Goal: Task Accomplishment & Management: Manage account settings

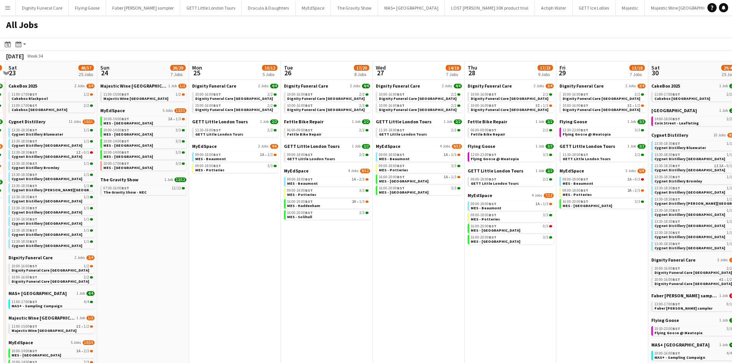
scroll to position [0, 271]
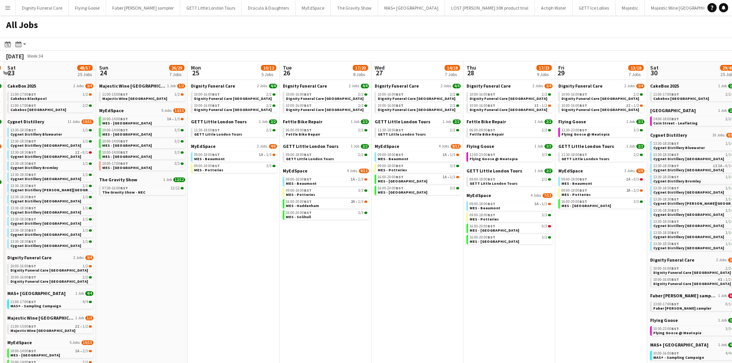
drag, startPoint x: 462, startPoint y: 208, endPoint x: 191, endPoint y: 190, distance: 271.9
click at [191, 190] on app-calendar-viewport "Wed 20 32/33 9 Jobs Thu 21 25/27 9 Jobs Fri 22 16/17 6 Jobs Sat 23 48/57 25 Job…" at bounding box center [366, 293] width 732 height 465
click at [572, 122] on span "Flying Goose" at bounding box center [572, 122] width 28 height 6
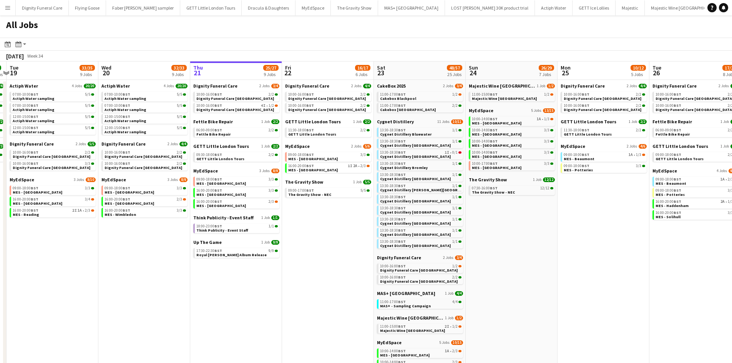
scroll to position [0, 176]
drag, startPoint x: 280, startPoint y: 205, endPoint x: 569, endPoint y: 188, distance: 288.7
click at [569, 188] on app-calendar-viewport "Sun 17 13/13 4 Jobs Mon 18 9/9 4 Jobs Tue 19 33/35 9 Jobs Wed 20 32/33 9 Jobs T…" at bounding box center [366, 293] width 732 height 465
click at [223, 83] on app-date-cell "Dignity Funeral Care 2 Jobs 3/4 10:00-16:00 BST 2/2 Dignity Funeral Care Aberde…" at bounding box center [237, 303] width 92 height 446
click at [223, 86] on span "Dignity Funeral Care" at bounding box center [216, 86] width 44 height 6
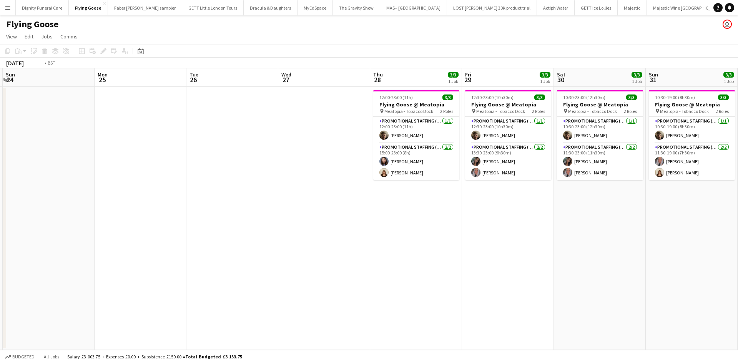
scroll to position [0, 220]
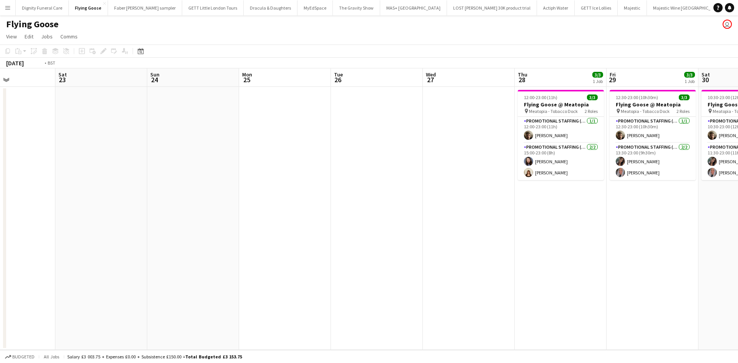
drag, startPoint x: 500, startPoint y: 227, endPoint x: 131, endPoint y: 206, distance: 369.1
click at [0, 197] on html "Menu Boards Boards Boards All jobs Status Workforce Workforce My Workforce Recr…" at bounding box center [369, 181] width 738 height 363
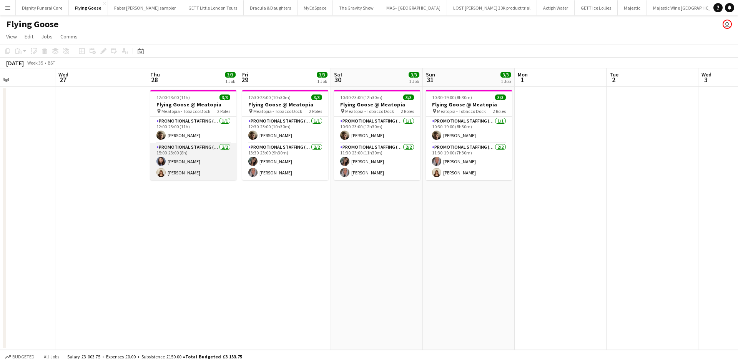
click at [178, 171] on app-card-role "Promotional Staffing (Brand Ambassadors) 2/2 15:00-23:00 (8h) Lucie Dolezal Ame…" at bounding box center [193, 161] width 86 height 37
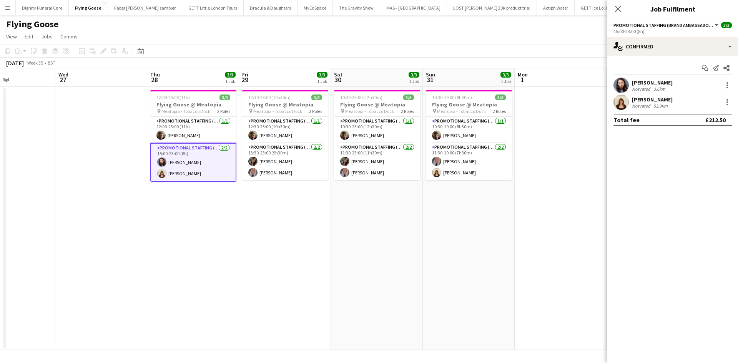
click at [649, 99] on div "Amelie Forbes" at bounding box center [652, 99] width 41 height 7
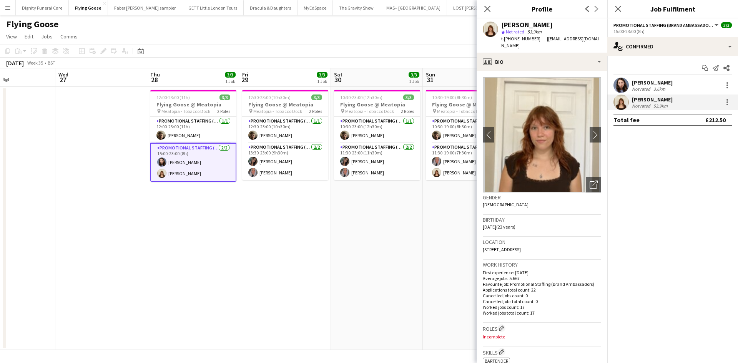
click at [283, 202] on app-date-cell "12:30-23:00 (10h30m) 3/3 Flying Goose @ Meatopia pin Meatopia - Tobacco Dock 2 …" at bounding box center [285, 218] width 92 height 263
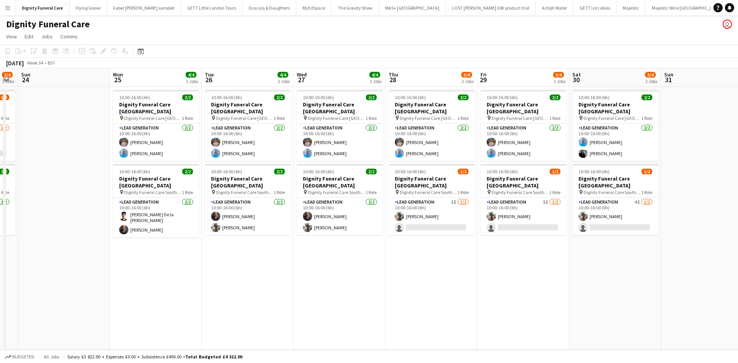
scroll to position [0, 351]
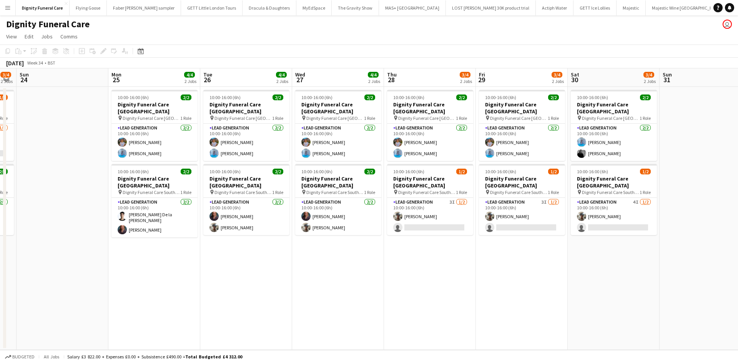
drag, startPoint x: 398, startPoint y: 244, endPoint x: 47, endPoint y: 236, distance: 350.9
click at [47, 236] on app-calendar-viewport "Wed 20 4/4 2 Jobs Thu 21 3/4 2 Jobs Fri 22 4/4 2 Jobs Sat 23 3/4 2 Jobs Sun 24 …" at bounding box center [369, 209] width 738 height 282
click at [226, 221] on app-card-role "Lead Generation [DATE] 10:00-16:00 (6h) [PERSON_NAME] [PERSON_NAME]" at bounding box center [246, 216] width 86 height 37
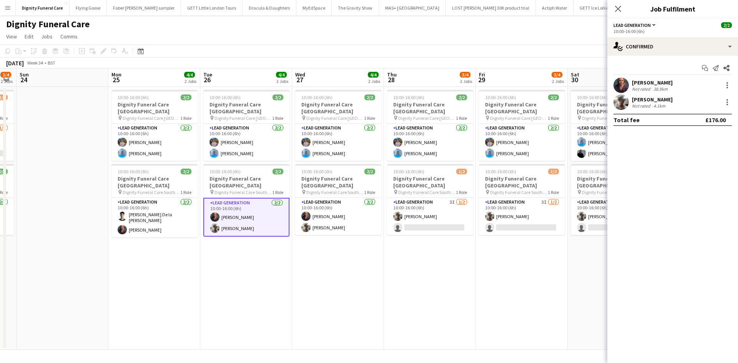
click at [637, 100] on div "[PERSON_NAME]" at bounding box center [652, 99] width 41 height 7
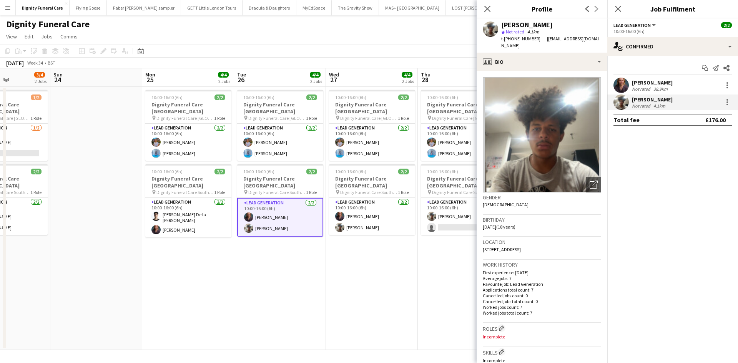
scroll to position [0, 252]
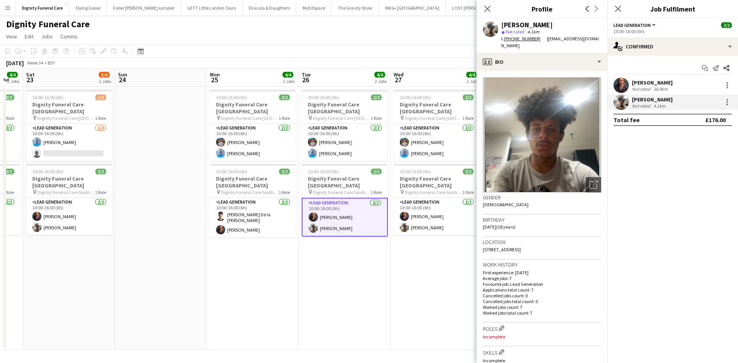
drag, startPoint x: 385, startPoint y: 265, endPoint x: 474, endPoint y: 259, distance: 90.1
click at [479, 258] on body "Menu Boards Boards Boards All jobs Status Workforce Workforce My Workforce Recr…" at bounding box center [369, 181] width 738 height 363
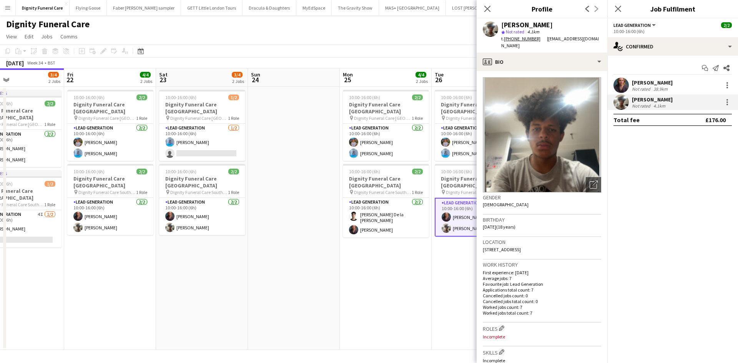
scroll to position [0, 211]
drag, startPoint x: 209, startPoint y: 289, endPoint x: 275, endPoint y: 288, distance: 66.5
click at [339, 275] on app-calendar-viewport "Tue 19 5/5 2 Jobs Wed 20 4/4 2 Jobs Thu 21 3/4 2 Jobs Fri 22 4/4 2 Jobs Sat 23 …" at bounding box center [369, 209] width 738 height 282
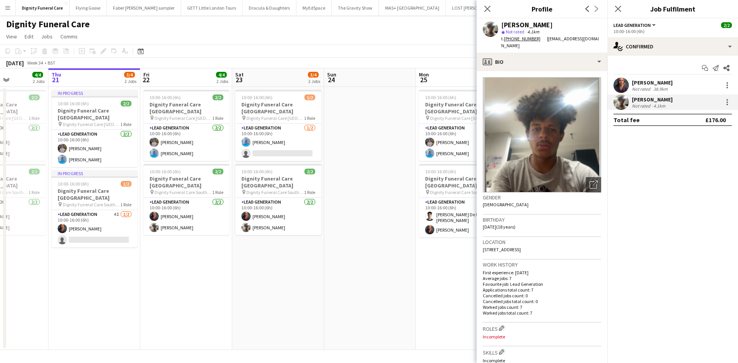
scroll to position [0, 227]
drag, startPoint x: 181, startPoint y: 297, endPoint x: 253, endPoint y: 288, distance: 73.1
click at [253, 288] on app-calendar-viewport "Mon 18 4/4 2 Jobs Tue 19 5/5 2 Jobs Wed 20 4/4 2 Jobs Thu 21 3/4 2 Jobs Fri 22 …" at bounding box center [369, 209] width 738 height 282
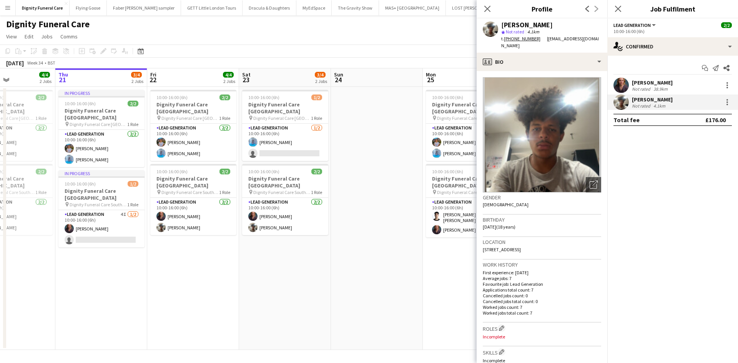
drag, startPoint x: 314, startPoint y: 284, endPoint x: 340, endPoint y: 279, distance: 26.2
click at [344, 279] on app-calendar-viewport "Mon 18 4/4 2 Jobs Tue 19 5/5 2 Jobs Wed 20 4/4 2 Jobs Thu 21 3/4 2 Jobs Fri 22 …" at bounding box center [369, 209] width 738 height 282
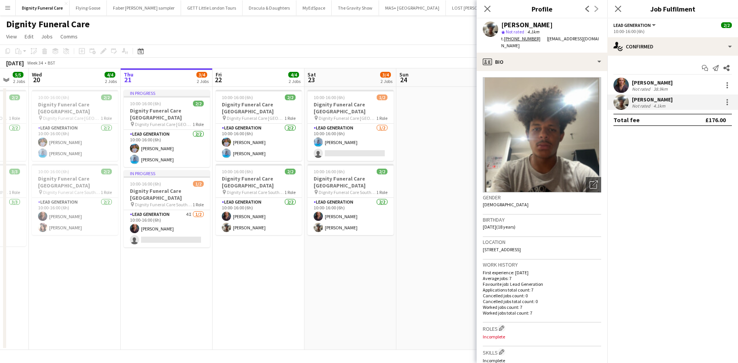
drag, startPoint x: 46, startPoint y: 262, endPoint x: 232, endPoint y: 244, distance: 187.6
click at [232, 244] on app-calendar-viewport "Mon 18 4/4 2 Jobs Tue 19 5/5 2 Jobs Wed 20 4/4 2 Jobs Thu 21 3/4 2 Jobs Fri 22 …" at bounding box center [369, 209] width 738 height 282
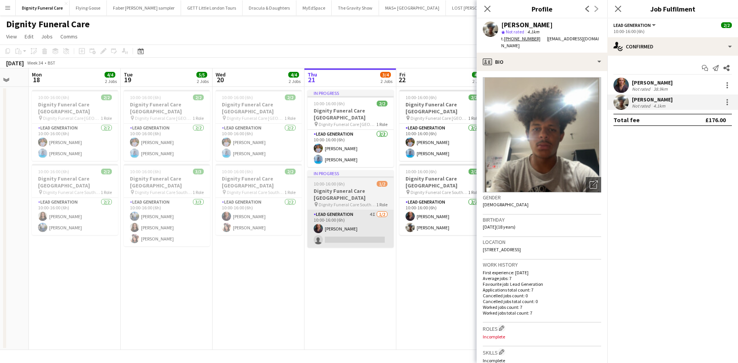
scroll to position [0, 216]
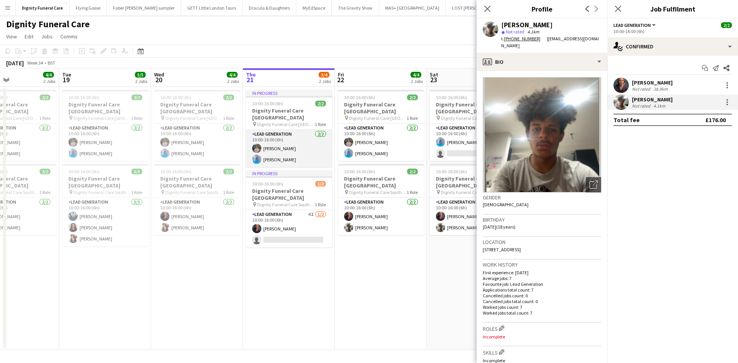
click at [277, 142] on app-card-role "Lead Generation [DATE] 10:00-16:00 (6h) [PERSON_NAME] [PERSON_NAME]" at bounding box center [289, 148] width 86 height 37
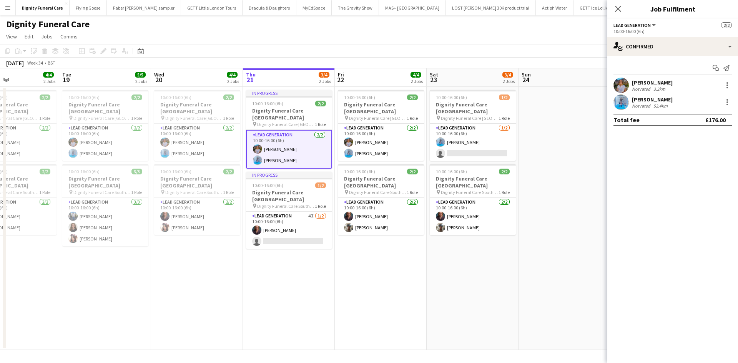
click at [643, 80] on div "[PERSON_NAME]" at bounding box center [652, 82] width 41 height 7
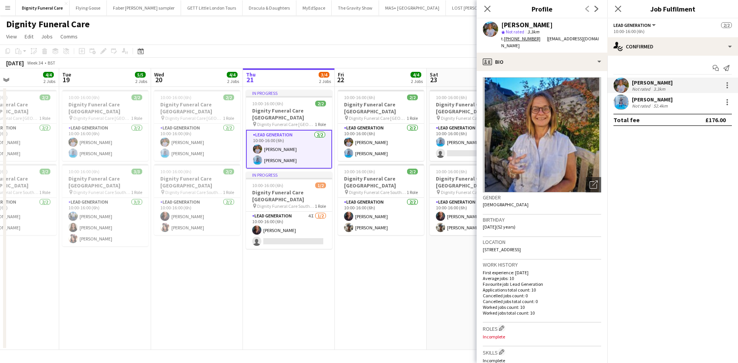
click at [276, 153] on app-card-role "Lead Generation [DATE] 10:00-16:00 (6h) [PERSON_NAME] [PERSON_NAME]" at bounding box center [289, 149] width 86 height 39
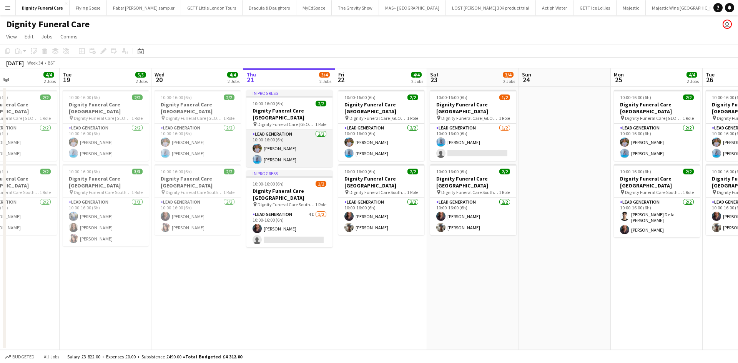
scroll to position [0, 216]
click at [268, 152] on app-card-role "Lead Generation [DATE] 10:00-16:00 (6h) [PERSON_NAME] [PERSON_NAME]" at bounding box center [290, 148] width 86 height 37
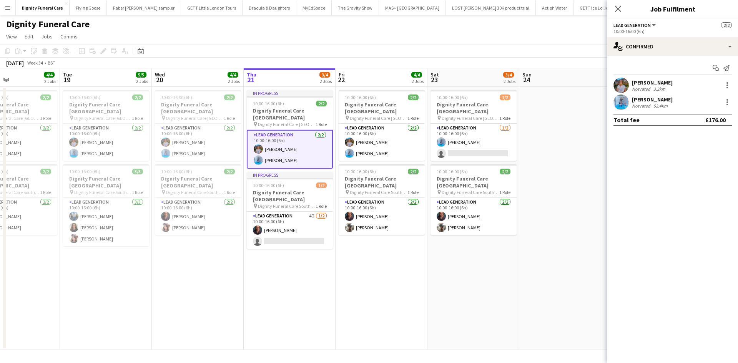
click at [634, 100] on div "[PERSON_NAME]" at bounding box center [652, 99] width 41 height 7
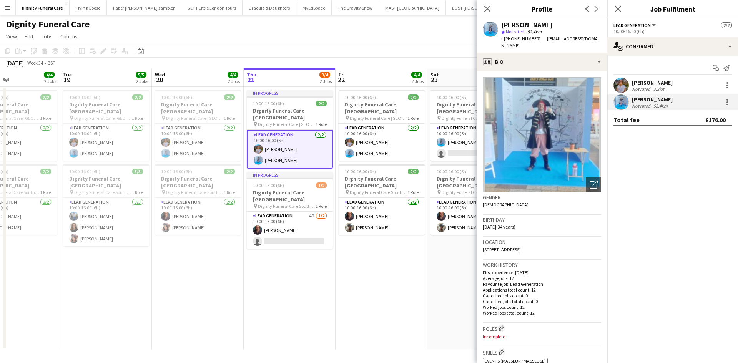
drag, startPoint x: 587, startPoint y: 177, endPoint x: 576, endPoint y: 184, distance: 13.2
click at [589, 181] on icon "Open photos pop-in" at bounding box center [593, 185] width 8 height 8
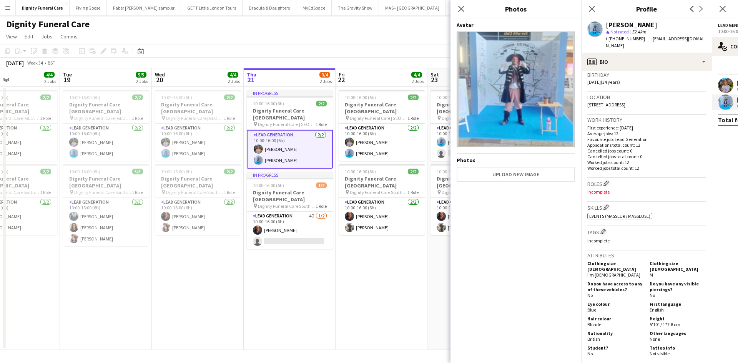
scroll to position [77, 0]
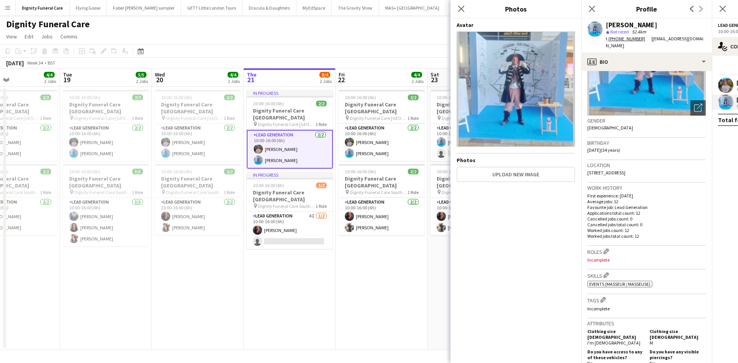
click at [300, 277] on app-date-cell "In progress 10:00-16:00 (6h) 2/2 Dignity Funeral Care [GEOGRAPHIC_DATA] pin Dig…" at bounding box center [290, 218] width 92 height 263
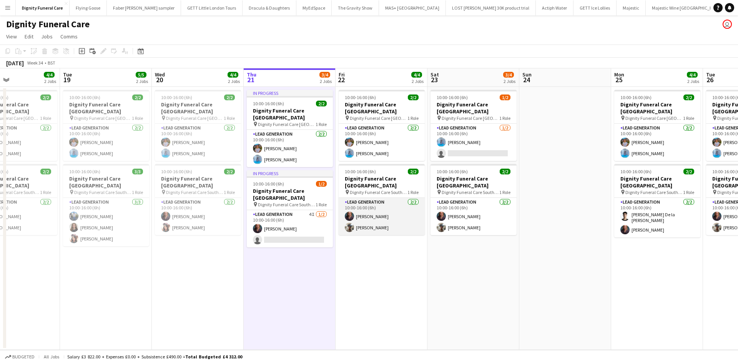
click at [371, 222] on app-card-role "Lead Generation [DATE] 10:00-16:00 (6h) [PERSON_NAME] [PERSON_NAME]" at bounding box center [381, 216] width 86 height 37
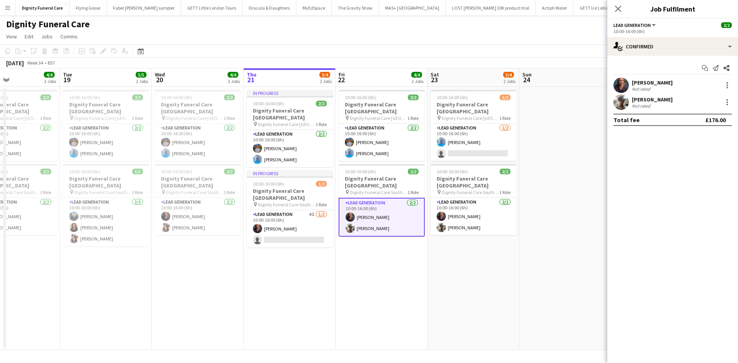
scroll to position [0, 216]
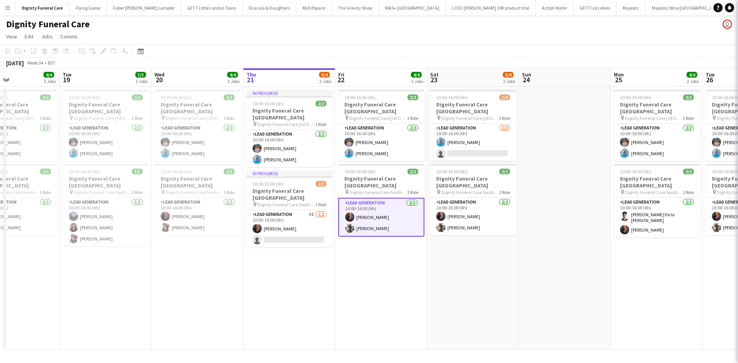
click at [371, 222] on app-card-role "Lead Generation [DATE] 10:00-16:00 (6h) [PERSON_NAME] [PERSON_NAME]" at bounding box center [381, 217] width 86 height 39
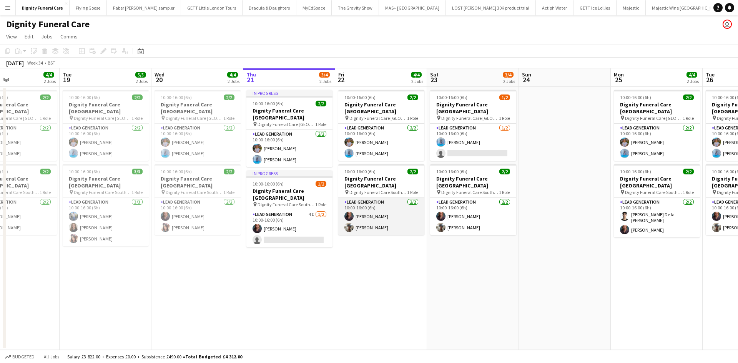
click at [374, 219] on app-card-role "Lead Generation [DATE] 10:00-16:00 (6h) [PERSON_NAME] [PERSON_NAME]" at bounding box center [381, 216] width 86 height 37
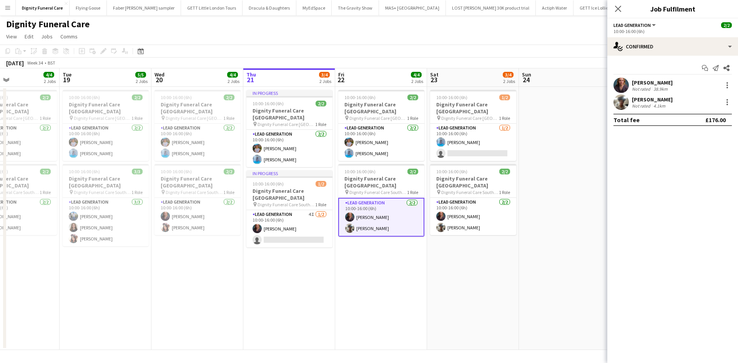
click at [643, 98] on div "[PERSON_NAME]" at bounding box center [652, 99] width 41 height 7
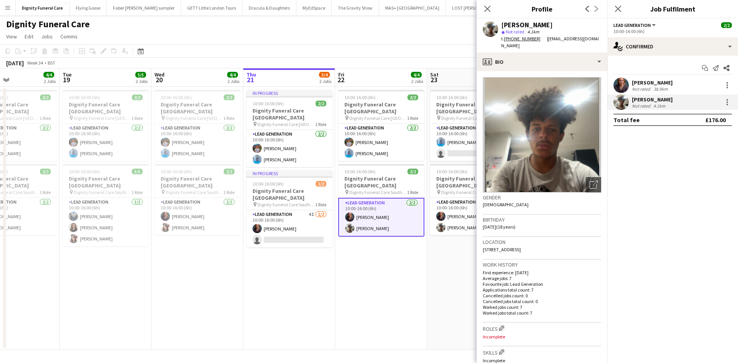
click at [365, 246] on app-date-cell "10:00-16:00 (6h) 2/2 Dignity Funeral Care [GEOGRAPHIC_DATA] pin Dignity Funeral…" at bounding box center [381, 218] width 92 height 263
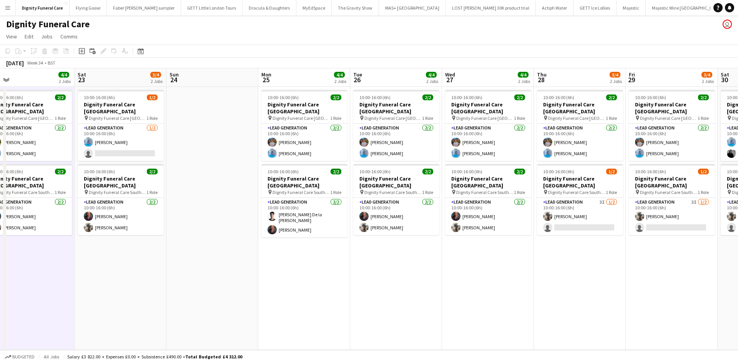
drag, startPoint x: 508, startPoint y: 247, endPoint x: 435, endPoint y: 269, distance: 77.2
click at [329, 252] on app-calendar-viewport "Mon 18 4/4 2 Jobs Tue 19 5/5 2 Jobs Wed 20 4/4 2 Jobs Thu 21 3/4 2 Jobs Fri 22 …" at bounding box center [369, 209] width 738 height 282
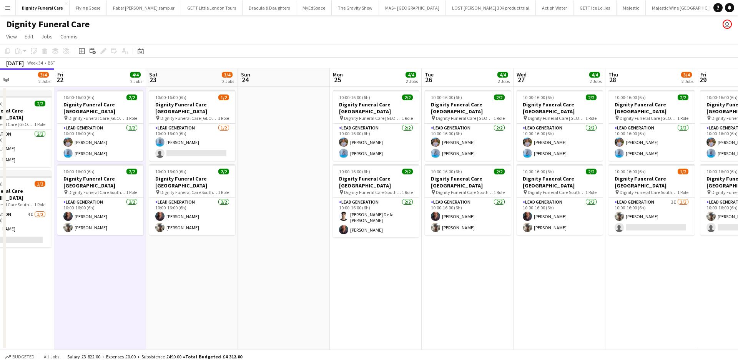
drag, startPoint x: 574, startPoint y: 278, endPoint x: 483, endPoint y: 277, distance: 90.7
click at [483, 277] on app-calendar-viewport "Mon 18 4/4 2 Jobs Tue 19 5/5 2 Jobs Wed 20 4/4 2 Jobs Thu 21 3/4 2 Jobs Fri 22 …" at bounding box center [369, 209] width 738 height 282
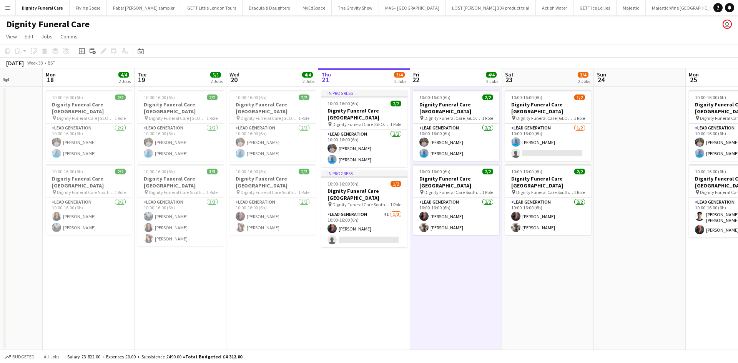
scroll to position [0, 232]
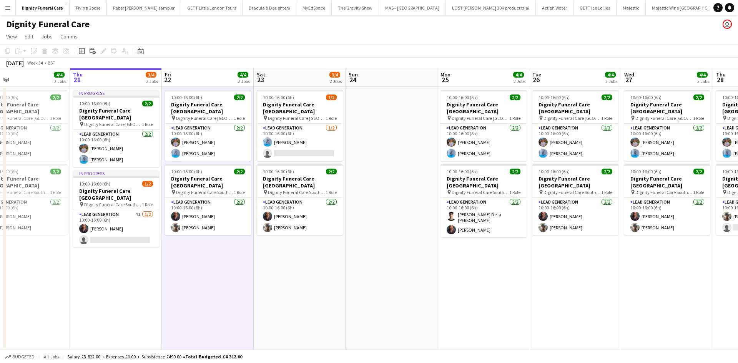
drag, startPoint x: 377, startPoint y: 247, endPoint x: 460, endPoint y: 243, distance: 82.7
click at [460, 243] on app-calendar-viewport "Sun 17 Mon 18 4/4 2 Jobs Tue 19 5/5 2 Jobs Wed 20 4/4 2 Jobs Thu 21 3/4 2 Jobs …" at bounding box center [369, 209] width 738 height 282
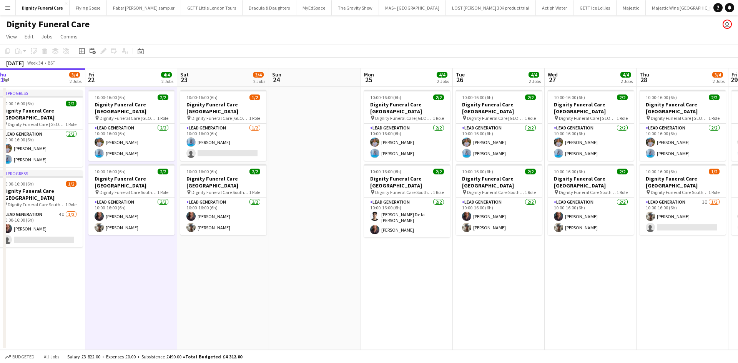
drag, startPoint x: 474, startPoint y: 256, endPoint x: 455, endPoint y: 256, distance: 19.2
click at [455, 256] on app-calendar-viewport "Sun 17 Mon 18 4/4 2 Jobs Tue 19 5/5 2 Jobs Wed 20 4/4 2 Jobs Thu 21 3/4 2 Jobs …" at bounding box center [369, 209] width 738 height 282
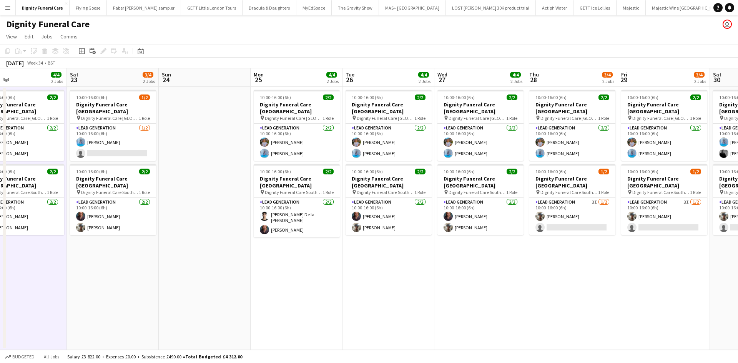
drag, startPoint x: 592, startPoint y: 269, endPoint x: 416, endPoint y: 267, distance: 176.0
click at [405, 269] on app-calendar-viewport "Tue 19 5/5 2 Jobs Wed 20 4/4 2 Jobs Thu 21 3/4 2 Jobs Fri 22 4/4 2 Jobs Sat 23 …" at bounding box center [369, 209] width 738 height 282
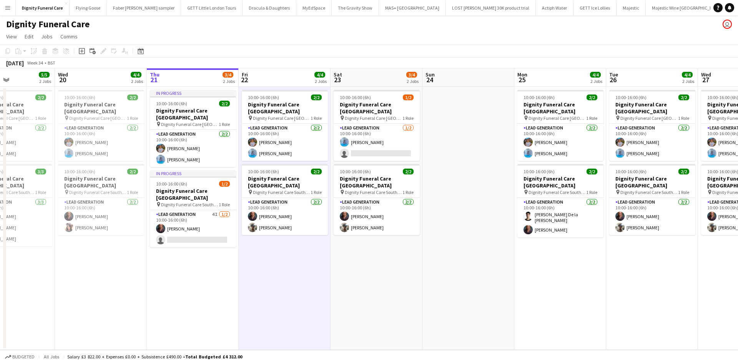
click at [737, 269] on app-calendar-viewport "Sun 17 Mon 18 4/4 2 Jobs Tue 19 5/5 2 Jobs Wed 20 4/4 2 Jobs Thu 21 3/4 2 Jobs …" at bounding box center [369, 209] width 738 height 282
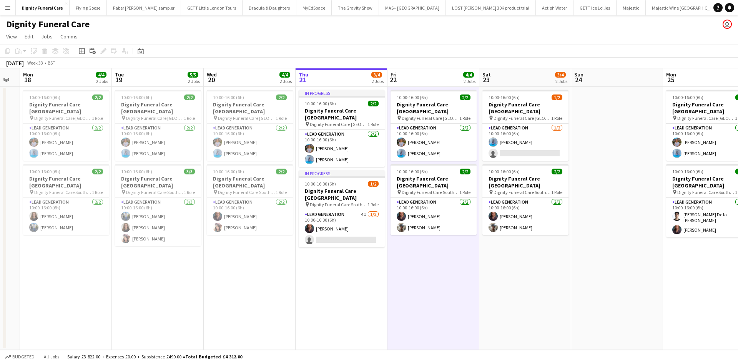
scroll to position [0, 252]
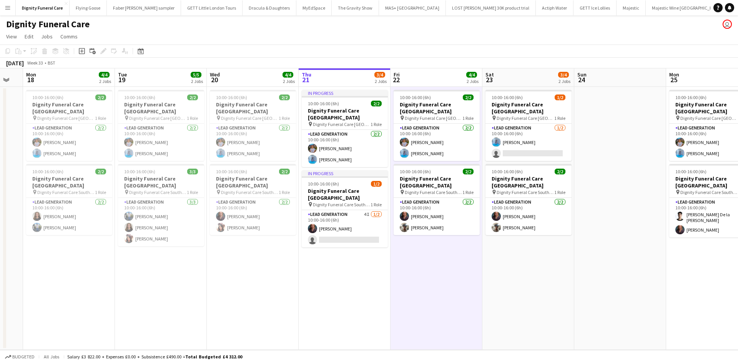
click at [585, 294] on app-calendar-viewport "Fri 15 Sat 16 Sun 17 Mon 18 4/4 2 Jobs Tue 19 5/5 2 Jobs Wed 20 4/4 2 Jobs Thu …" at bounding box center [369, 209] width 738 height 282
click at [235, 217] on app-card-role "Lead Generation [DATE] 10:00-16:00 (6h) [PERSON_NAME] [PERSON_NAME]" at bounding box center [253, 216] width 86 height 37
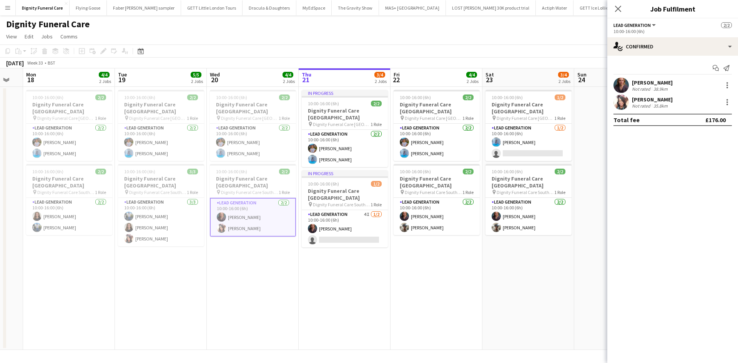
click at [636, 102] on div "[PERSON_NAME]" at bounding box center [652, 99] width 41 height 7
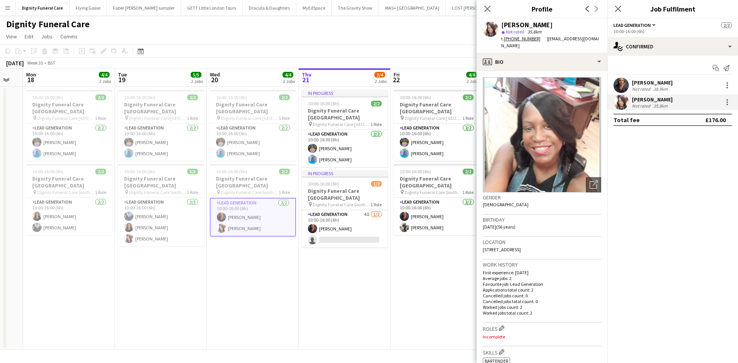
click at [399, 277] on app-date-cell "10:00-16:00 (6h) 2/2 Dignity Funeral Care [GEOGRAPHIC_DATA] pin Dignity Funeral…" at bounding box center [436, 218] width 92 height 263
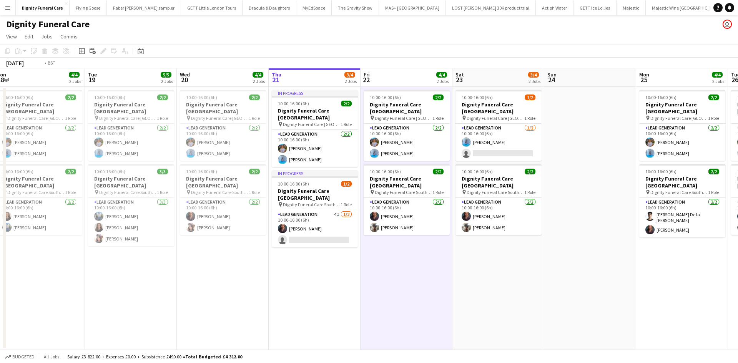
scroll to position [0, 289]
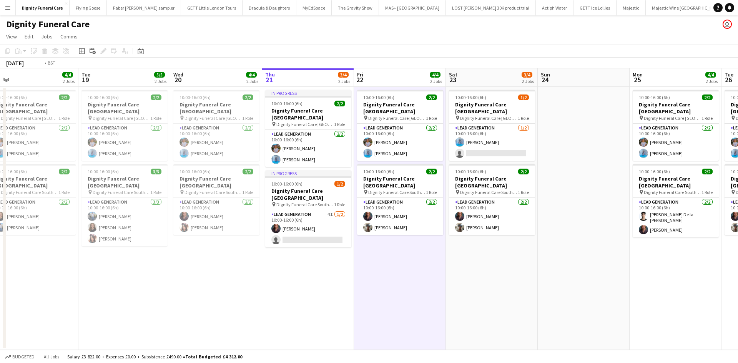
drag, startPoint x: 518, startPoint y: 246, endPoint x: 481, endPoint y: 248, distance: 36.6
click at [481, 248] on app-calendar-viewport "Fri 15 Sat 16 Sun 17 Mon 18 4/4 2 Jobs Tue 19 5/5 2 Jobs Wed 20 4/4 2 Jobs Thu …" at bounding box center [369, 209] width 738 height 282
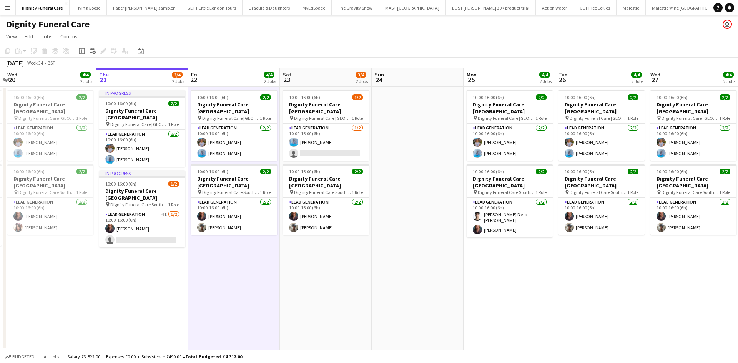
drag, startPoint x: 501, startPoint y: 247, endPoint x: 415, endPoint y: 247, distance: 86.4
click at [335, 234] on app-calendar-viewport "Sun 17 Mon 18 4/4 2 Jobs Tue 19 5/5 2 Jobs Wed 20 4/4 2 Jobs Thu 21 3/4 2 Jobs …" at bounding box center [369, 209] width 738 height 282
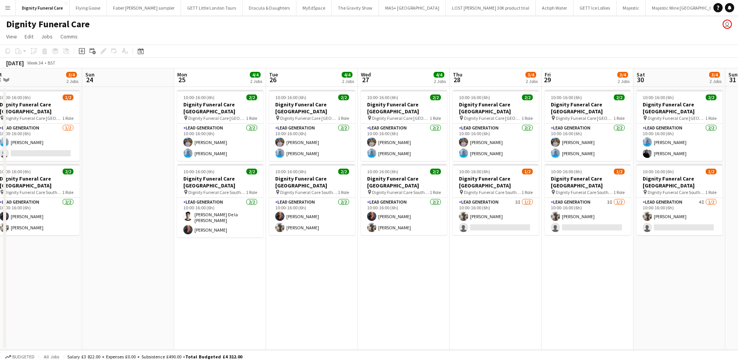
drag, startPoint x: 427, startPoint y: 262, endPoint x: 436, endPoint y: 257, distance: 10.7
click at [307, 255] on app-calendar-viewport "Tue 19 5/5 2 Jobs Wed 20 4/4 2 Jobs Thu 21 3/4 2 Jobs Fri 22 4/4 2 Jobs Sat 23 …" at bounding box center [369, 209] width 738 height 282
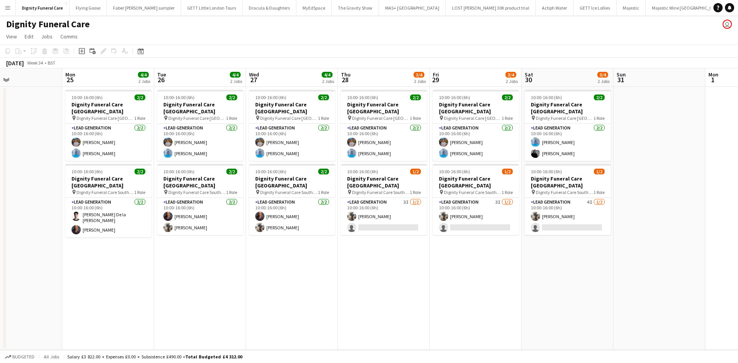
scroll to position [0, 320]
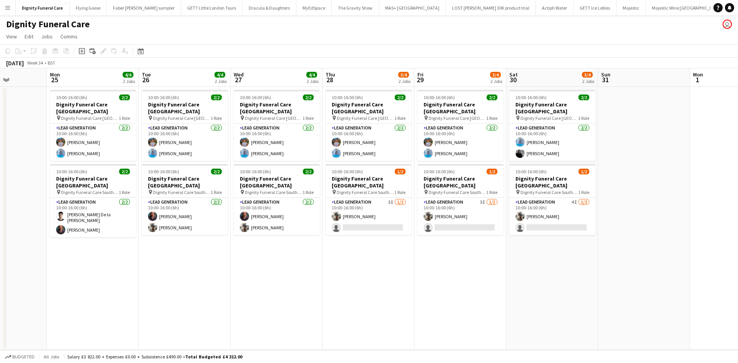
drag, startPoint x: 664, startPoint y: 289, endPoint x: 544, endPoint y: 279, distance: 120.3
click at [544, 279] on app-calendar-viewport "Thu 21 3/4 2 Jobs Fri 22 4/4 2 Jobs Sat 23 3/4 2 Jobs Sun 24 Mon 25 4/4 2 Jobs …" at bounding box center [369, 209] width 738 height 282
click at [546, 146] on app-card-role "Lead Generation [DATE] 10:00-16:00 (6h) [PERSON_NAME] [PERSON_NAME]" at bounding box center [552, 142] width 86 height 37
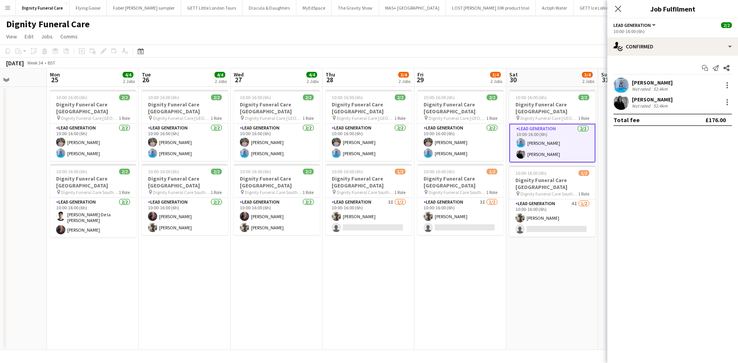
click at [650, 96] on div "[PERSON_NAME]" at bounding box center [652, 99] width 41 height 7
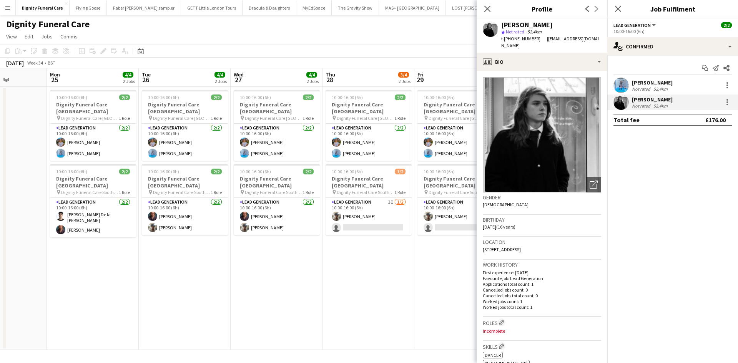
drag, startPoint x: 380, startPoint y: 273, endPoint x: 375, endPoint y: 268, distance: 7.1
click at [379, 272] on app-date-cell "10:00-16:00 (6h) 2/2 Dignity Funeral Care [GEOGRAPHIC_DATA] pin Dignity Funeral…" at bounding box center [368, 218] width 92 height 263
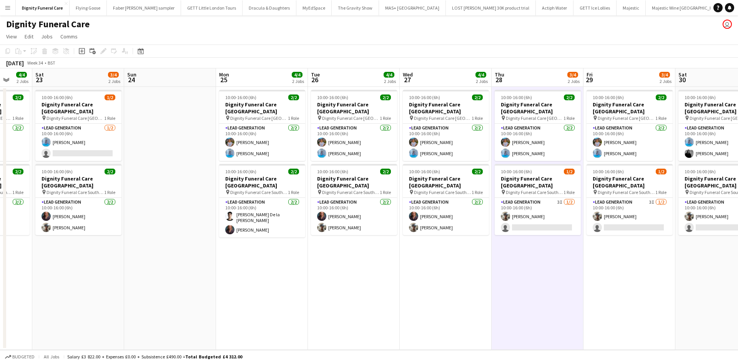
drag, startPoint x: 373, startPoint y: 269, endPoint x: 737, endPoint y: 265, distance: 363.9
click at [737, 265] on app-calendar-viewport "Wed 20 4/4 2 Jobs Thu 21 3/4 2 Jobs Fri 22 4/4 2 Jobs Sat 23 3/4 2 Jobs Sun 24 …" at bounding box center [369, 209] width 738 height 282
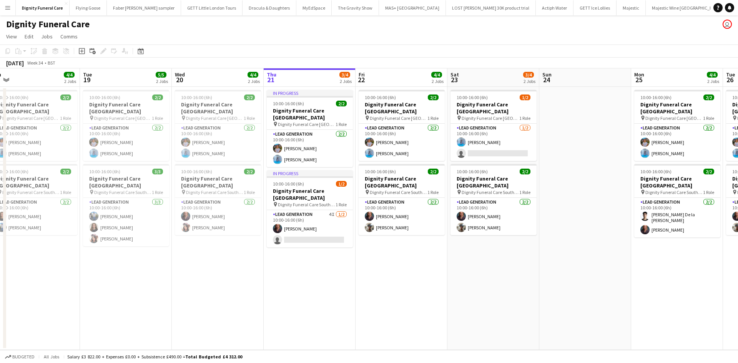
scroll to position [0, 193]
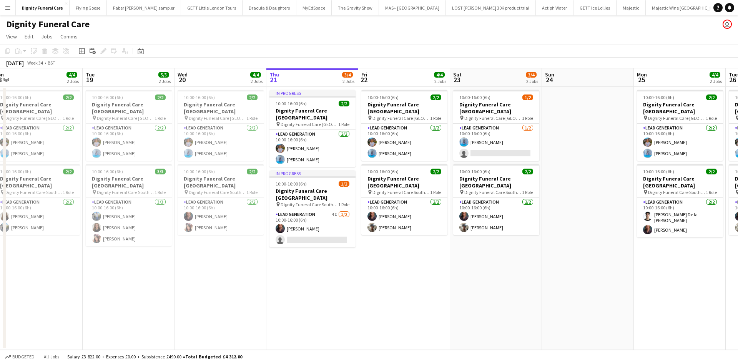
drag, startPoint x: 419, startPoint y: 273, endPoint x: 611, endPoint y: 255, distance: 192.9
click at [611, 255] on app-calendar-viewport "Sat 16 Sun 17 Mon 18 4/4 2 Jobs Tue 19 5/5 2 Jobs Wed 20 4/4 2 Jobs Thu 21 3/4 …" at bounding box center [369, 209] width 738 height 282
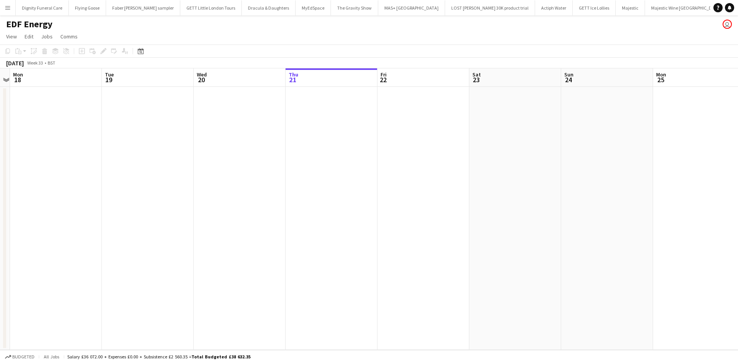
drag, startPoint x: 222, startPoint y: 157, endPoint x: 391, endPoint y: 169, distance: 169.1
click at [391, 169] on app-calendar-viewport "Thu 14 Fri 15 Sat 16 Sun 17 Mon 18 Tue 19 Wed 20 Thu 21 Fri 22 Sat 23 Sun 24 Mo…" at bounding box center [369, 209] width 738 height 282
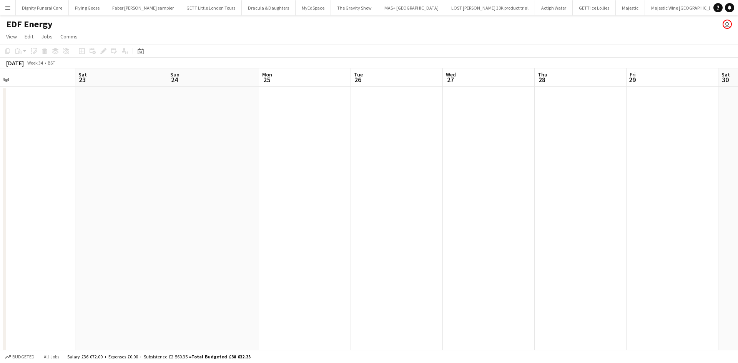
drag, startPoint x: 509, startPoint y: 135, endPoint x: 465, endPoint y: 208, distance: 86.1
click at [128, 155] on app-calendar-viewport "Tue 19 Wed 20 Thu 21 Fri 22 Sat 23 Sun 24 Mon 25 Tue 26 Wed 27 Thu 28 Fri 29 Sa…" at bounding box center [369, 253] width 738 height 370
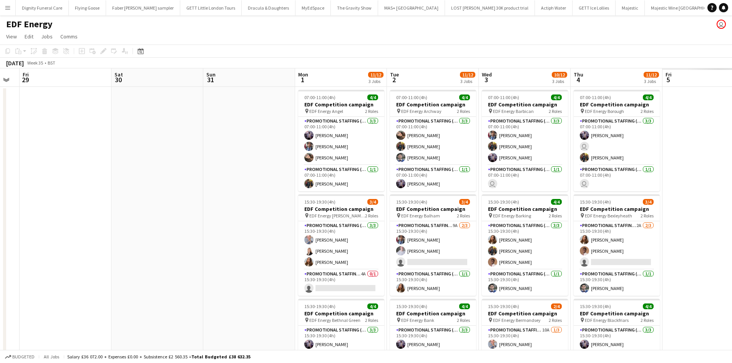
drag, startPoint x: 537, startPoint y: 219, endPoint x: 251, endPoint y: 216, distance: 286.3
click at [13, 215] on app-calendar-viewport "Mon 25 Tue 26 Wed 27 Thu 28 Fri 29 Sat 30 Sun 31 Mon 1 11/12 3 Jobs Tue 2 11/12…" at bounding box center [366, 253] width 732 height 370
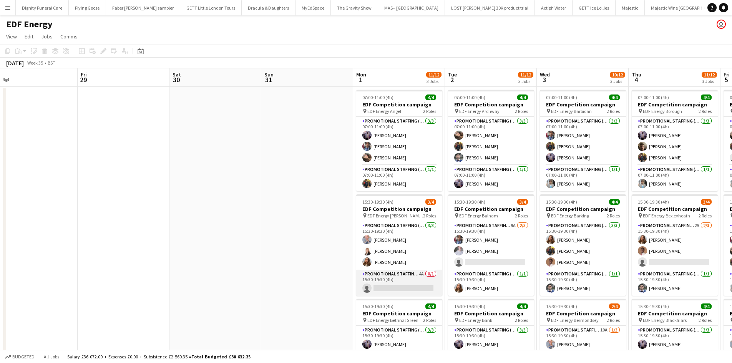
click at [398, 286] on app-card-role "Promotional Staffing (Team Leader) 4A 0/1 15:30-19:30 (4h) single-neutral-actio…" at bounding box center [399, 283] width 86 height 26
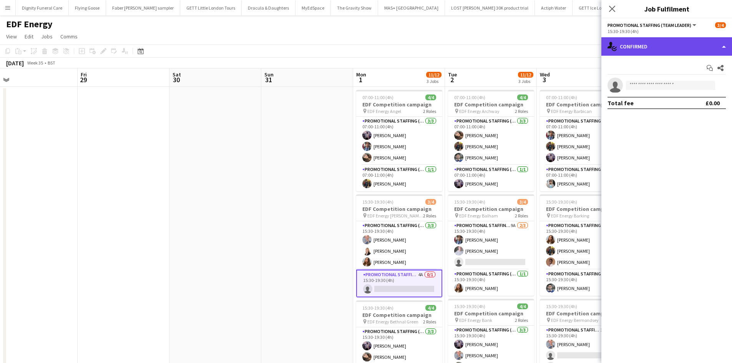
click at [688, 48] on div "single-neutral-actions-check-2 Confirmed" at bounding box center [666, 46] width 131 height 18
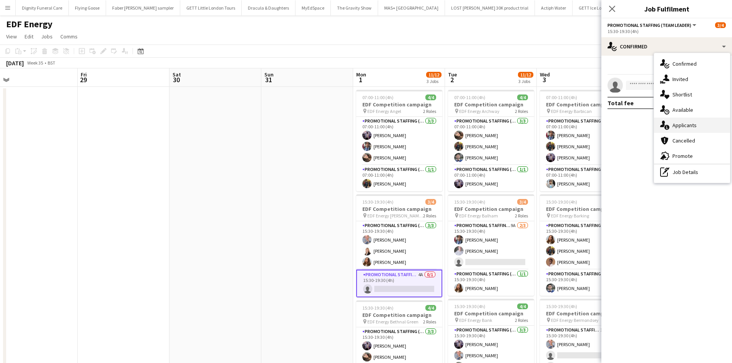
click at [682, 128] on div "single-neutral-actions-information Applicants" at bounding box center [692, 125] width 76 height 15
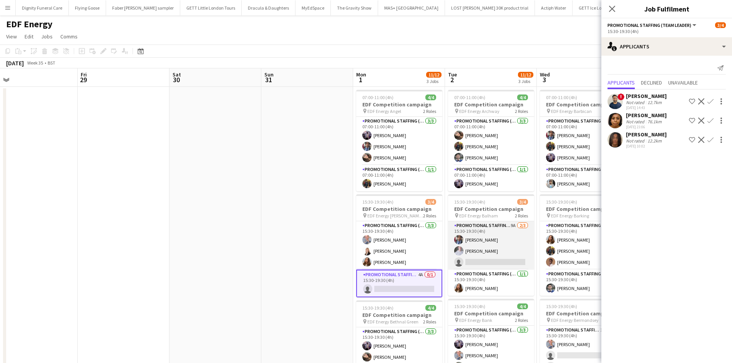
click at [491, 265] on app-card-role "Promotional Staffing (Flyering Staff) 9A 2/3 15:30-19:30 (4h) Seyi Ogunyemi Ben…" at bounding box center [491, 245] width 86 height 48
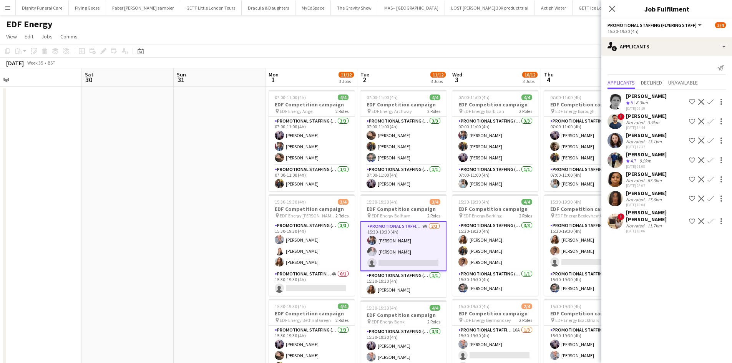
scroll to position [0, 382]
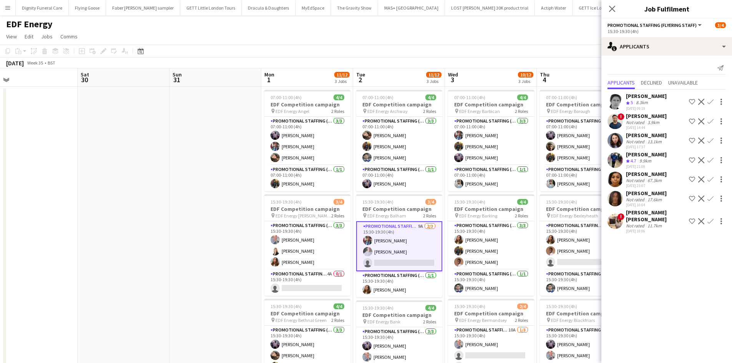
drag, startPoint x: 229, startPoint y: 209, endPoint x: 137, endPoint y: 205, distance: 91.9
click at [137, 205] on app-calendar-viewport "Mon 25 Tue 26 Wed 27 Thu 28 Fri 29 Sat 30 Sun 31 Mon 1 11/12 3 Jobs Tue 2 11/12…" at bounding box center [366, 253] width 732 height 370
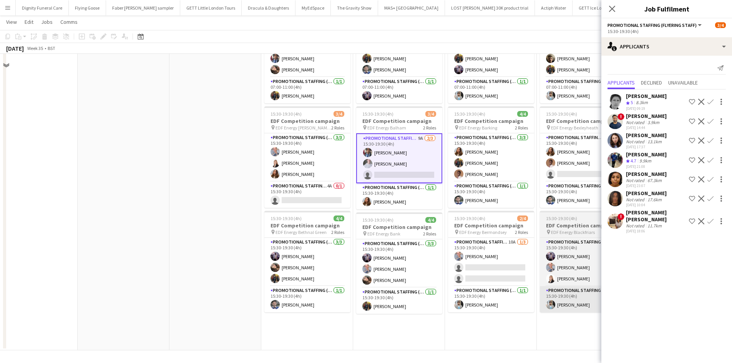
scroll to position [88, 0]
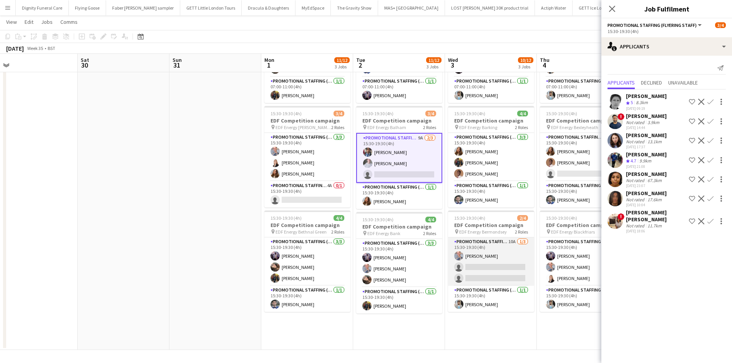
click at [506, 271] on app-card-role "Promotional Staffing (Flyering Staff) 10A 1/3 15:30-19:30 (4h) SIMON GREIFF sin…" at bounding box center [491, 261] width 86 height 48
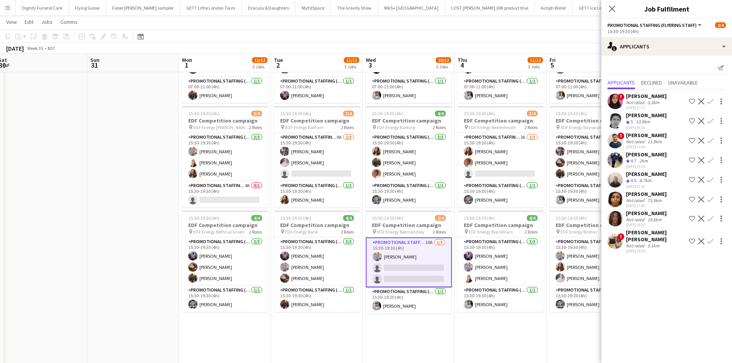
scroll to position [0, 287]
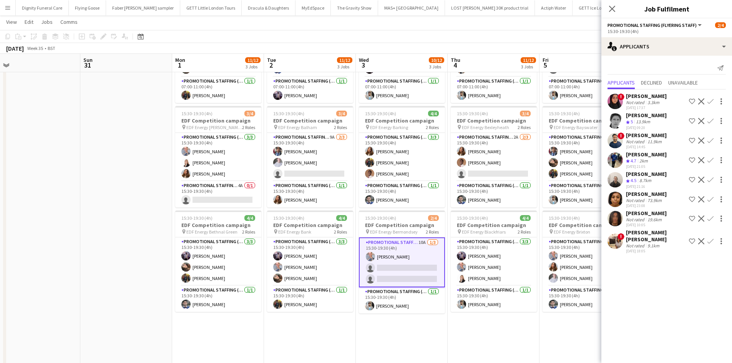
drag, startPoint x: 530, startPoint y: 342, endPoint x: 440, endPoint y: 338, distance: 90.7
click at [440, 340] on app-calendar-viewport "Wed 27 Thu 28 Fri 29 Sat 30 Sun 31 Mon 1 11/12 3 Jobs Tue 2 11/12 3 Jobs Wed 3 …" at bounding box center [366, 201] width 732 height 519
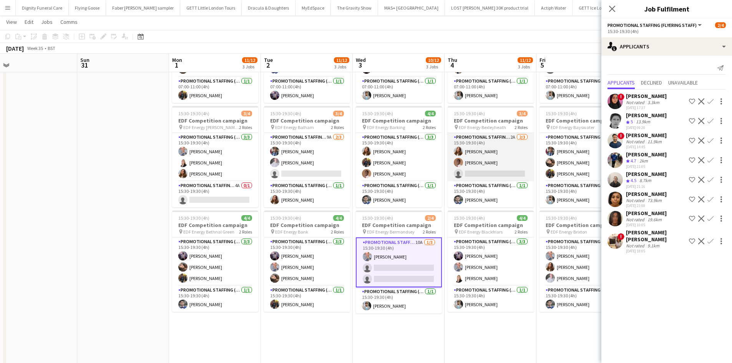
click at [491, 168] on app-card-role "Promotional Staffing (Flyering Staff) 2A 2/3 15:30-19:30 (4h) Tetiana Gerus Ola…" at bounding box center [491, 157] width 86 height 48
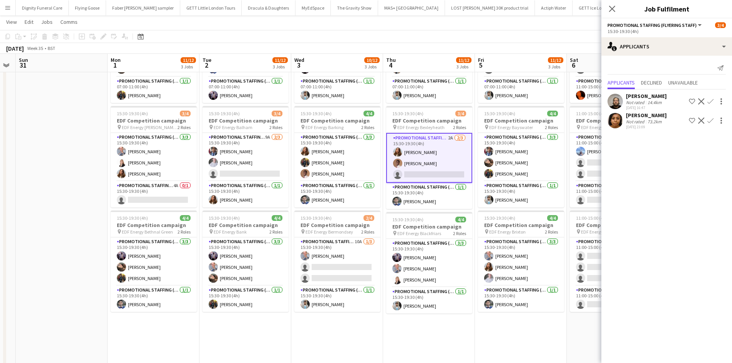
drag, startPoint x: 478, startPoint y: 319, endPoint x: 423, endPoint y: 318, distance: 55.7
click at [425, 319] on app-calendar-viewport "Wed 27 Thu 28 Fri 29 Sat 30 Sun 31 Mon 1 11/12 3 Jobs Tue 2 11/12 3 Jobs Wed 3 …" at bounding box center [366, 201] width 732 height 519
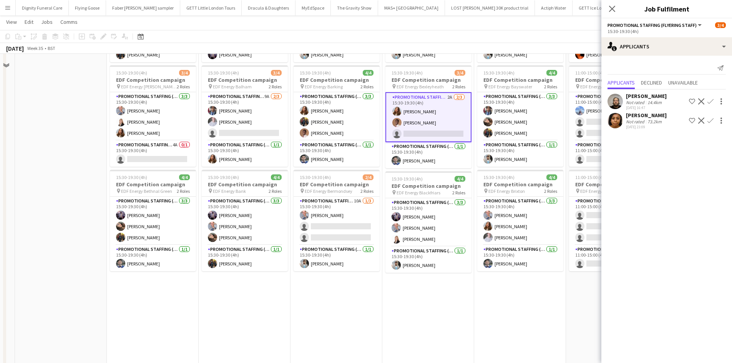
scroll to position [154, 0]
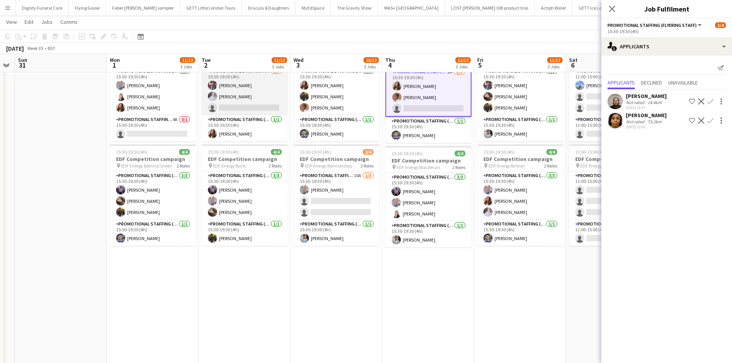
click at [254, 109] on app-card-role "Promotional Staffing (Flyering Staff) 9A 2/3 15:30-19:30 (4h) Seyi Ogunyemi Ben…" at bounding box center [245, 91] width 86 height 48
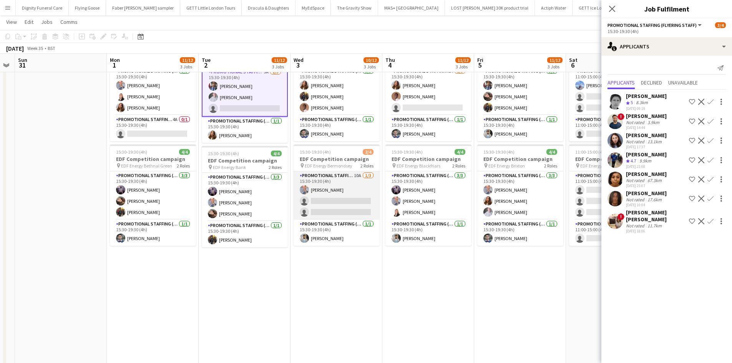
click at [340, 203] on app-card-role "Promotional Staffing (Flyering Staff) 10A 1/3 15:30-19:30 (4h) SIMON GREIFF sin…" at bounding box center [337, 195] width 86 height 48
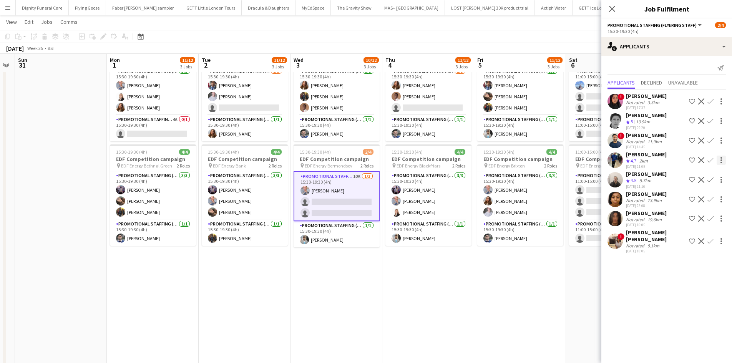
click at [713, 158] on app-icon "Confirm" at bounding box center [710, 160] width 6 height 6
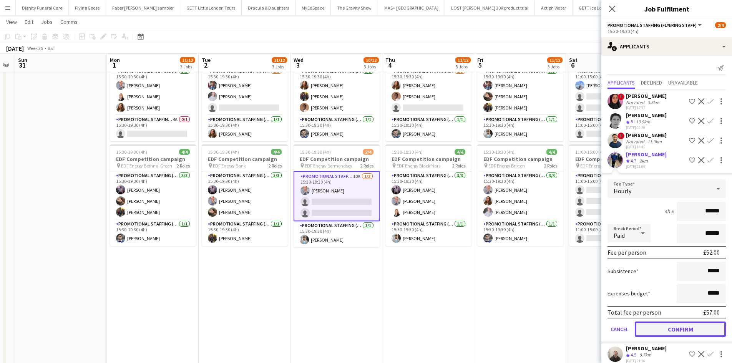
click at [686, 328] on button "Confirm" at bounding box center [680, 329] width 91 height 15
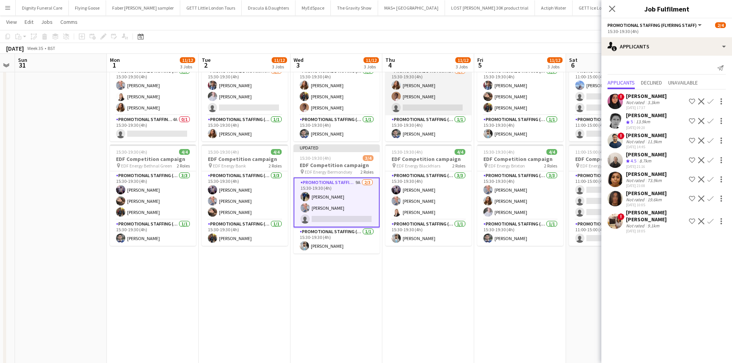
click at [427, 103] on app-card-role "Promotional Staffing (Flyering Staff) 2A 2/3 15:30-19:30 (4h) Tetiana Gerus Ola…" at bounding box center [428, 91] width 86 height 48
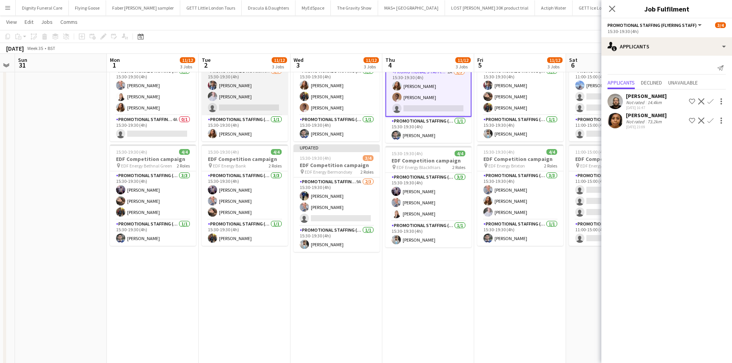
click at [245, 105] on app-card-role "Promotional Staffing (Flyering Staff) 9A 2/3 15:30-19:30 (4h) Seyi Ogunyemi Ben…" at bounding box center [245, 91] width 86 height 48
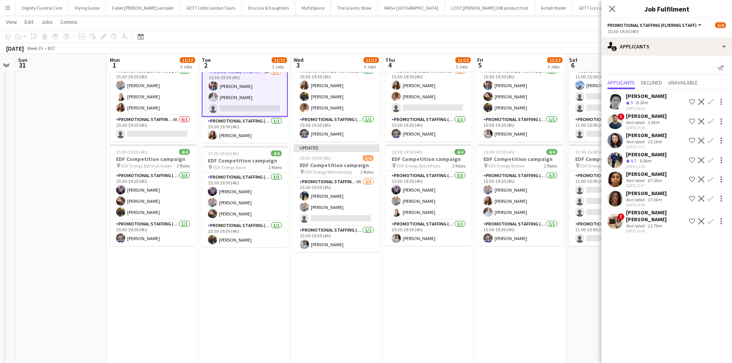
click at [710, 158] on app-icon "Confirm" at bounding box center [710, 160] width 6 height 6
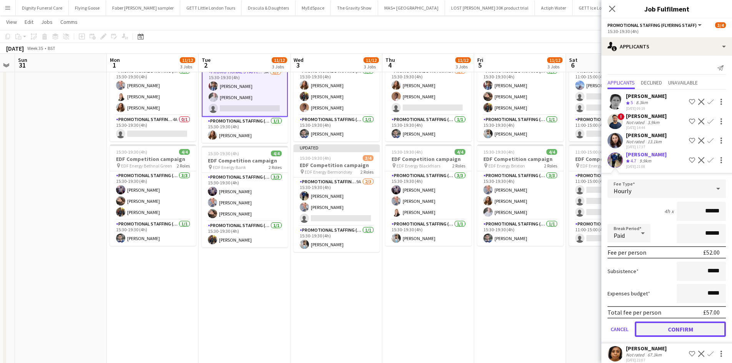
click at [697, 324] on button "Confirm" at bounding box center [680, 329] width 91 height 15
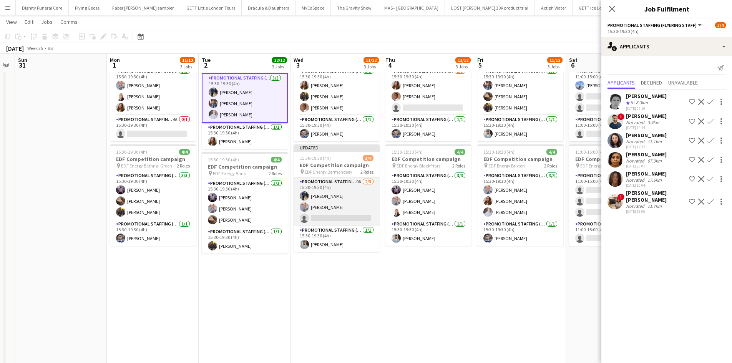
scroll to position [0, 352]
click at [331, 216] on app-card-role "Promotional Staffing (Flyering Staff) 9A 2/3 15:30-19:30 (4h) Dan Castagno SIMO…" at bounding box center [337, 202] width 86 height 48
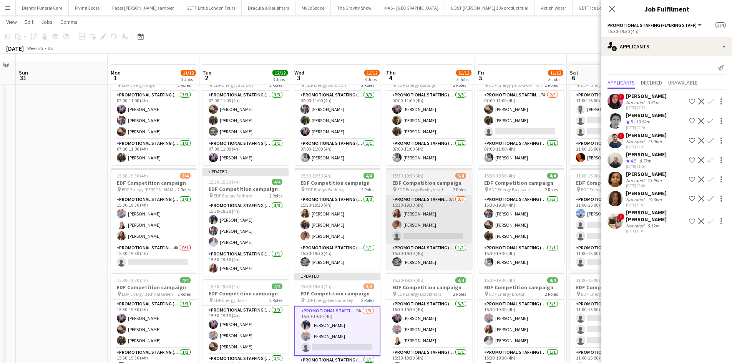
scroll to position [38, 0]
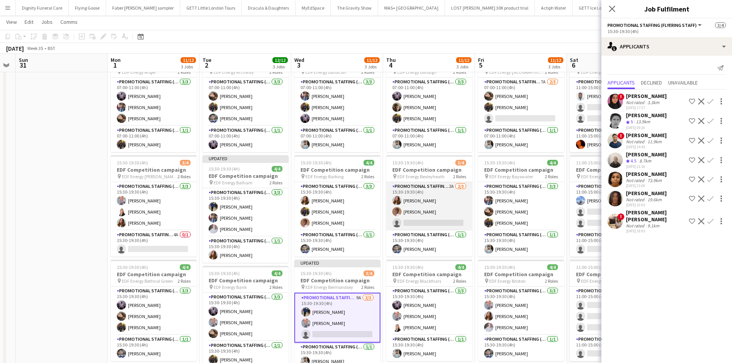
click at [431, 226] on app-card-role "Promotional Staffing (Flyering Staff) 2A 2/3 15:30-19:30 (4h) Tetiana Gerus Ola…" at bounding box center [429, 206] width 86 height 48
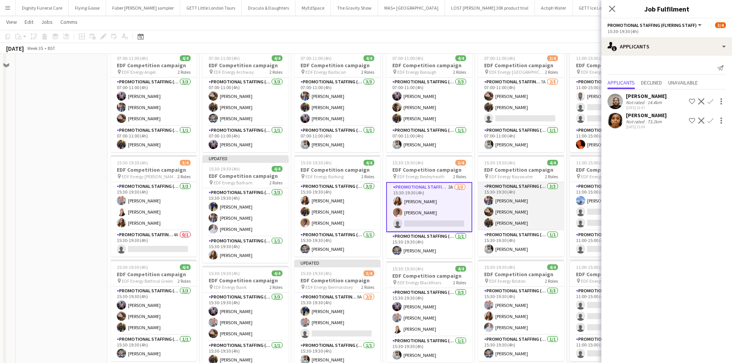
scroll to position [0, 0]
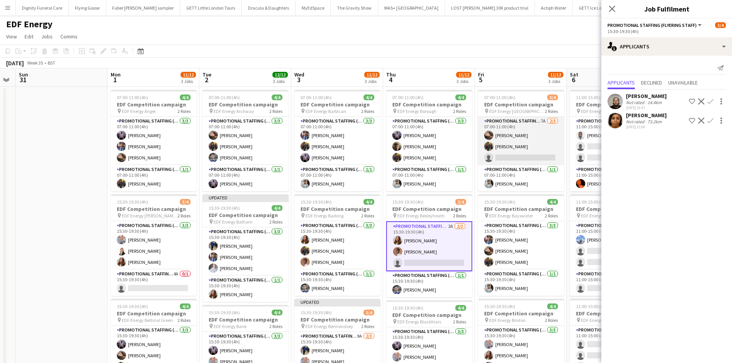
click at [523, 157] on app-card-role "Promotional Staffing (Flyering Staff) 7A 2/3 07:00-11:00 (4h) Anastasiia Melesh…" at bounding box center [521, 141] width 86 height 48
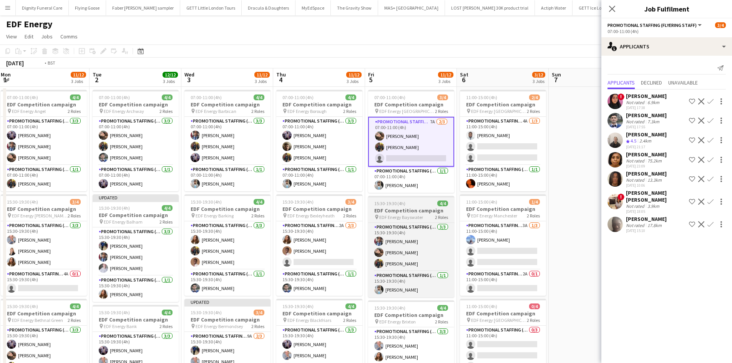
scroll to position [0, 280]
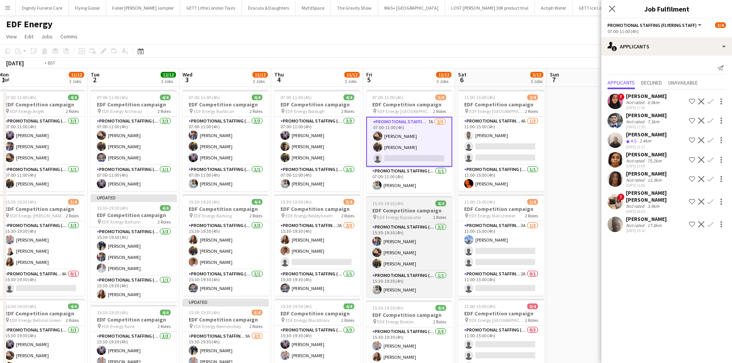
drag, startPoint x: 511, startPoint y: 216, endPoint x: 399, endPoint y: 207, distance: 111.8
click at [399, 208] on app-calendar-viewport "Fri 29 Sat 30 Sun 31 Mon 1 11/12 3 Jobs Tue 2 12/12 3 Jobs Wed 3 11/12 3 Jobs T…" at bounding box center [366, 309] width 732 height 482
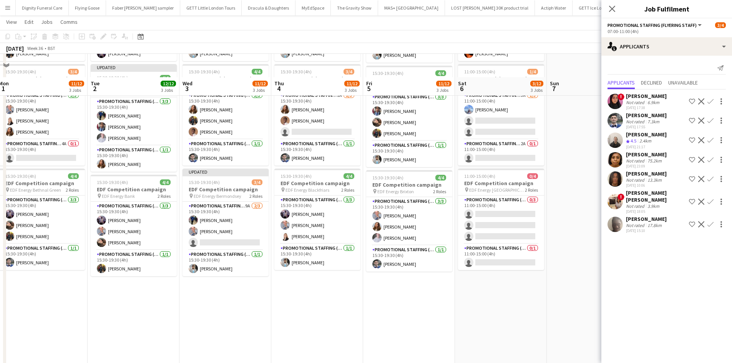
scroll to position [154, 0]
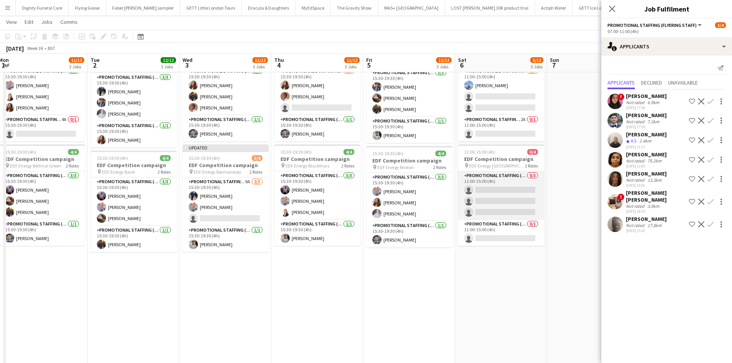
click at [509, 192] on app-card-role "Promotional Staffing (Flyering Staff) 0/3 11:00-15:00 (4h) single-neutral-actio…" at bounding box center [501, 195] width 86 height 48
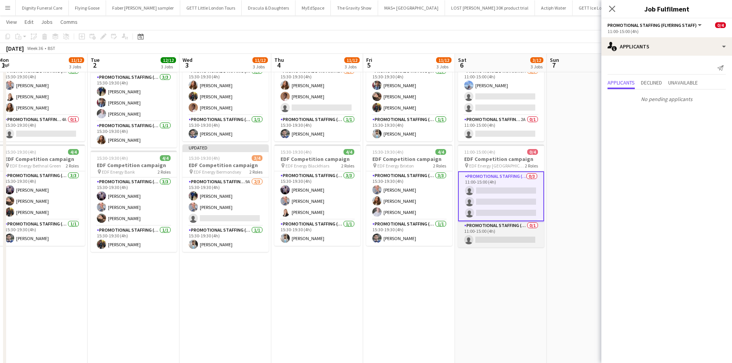
click at [498, 239] on app-card-role "Promotional Staffing (Team Leader) 0/1 11:00-15:00 (4h) single-neutral-actions" at bounding box center [501, 234] width 86 height 26
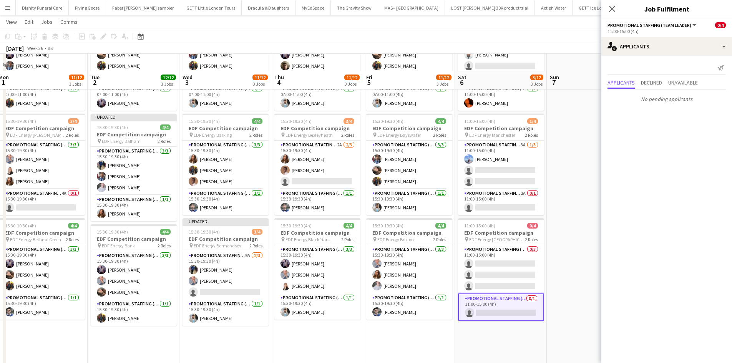
scroll to position [77, 0]
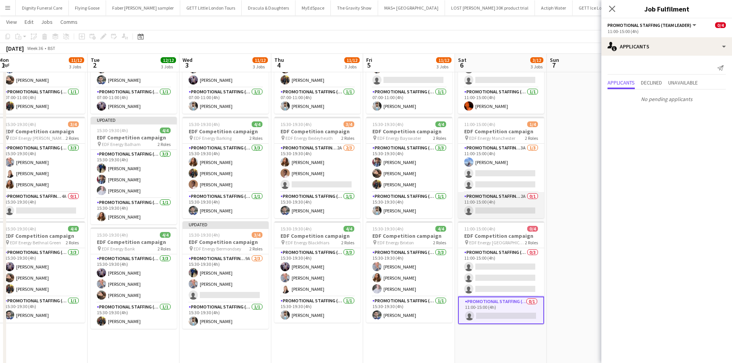
click at [507, 211] on app-card-role "Promotional Staffing (Team Leader) 2A 0/1 11:00-15:00 (4h) single-neutral-actio…" at bounding box center [501, 205] width 86 height 26
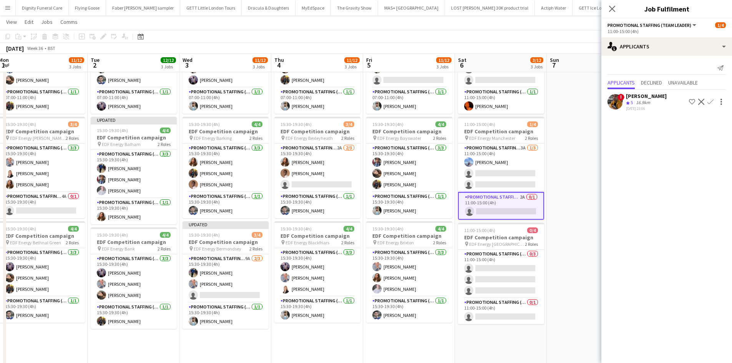
click at [712, 99] on app-icon "Confirm" at bounding box center [710, 102] width 6 height 6
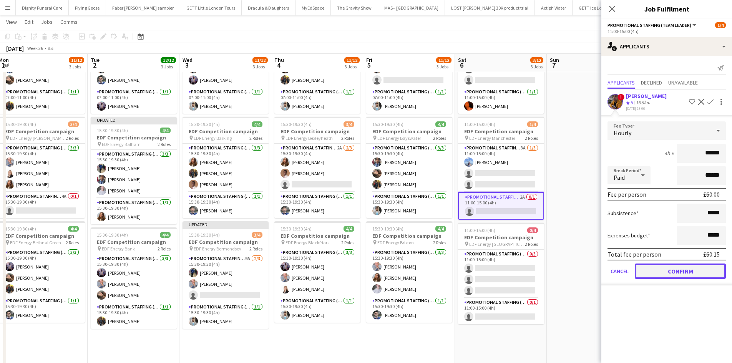
click at [672, 272] on button "Confirm" at bounding box center [680, 271] width 91 height 15
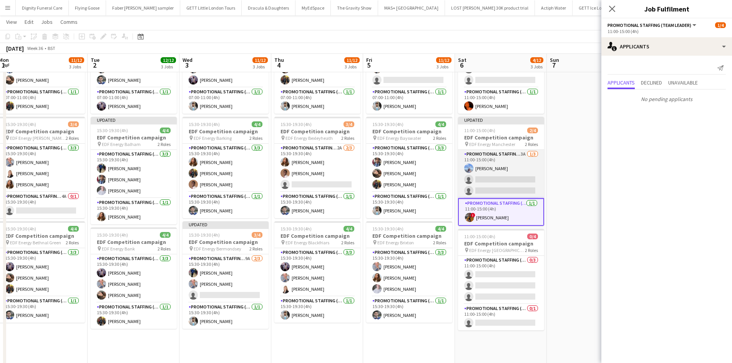
click at [516, 180] on app-card-role "Promotional Staffing (Flyering Staff) 3A 1/3 11:00-15:00 (4h) Anastasia Moore s…" at bounding box center [501, 174] width 86 height 48
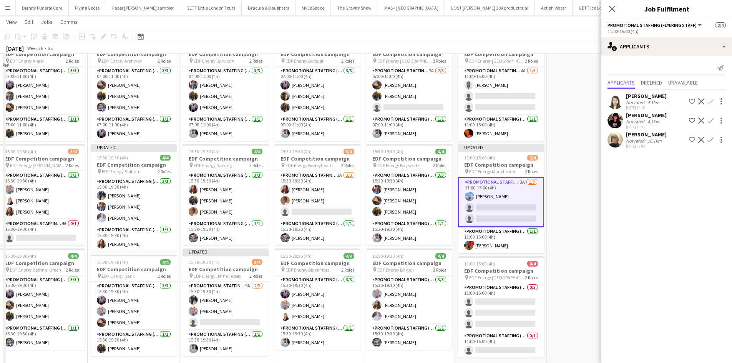
scroll to position [0, 0]
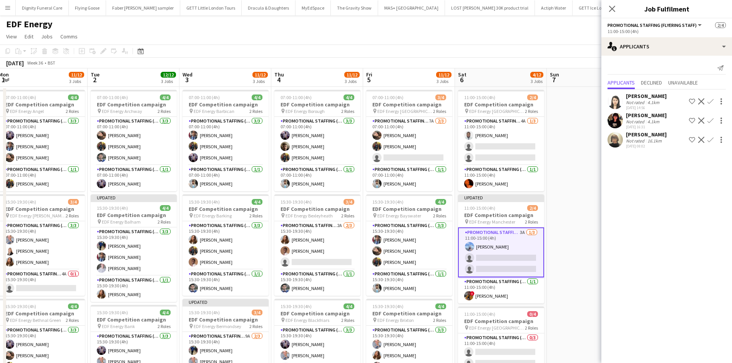
click at [649, 97] on div "Winnie Wong" at bounding box center [646, 96] width 41 height 7
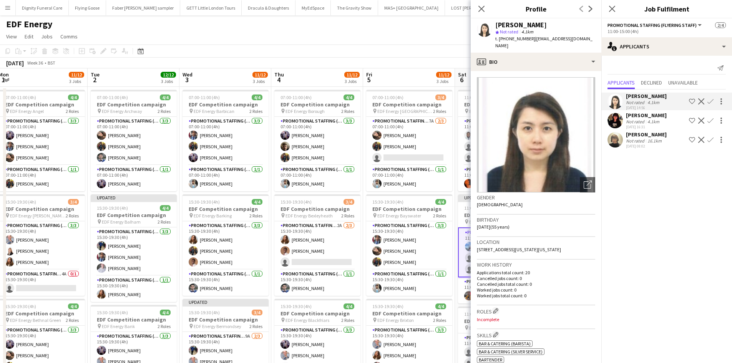
click at [640, 115] on div "Phoebe Ng" at bounding box center [646, 115] width 41 height 7
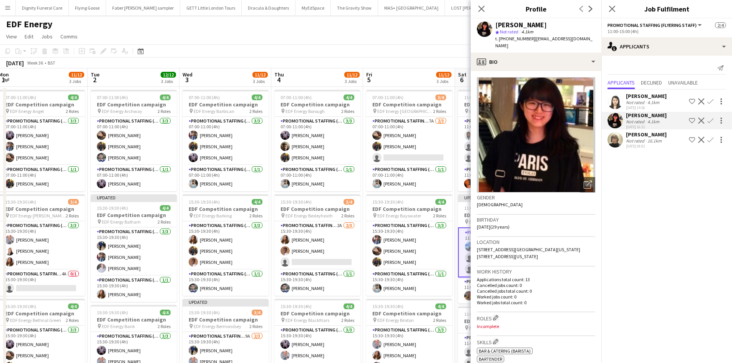
click at [647, 131] on div "Winnie Wong Not rated 4.1km 19-08-2025 14:56 Shortlist crew Decline Confirm Pho…" at bounding box center [666, 120] width 131 height 61
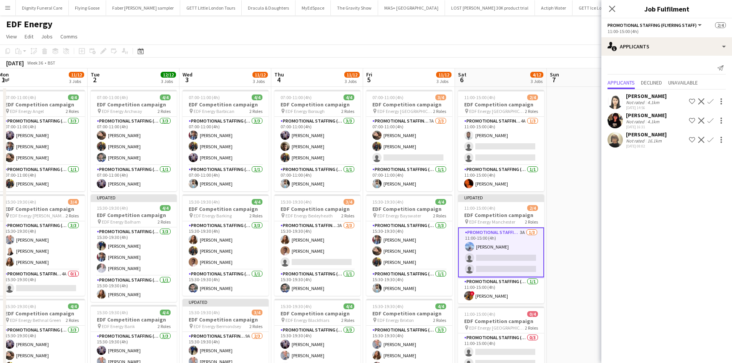
click at [653, 133] on div "Caroline Brownlee" at bounding box center [646, 134] width 41 height 7
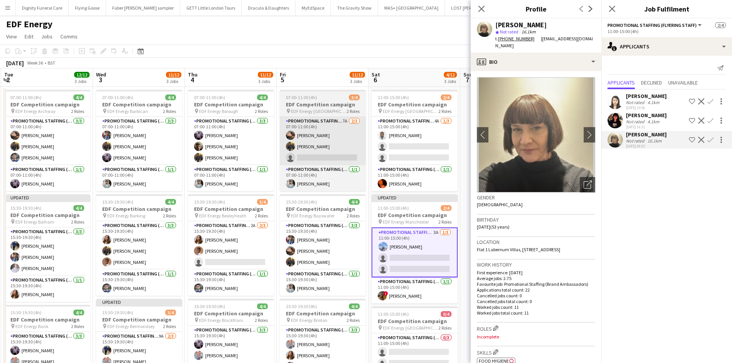
drag, startPoint x: 400, startPoint y: 137, endPoint x: 321, endPoint y: 136, distance: 78.8
click at [320, 137] on app-calendar-viewport "Fri 29 Sat 30 Sun 31 Mon 1 11/12 3 Jobs Tue 2 12/12 3 Jobs Wed 3 11/12 3 Jobs T…" at bounding box center [366, 309] width 732 height 482
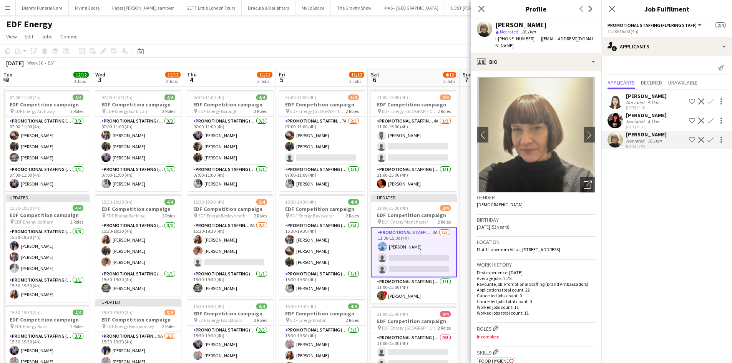
click at [710, 139] on app-icon "Confirm" at bounding box center [710, 140] width 6 height 6
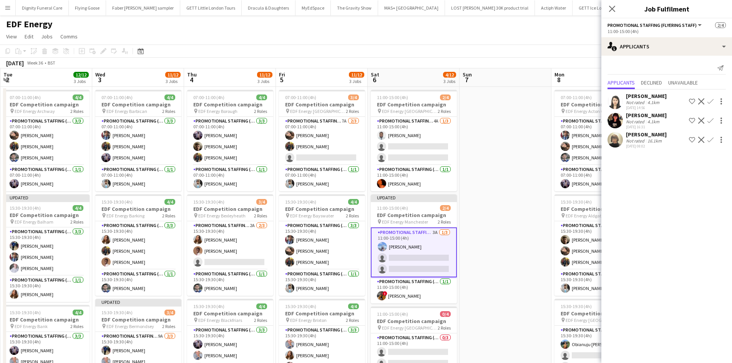
drag, startPoint x: 711, startPoint y: 136, endPoint x: 713, endPoint y: 140, distance: 4.6
click at [711, 136] on button "Confirm" at bounding box center [710, 139] width 9 height 9
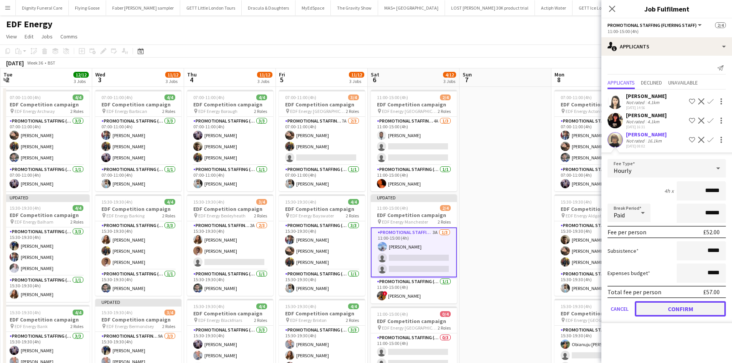
click at [693, 309] on button "Confirm" at bounding box center [680, 308] width 91 height 15
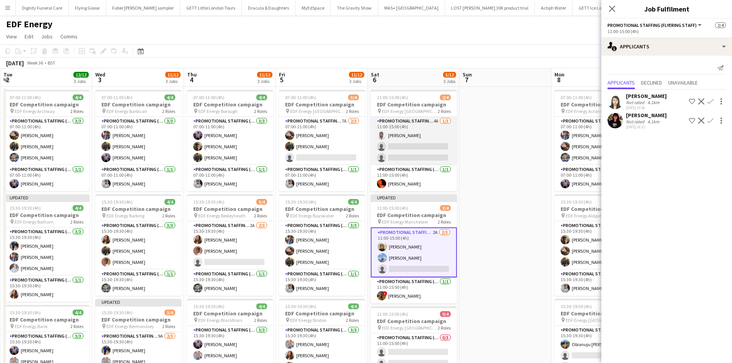
click at [407, 157] on app-card-role "Promotional Staffing (Flyering Staff) 4A 1/3 11:00-15:00 (4h) Hammed Yakub sing…" at bounding box center [414, 141] width 86 height 48
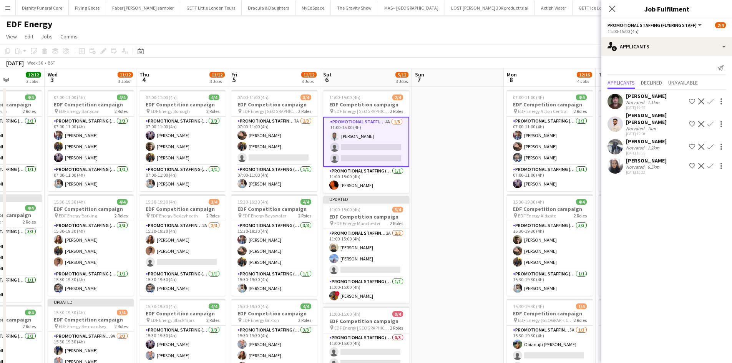
scroll to position [0, 239]
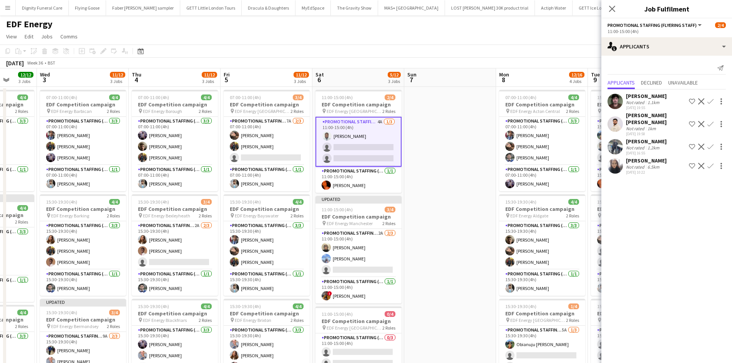
drag, startPoint x: 511, startPoint y: 143, endPoint x: 456, endPoint y: 140, distance: 55.4
click at [456, 140] on app-calendar-viewport "Sun 31 Mon 1 11/12 3 Jobs Tue 2 12/12 3 Jobs Wed 3 11/12 3 Jobs Thu 4 11/12 3 J…" at bounding box center [366, 309] width 732 height 482
click at [710, 121] on app-icon "Confirm" at bounding box center [710, 124] width 6 height 6
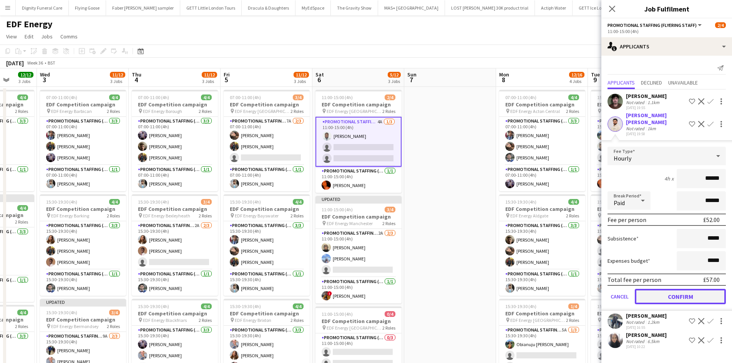
click at [687, 289] on button "Confirm" at bounding box center [680, 296] width 91 height 15
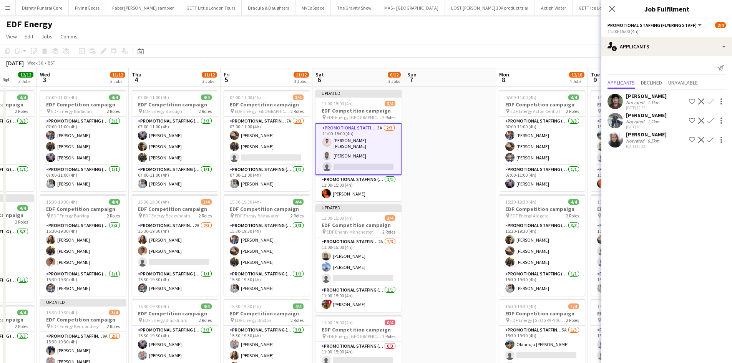
click at [639, 116] on div "Saif Hassan" at bounding box center [646, 115] width 41 height 7
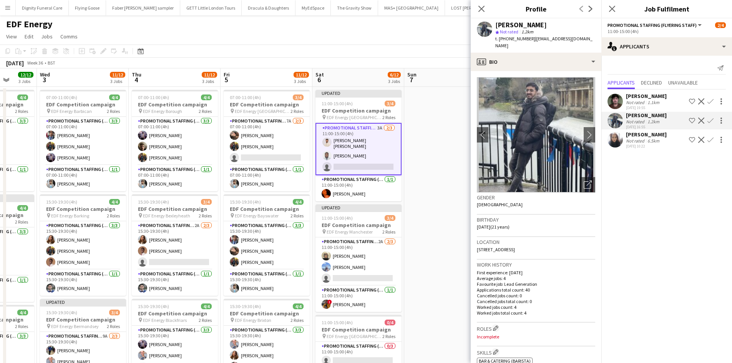
click at [634, 133] on div "shazma khan" at bounding box center [646, 134] width 41 height 7
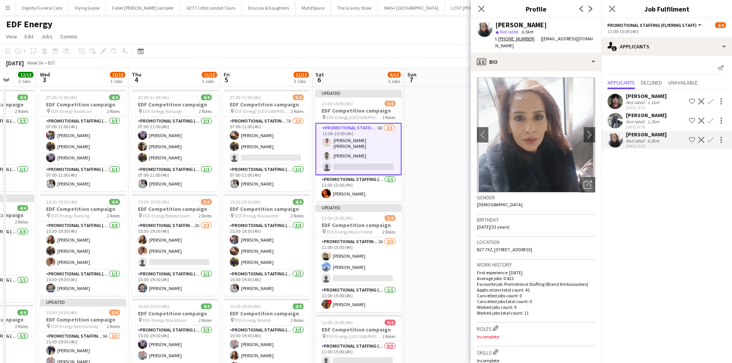
click at [638, 95] on div "Hrithik Nagdev" at bounding box center [646, 96] width 41 height 7
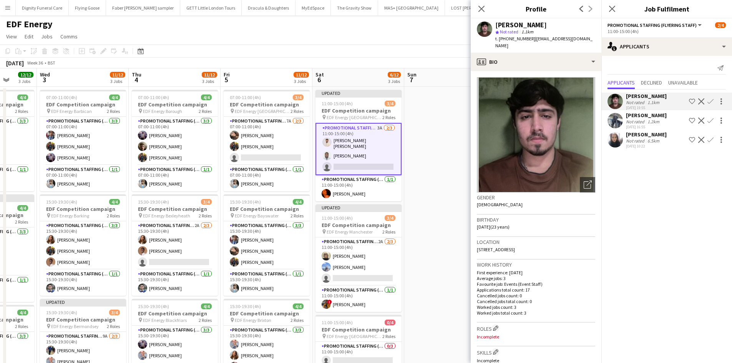
drag, startPoint x: 641, startPoint y: 133, endPoint x: 680, endPoint y: 149, distance: 41.9
click at [641, 133] on div "shazma khan" at bounding box center [646, 134] width 41 height 7
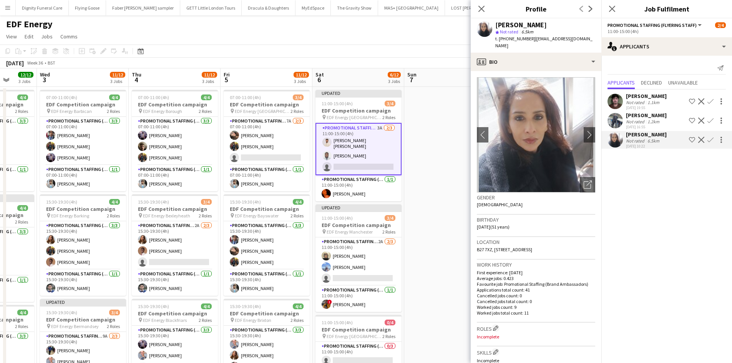
click at [712, 138] on app-icon "Confirm" at bounding box center [710, 140] width 6 height 6
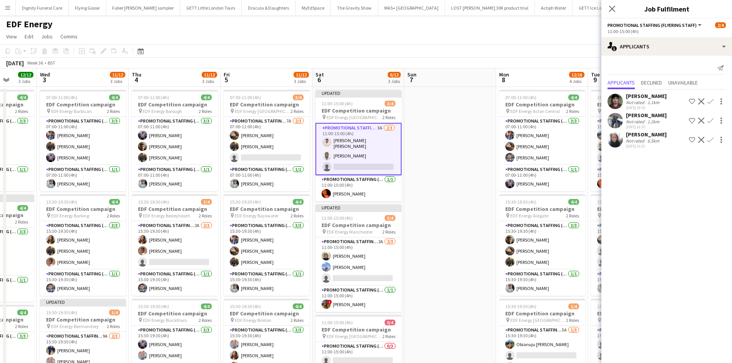
click at [713, 139] on button "Confirm" at bounding box center [710, 139] width 9 height 9
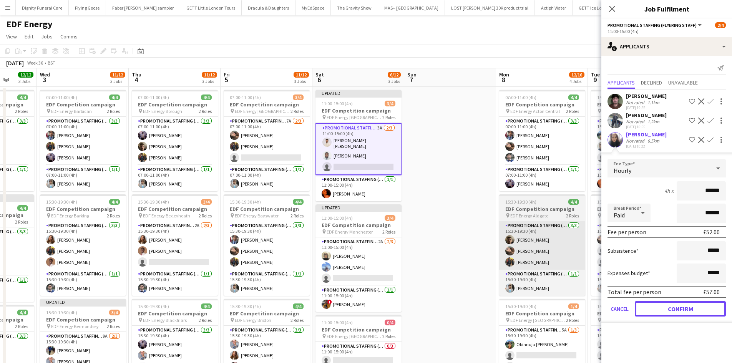
drag, startPoint x: 688, startPoint y: 309, endPoint x: 574, endPoint y: 258, distance: 125.5
click at [687, 309] on button "Confirm" at bounding box center [680, 308] width 91 height 15
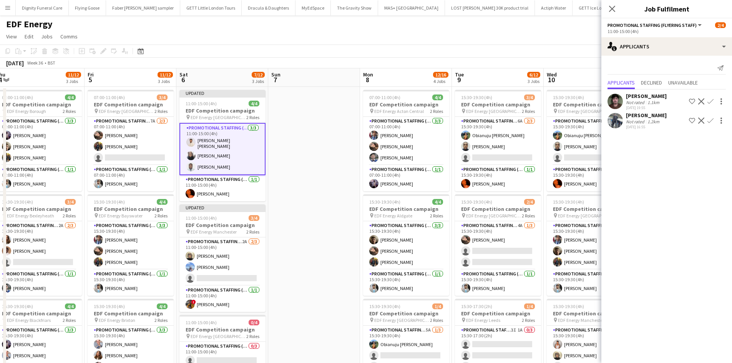
drag, startPoint x: 359, startPoint y: 190, endPoint x: 186, endPoint y: 165, distance: 174.7
click at [186, 166] on app-calendar-viewport "Sun 31 Mon 1 11/12 3 Jobs Tue 2 12/12 3 Jobs Wed 3 11/12 3 Jobs Thu 4 11/12 3 J…" at bounding box center [366, 309] width 732 height 482
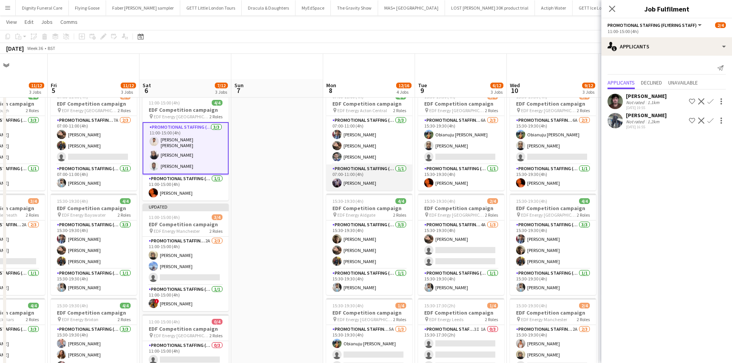
scroll to position [154, 0]
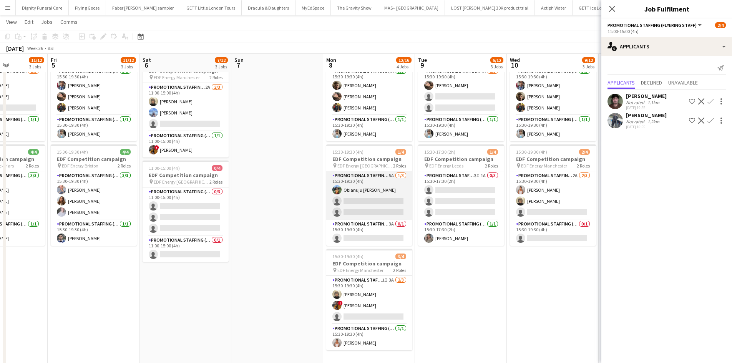
click at [368, 204] on app-card-role "Promotional Staffing (Flyering Staff) 5A 1/3 15:30-19:30 (4h) Obianuju Rosemary…" at bounding box center [369, 195] width 86 height 48
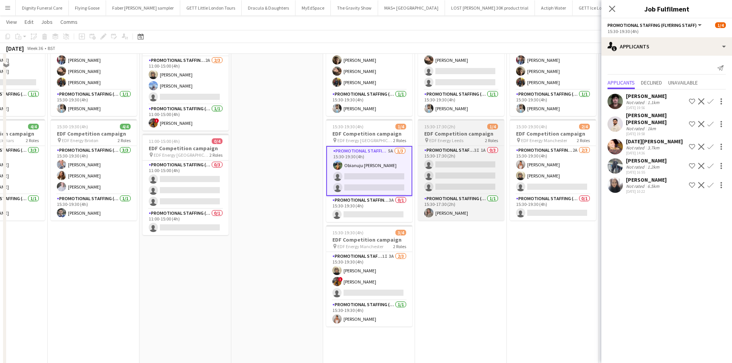
scroll to position [192, 0]
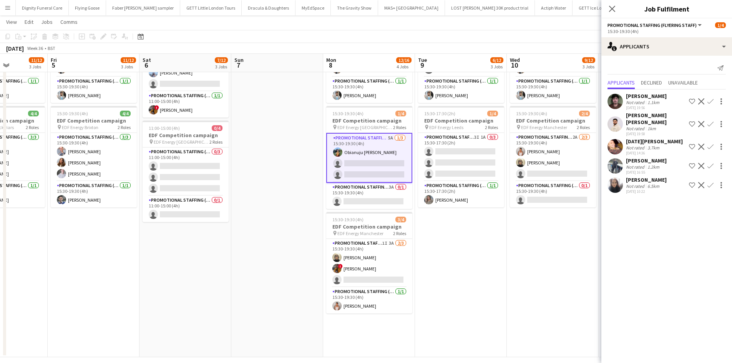
click at [711, 182] on app-icon "Confirm" at bounding box center [710, 185] width 6 height 6
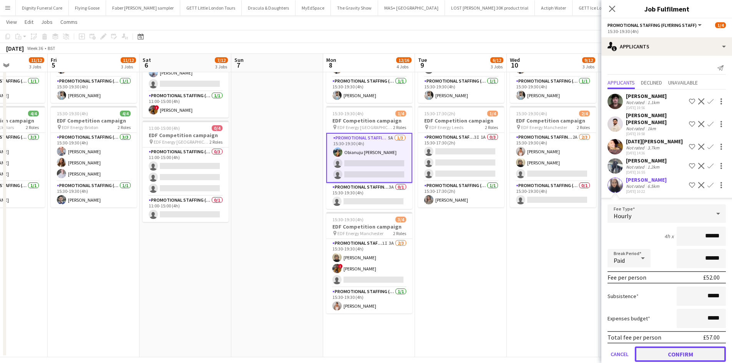
click at [677, 354] on button "Confirm" at bounding box center [680, 354] width 91 height 15
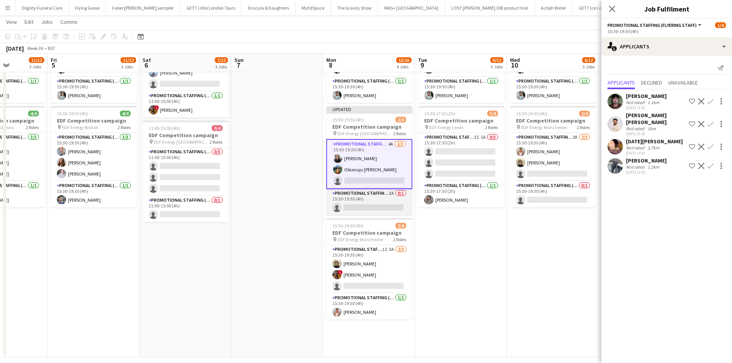
click at [377, 204] on app-card-role "Promotional Staffing (Team Leader) 3A 0/1 15:30-19:30 (4h) single-neutral-actio…" at bounding box center [369, 202] width 86 height 26
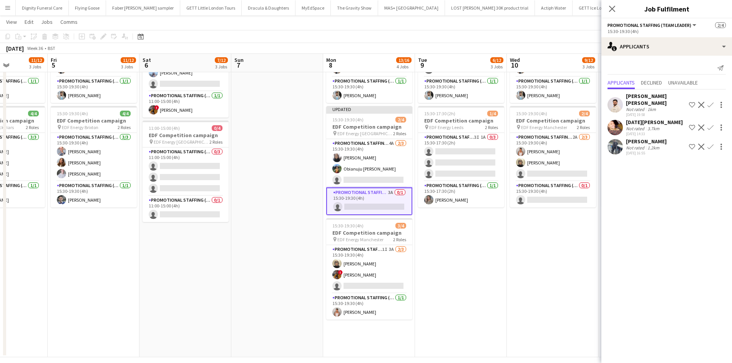
click at [634, 119] on div "Raja Ali" at bounding box center [654, 122] width 57 height 7
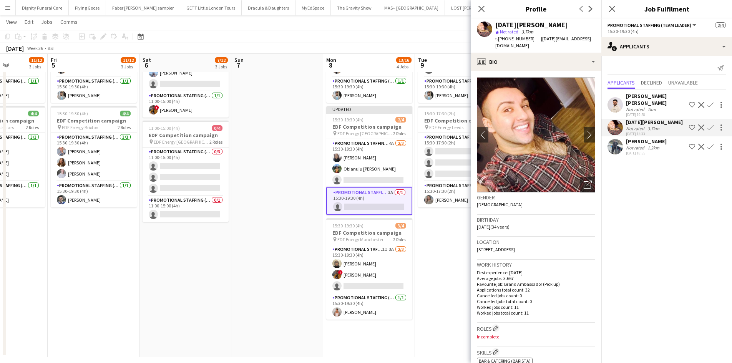
click at [649, 138] on div "Saif Hassan" at bounding box center [646, 141] width 41 height 7
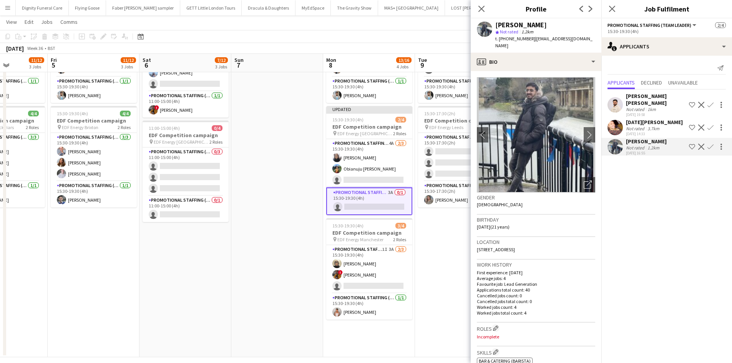
click at [657, 95] on div "Muzammil Ahmed Shaikh" at bounding box center [656, 100] width 60 height 14
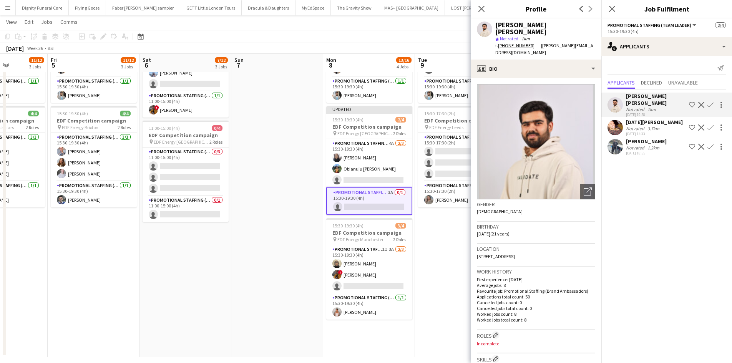
click at [711, 100] on button "Confirm" at bounding box center [710, 104] width 9 height 9
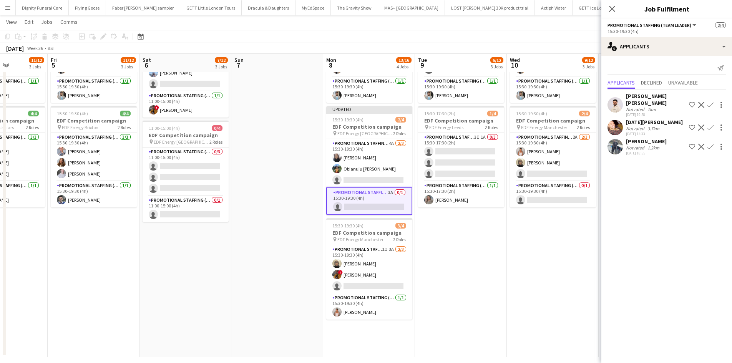
click at [710, 102] on app-icon "Confirm" at bounding box center [710, 105] width 6 height 6
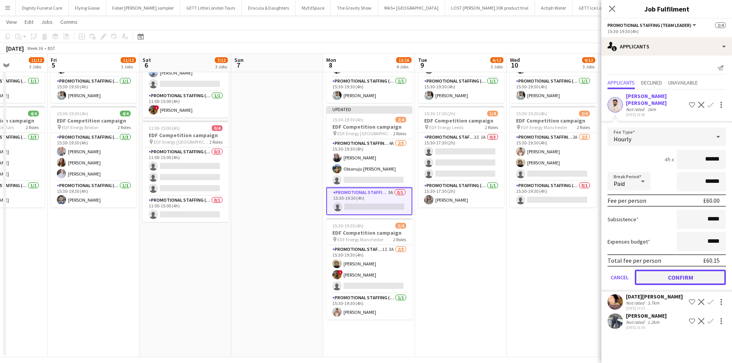
click at [684, 270] on button "Confirm" at bounding box center [680, 277] width 91 height 15
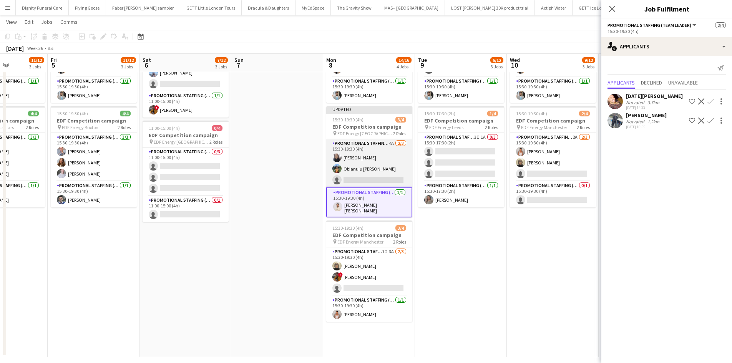
click at [380, 181] on app-card-role "Promotional Staffing (Flyering Staff) 4A 2/3 15:30-19:30 (4h) shazma khan Obian…" at bounding box center [369, 163] width 86 height 48
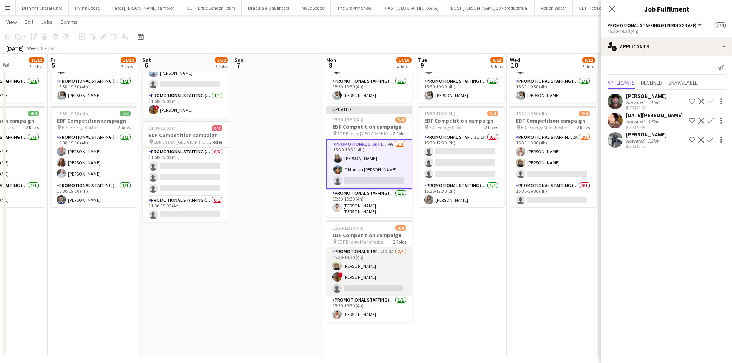
click at [369, 282] on app-card-role "Promotional Staffing (Flyering Staff) 1I 3A 2/3 15:30-19:30 (4h) Caroline Brown…" at bounding box center [369, 271] width 86 height 48
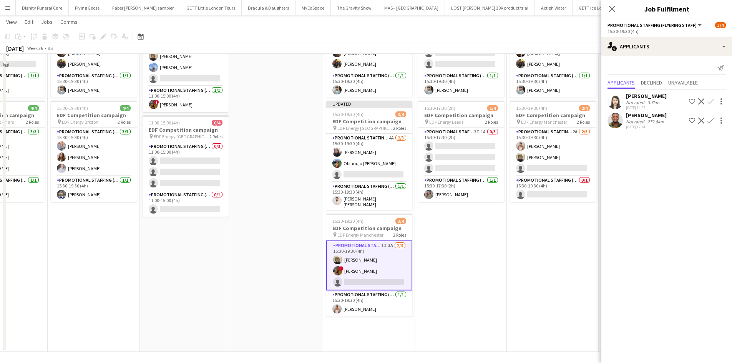
scroll to position [199, 0]
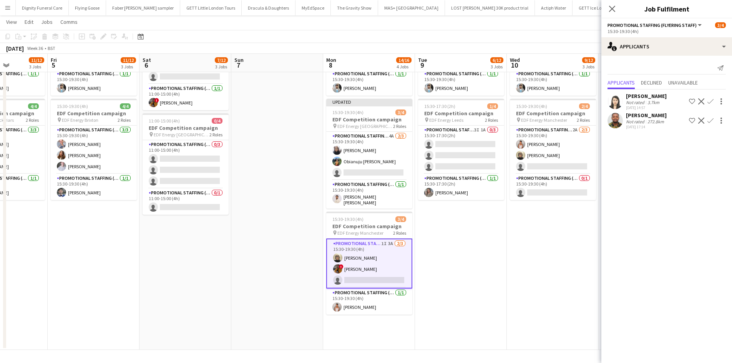
click at [711, 119] on app-icon "Confirm" at bounding box center [710, 121] width 6 height 6
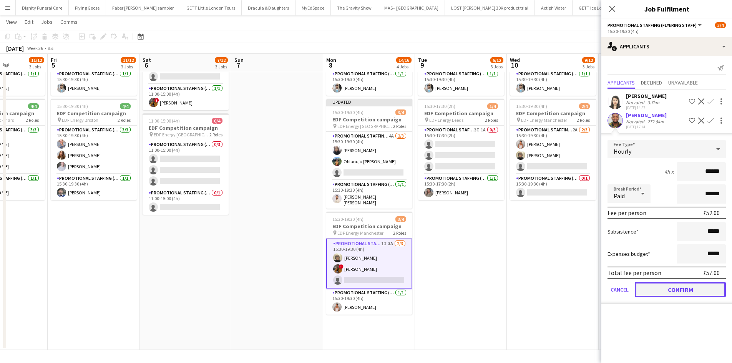
click at [684, 287] on button "Confirm" at bounding box center [680, 289] width 91 height 15
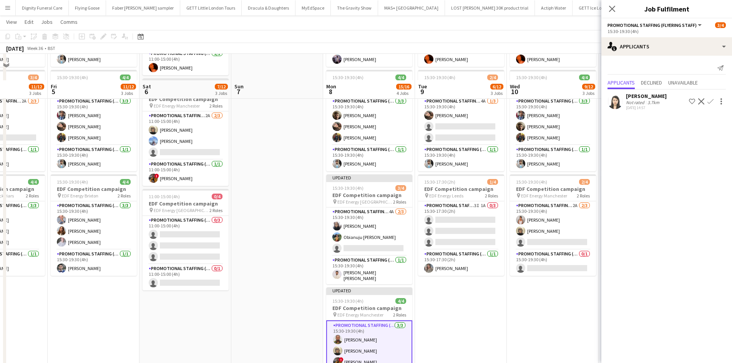
scroll to position [46, 0]
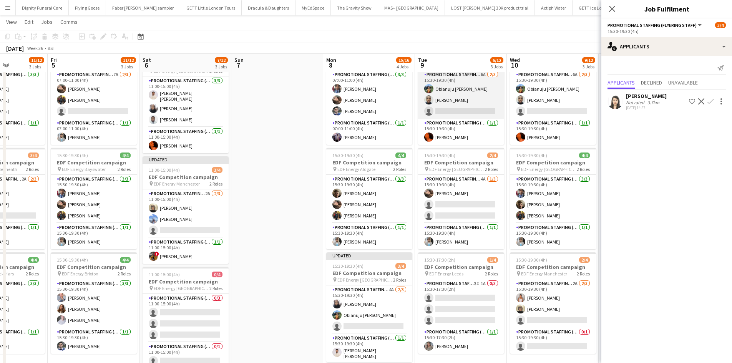
click at [466, 111] on app-card-role "Promotional Staffing (Flyering Staff) 6A 2/3 15:30-19:30 (4h) Obianuju Rosemary…" at bounding box center [461, 94] width 86 height 48
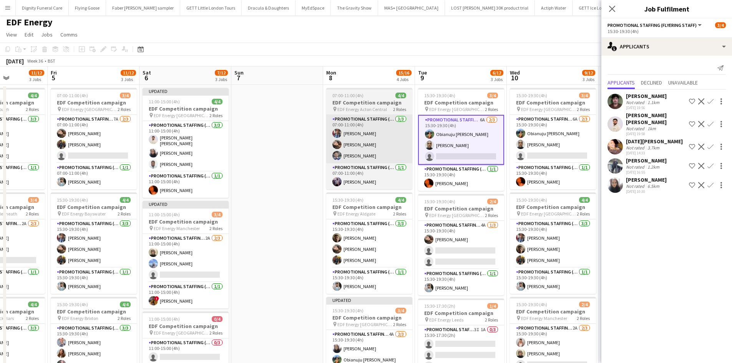
scroll to position [0, 0]
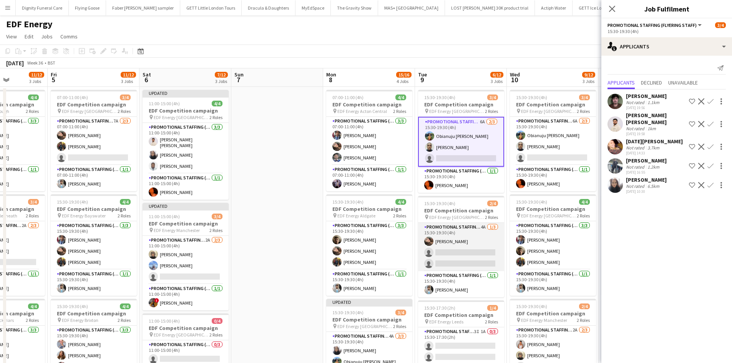
click at [452, 262] on app-card-role "Promotional Staffing (Flyering Staff) 4A 1/3 15:30-19:30 (4h) Anastasiia Melesh…" at bounding box center [461, 247] width 86 height 48
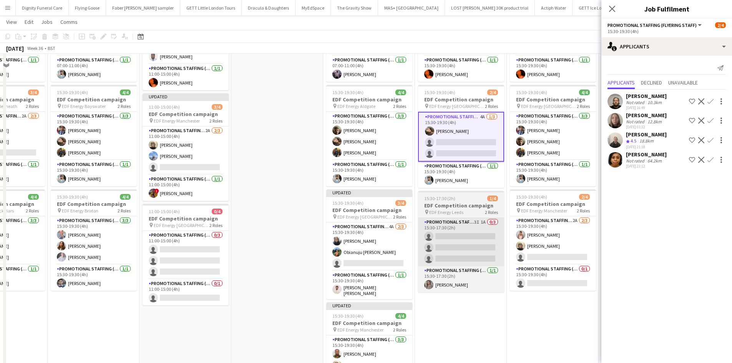
scroll to position [115, 0]
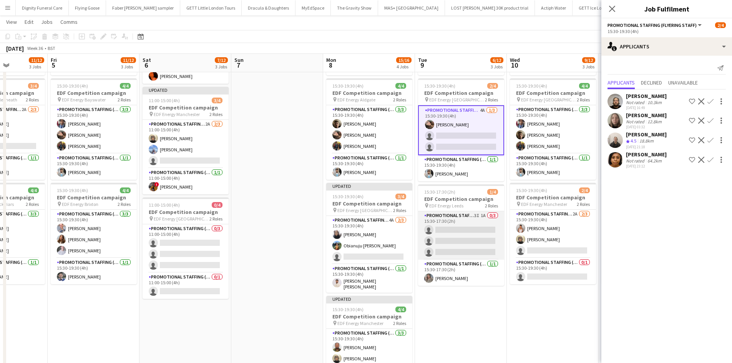
click at [462, 236] on app-card-role "Promotional Staffing (Flyering Staff) 3I 1A 0/3 15:30-17:30 (2h) single-neutral…" at bounding box center [461, 235] width 86 height 48
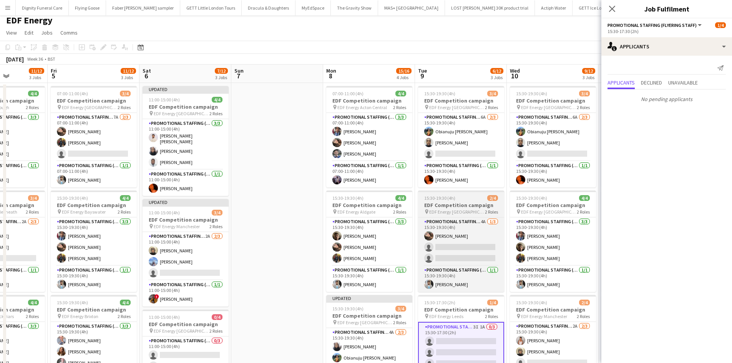
scroll to position [0, 0]
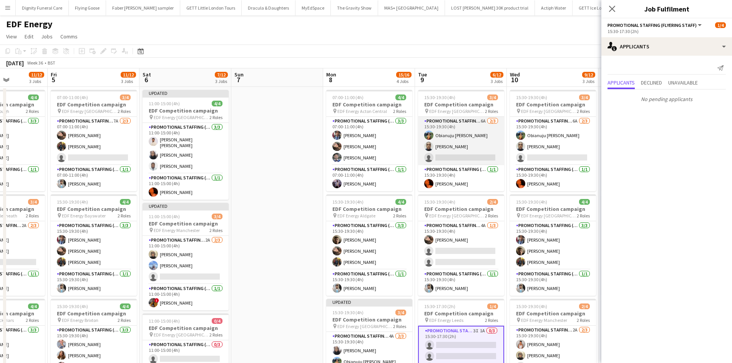
click at [462, 158] on app-card-role "Promotional Staffing (Flyering Staff) 6A 2/3 15:30-19:30 (4h) Obianuju Rosemary…" at bounding box center [461, 141] width 86 height 48
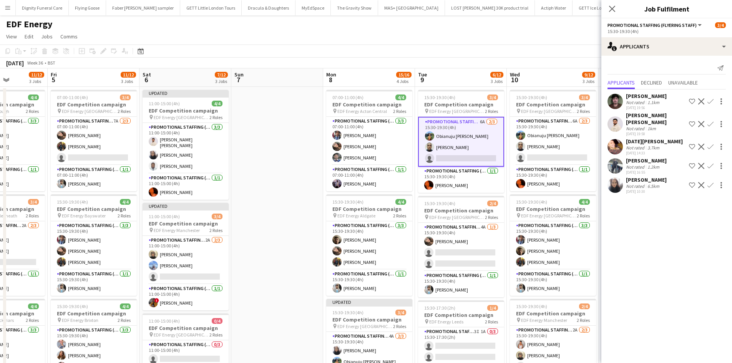
click at [713, 121] on app-icon "Confirm" at bounding box center [710, 124] width 6 height 6
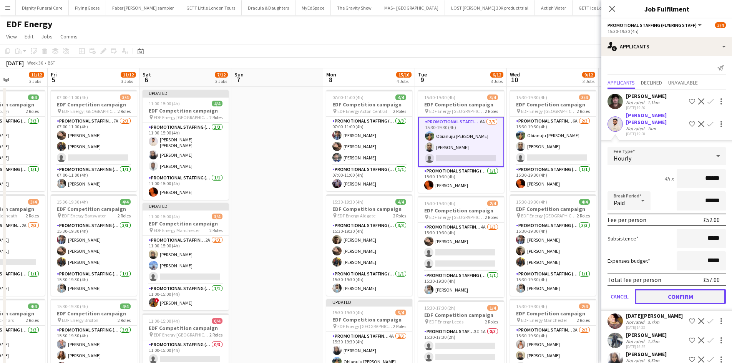
click at [690, 297] on button "Confirm" at bounding box center [680, 296] width 91 height 15
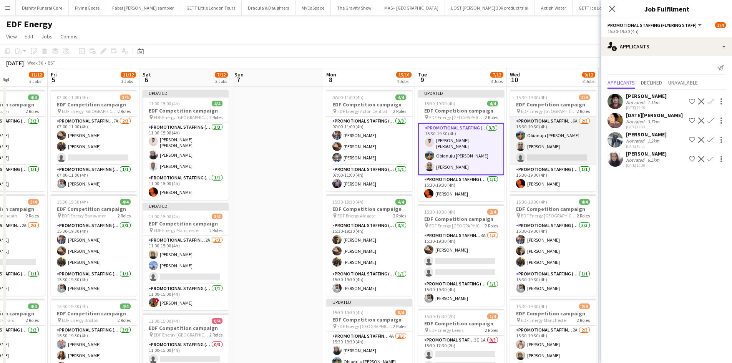
click at [549, 159] on app-card-role "Promotional Staffing (Flyering Staff) 6A 2/3 15:30-19:30 (4h) Obianuju Rosemary…" at bounding box center [553, 141] width 86 height 48
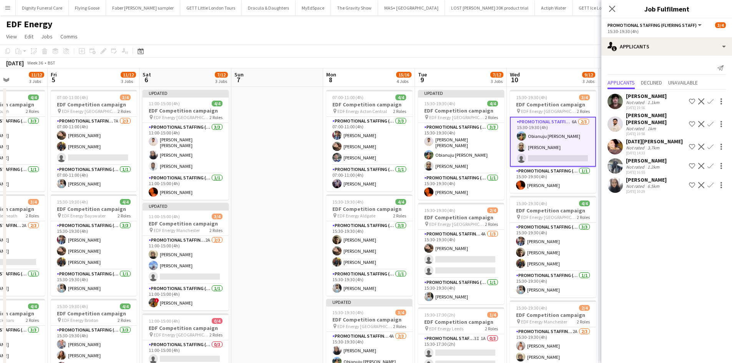
drag, startPoint x: 710, startPoint y: 119, endPoint x: 711, endPoint y: 130, distance: 11.2
click at [710, 121] on app-icon "Confirm" at bounding box center [710, 124] width 6 height 6
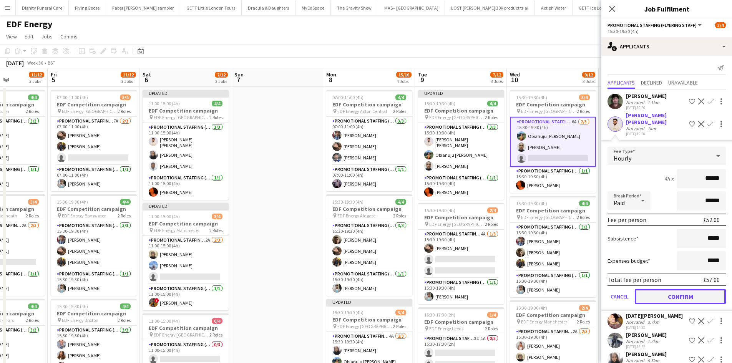
click at [685, 290] on button "Confirm" at bounding box center [680, 296] width 91 height 15
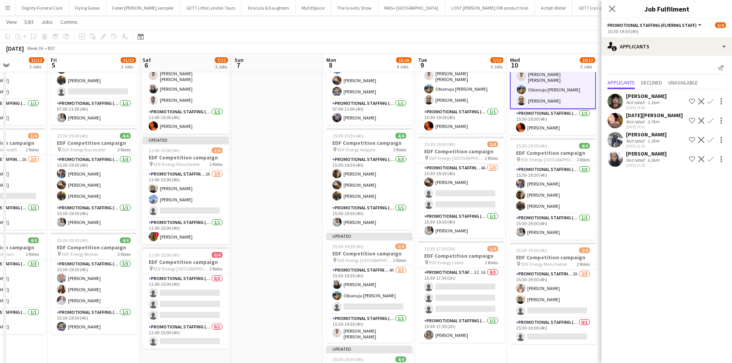
scroll to position [154, 0]
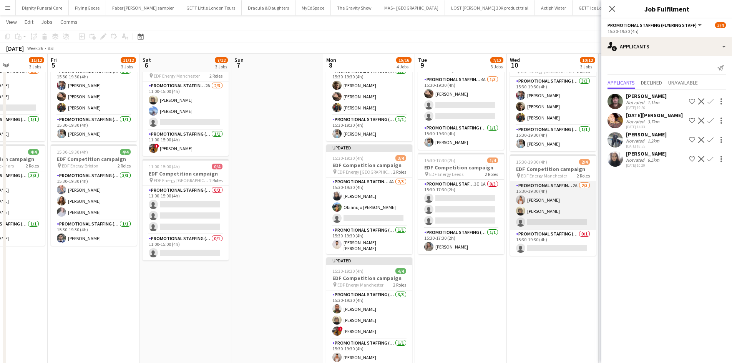
click at [549, 218] on app-card-role "Promotional Staffing (Flyering Staff) 2A 2/3 15:30-19:30 (4h) Jessica Montogmer…" at bounding box center [553, 205] width 86 height 48
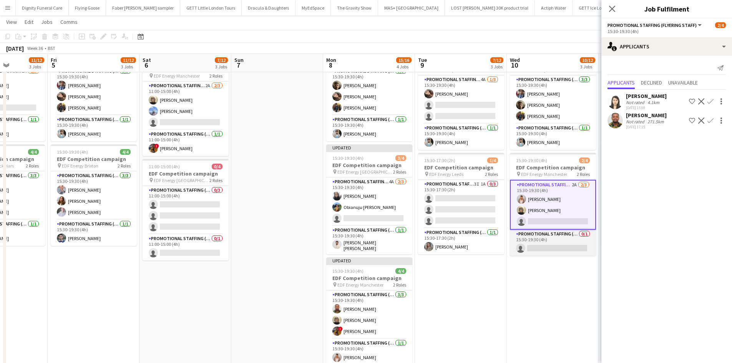
click at [556, 246] on app-card-role "Promotional Staffing (Team Leader) 0/1 15:30-19:30 (4h) single-neutral-actions" at bounding box center [553, 243] width 86 height 26
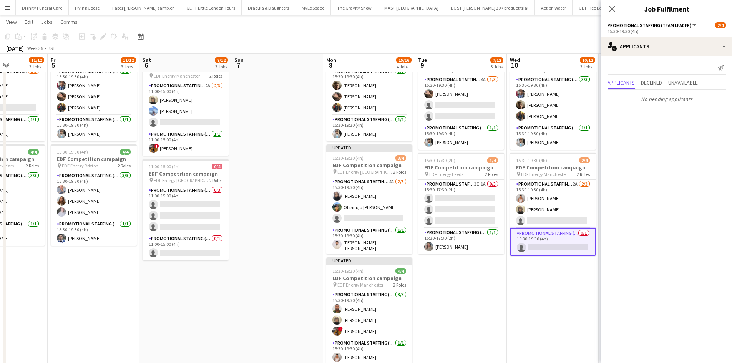
drag, startPoint x: 565, startPoint y: 217, endPoint x: 627, endPoint y: 161, distance: 84.0
click at [567, 217] on app-card-role "Promotional Staffing (Flyering Staff) 2A 2/3 15:30-19:30 (4h) Jessica Montogmer…" at bounding box center [553, 204] width 86 height 48
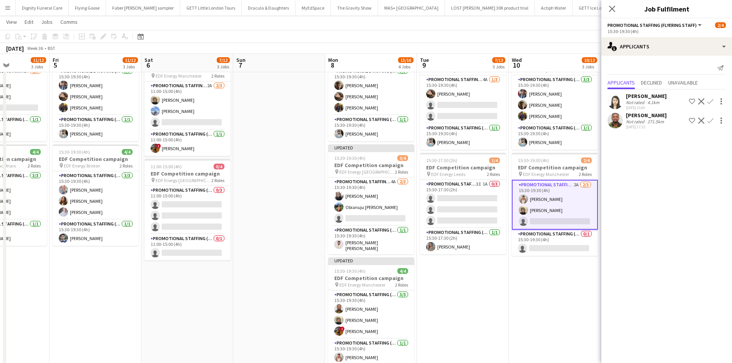
click at [711, 118] on app-icon "Confirm" at bounding box center [710, 121] width 6 height 6
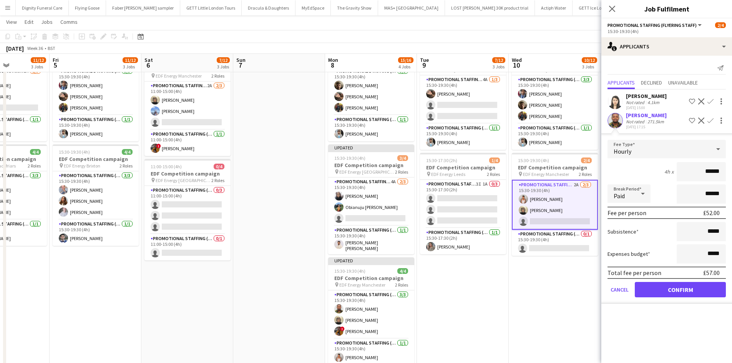
click at [688, 280] on form "Fee Type Hourly 4h x ****** Break Period Paid ****** Fee per person £52.00 Subs…" at bounding box center [666, 222] width 131 height 164
click at [687, 289] on button "Confirm" at bounding box center [680, 289] width 91 height 15
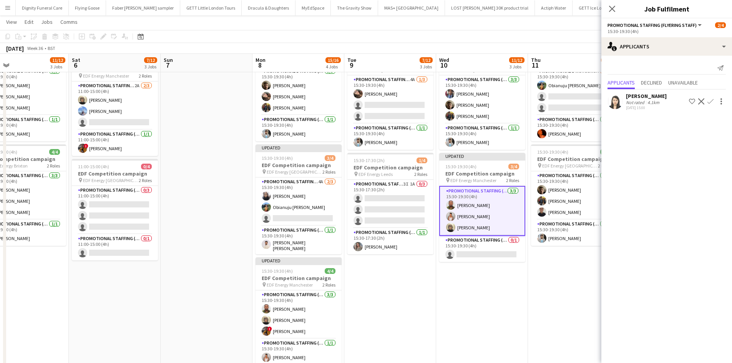
scroll to position [0, 309]
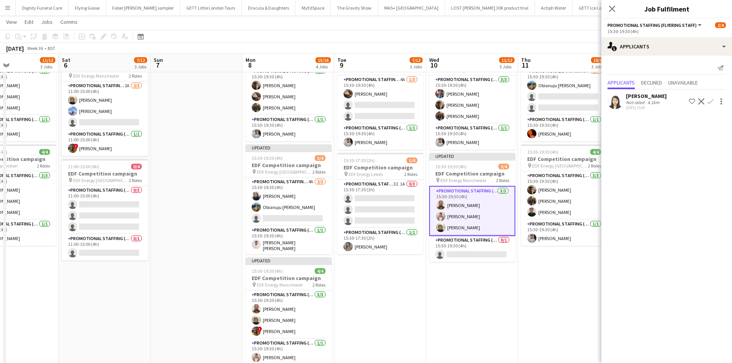
drag, startPoint x: 520, startPoint y: 309, endPoint x: 379, endPoint y: 271, distance: 145.8
click at [437, 314] on app-calendar-viewport "Tue 2 12/12 3 Jobs Wed 3 11/12 3 Jobs Thu 4 11/12 3 Jobs Fri 5 11/12 3 Jobs Sat…" at bounding box center [366, 135] width 732 height 519
click at [360, 206] on app-card-role "Promotional Staffing (Flyering Staff) 3I 1A 0/3 15:30-17:30 (2h) single-neutral…" at bounding box center [380, 204] width 86 height 48
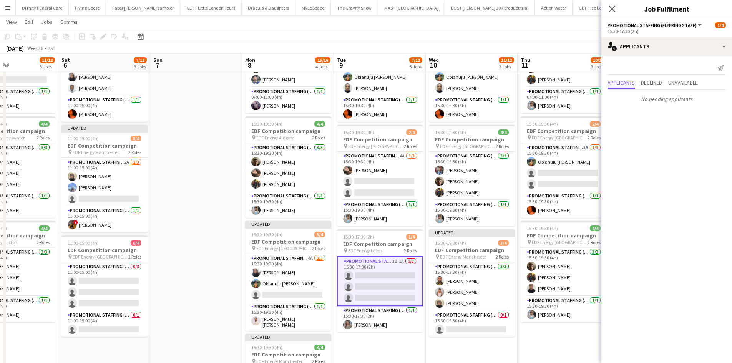
scroll to position [77, 0]
click at [367, 181] on app-card-role "Promotional Staffing (Flyering Staff) 4A 1/3 15:30-19:30 (4h) Anastasiia Melesh…" at bounding box center [380, 176] width 86 height 48
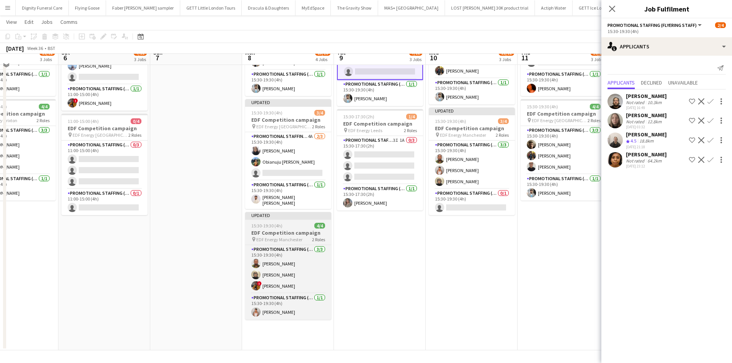
scroll to position [199, 0]
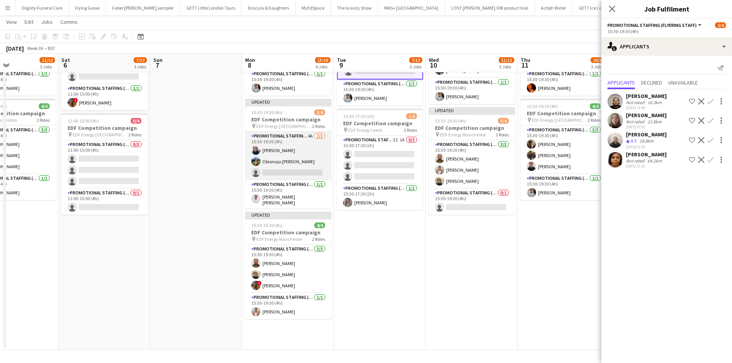
click at [299, 168] on app-card-role "Promotional Staffing (Flyering Staff) 4A 2/3 15:30-19:30 (4h) shazma khan Obian…" at bounding box center [288, 156] width 86 height 48
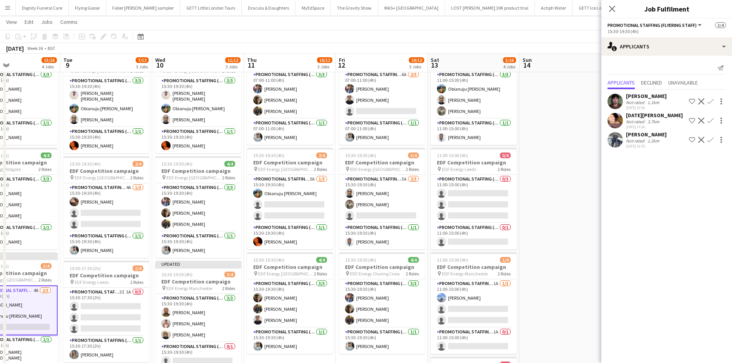
scroll to position [0, 335]
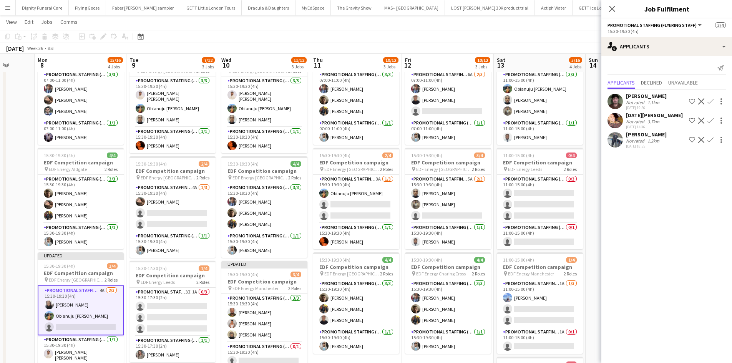
drag, startPoint x: 493, startPoint y: 262, endPoint x: 284, endPoint y: 254, distance: 209.5
click at [284, 254] on app-calendar-viewport "Thu 4 11/12 3 Jobs Fri 5 11/12 3 Jobs Sat 6 7/12 3 Jobs Sun 7 Mon 8 15/16 4 Job…" at bounding box center [366, 243] width 732 height 519
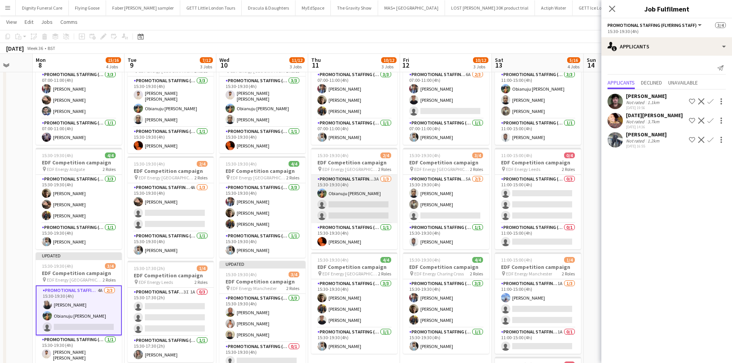
click at [350, 216] on app-card-role "Promotional Staffing (Flyering Staff) 3A 1/3 15:30-19:30 (4h) Obianuju Rosemary…" at bounding box center [354, 199] width 86 height 48
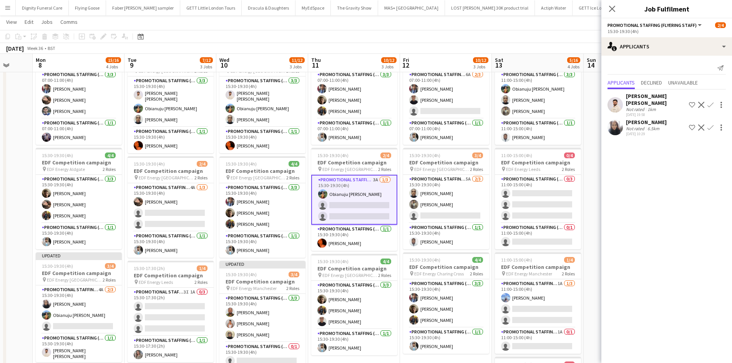
click at [712, 102] on app-icon "Confirm" at bounding box center [710, 105] width 6 height 6
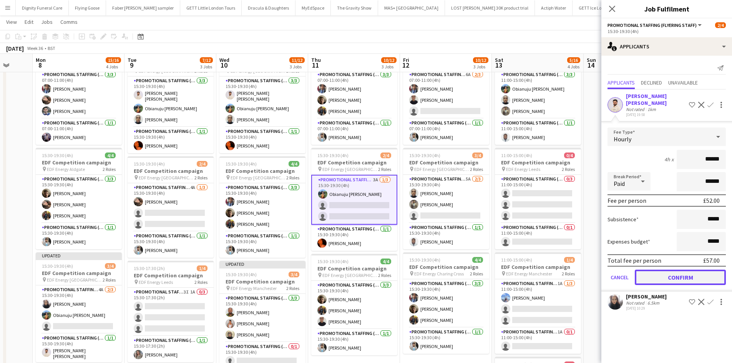
click at [703, 270] on button "Confirm" at bounding box center [680, 277] width 91 height 15
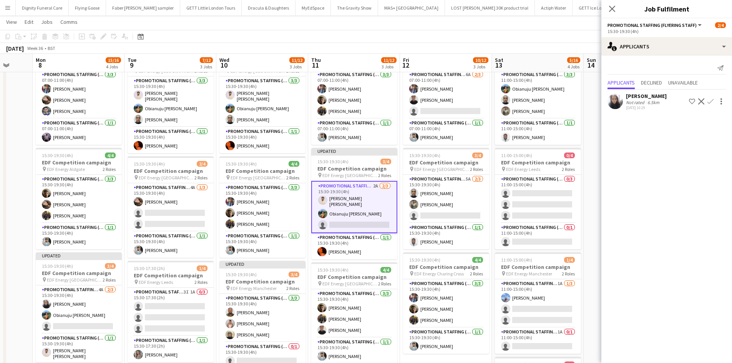
click at [710, 99] on app-icon "Confirm" at bounding box center [710, 101] width 6 height 6
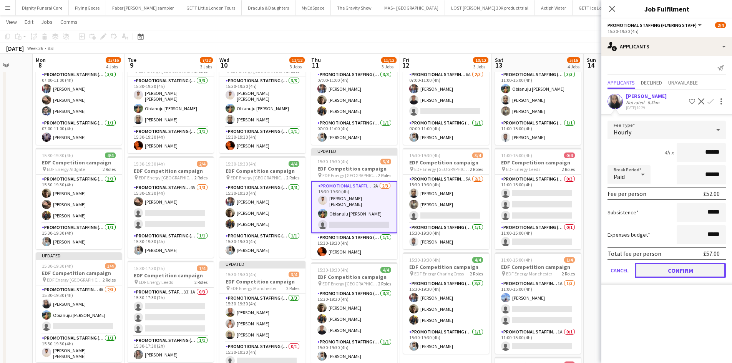
click at [692, 267] on button "Confirm" at bounding box center [680, 270] width 91 height 15
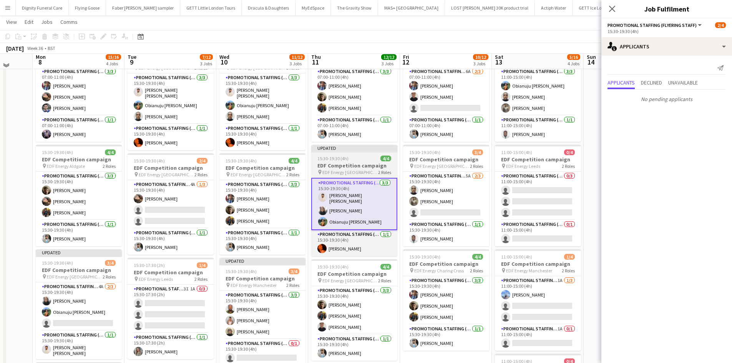
scroll to position [46, 0]
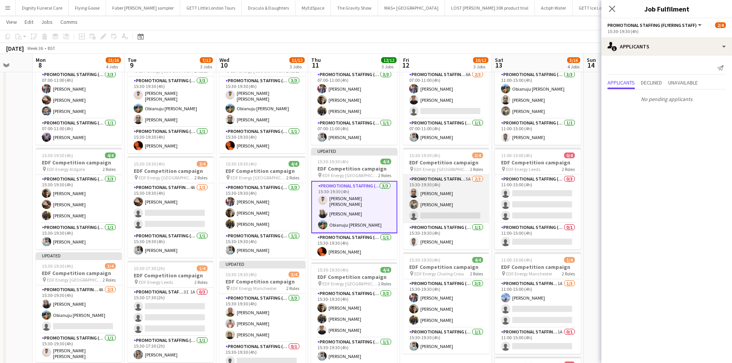
click at [458, 213] on app-card-role "Promotional Staffing (Flyering Staff) 5A 2/3 15:30-19:30 (4h) Ayomipo Adegeye S…" at bounding box center [446, 199] width 86 height 48
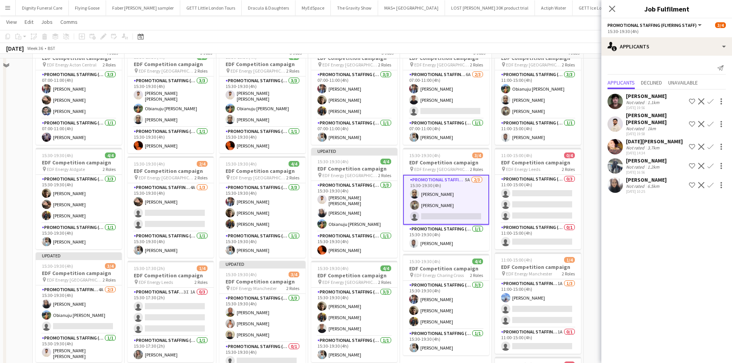
scroll to position [0, 0]
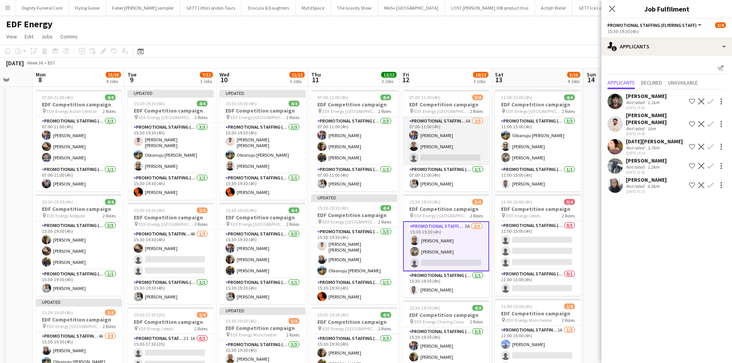
click at [455, 153] on app-card-role "Promotional Staffing (Flyering Staff) 6A 2/3 07:00-11:00 (4h) Seyi Ogunyemi Sha…" at bounding box center [446, 141] width 86 height 48
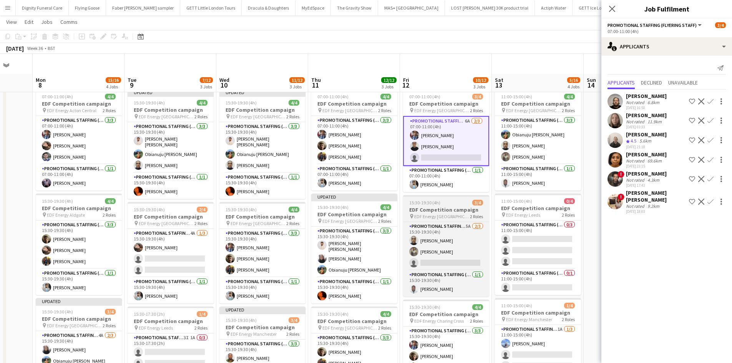
scroll to position [38, 0]
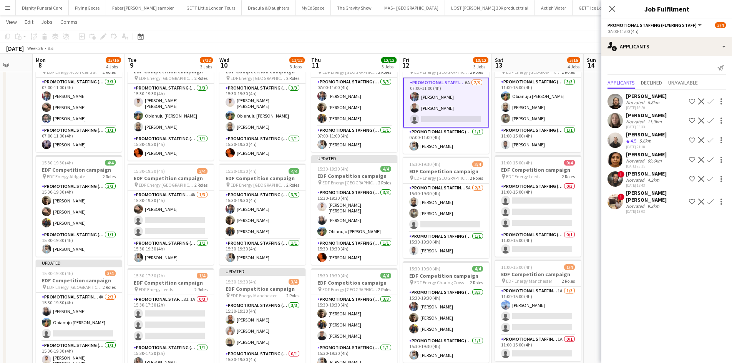
drag, startPoint x: 711, startPoint y: 178, endPoint x: 713, endPoint y: 187, distance: 9.0
click at [711, 178] on app-icon "Confirm" at bounding box center [710, 179] width 6 height 6
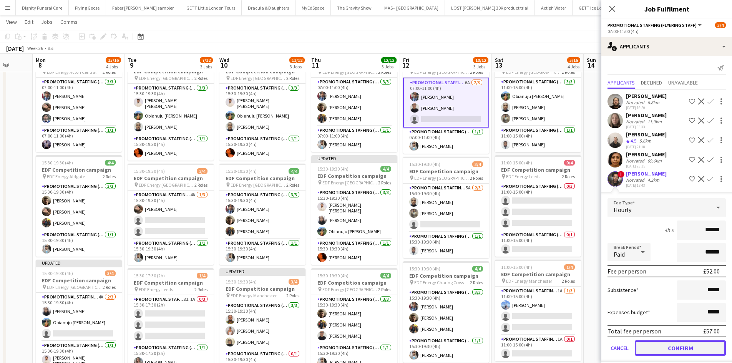
click at [686, 344] on button "Confirm" at bounding box center [680, 347] width 91 height 15
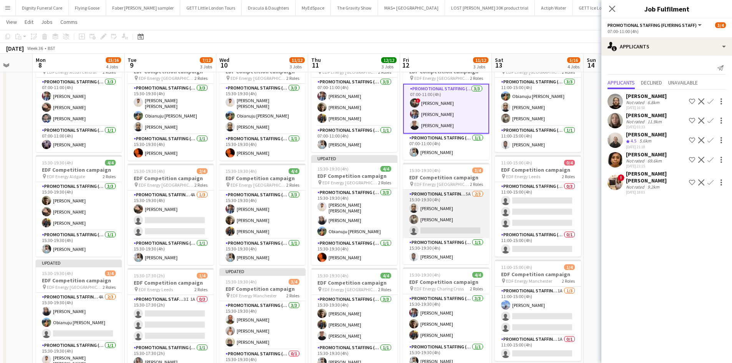
click at [451, 231] on app-card-role "Promotional Staffing (Flyering Staff) 5A 2/3 15:30-19:30 (4h) Ayomipo Adegeye S…" at bounding box center [446, 214] width 86 height 48
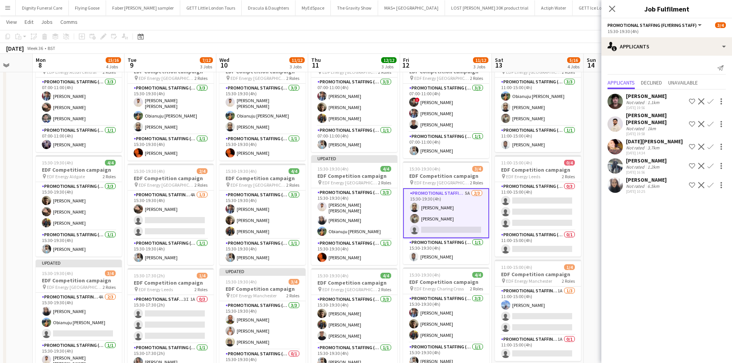
click at [711, 121] on app-icon "Confirm" at bounding box center [710, 124] width 6 height 6
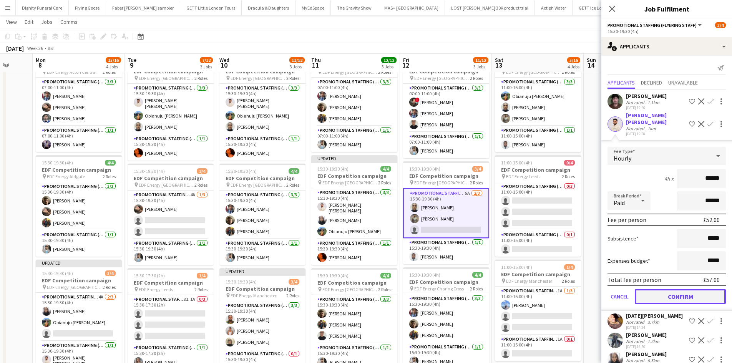
click at [680, 297] on button "Confirm" at bounding box center [680, 296] width 91 height 15
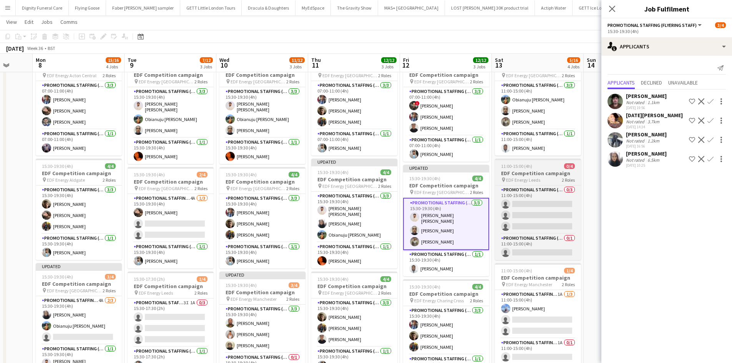
scroll to position [77, 0]
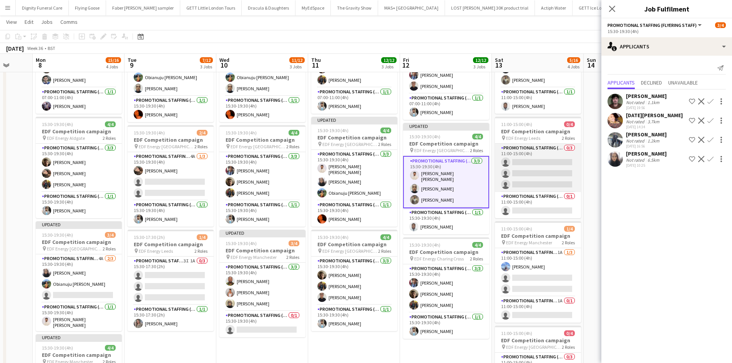
click at [542, 172] on app-card-role "Promotional Staffing (Flyering Staff) 0/3 11:00-15:00 (4h) single-neutral-actio…" at bounding box center [538, 168] width 86 height 48
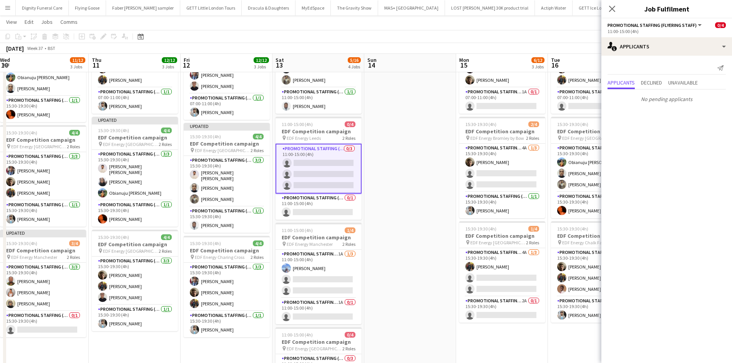
scroll to position [0, 222]
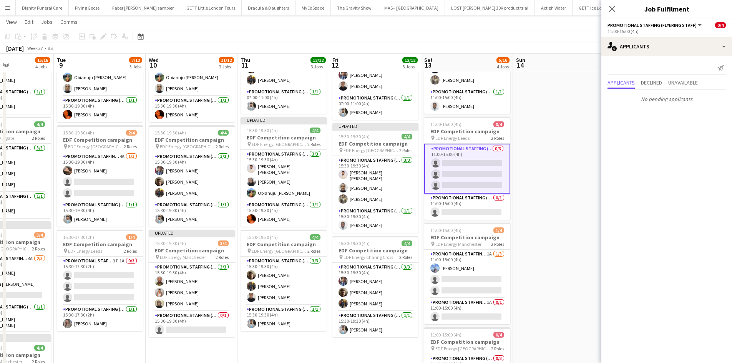
drag, startPoint x: 592, startPoint y: 191, endPoint x: 522, endPoint y: 192, distance: 70.7
click at [522, 192] on app-calendar-viewport "Sat 6 7/12 3 Jobs Sun 7 Mon 8 15/16 4 Jobs Tue 9 7/12 3 Jobs Wed 10 11/12 3 Job…" at bounding box center [366, 212] width 732 height 519
click at [470, 212] on app-card-role "Promotional Staffing (Team Leader) 0/1 11:00-15:00 (4h) single-neutral-actions" at bounding box center [467, 207] width 86 height 26
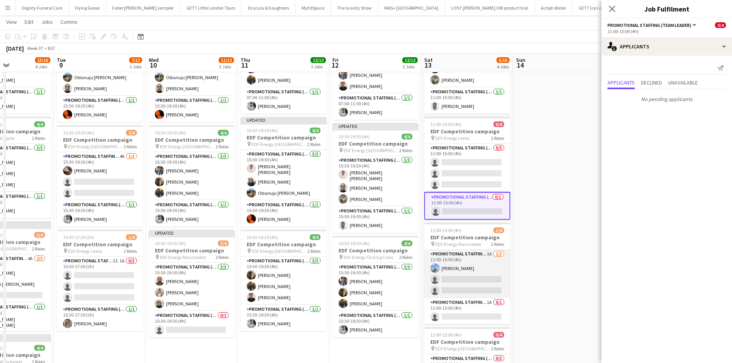
click at [472, 287] on app-card-role "Promotional Staffing (Flyering Staff) 1A 1/3 11:00-15:00 (4h) Anastasia Moore s…" at bounding box center [467, 274] width 86 height 48
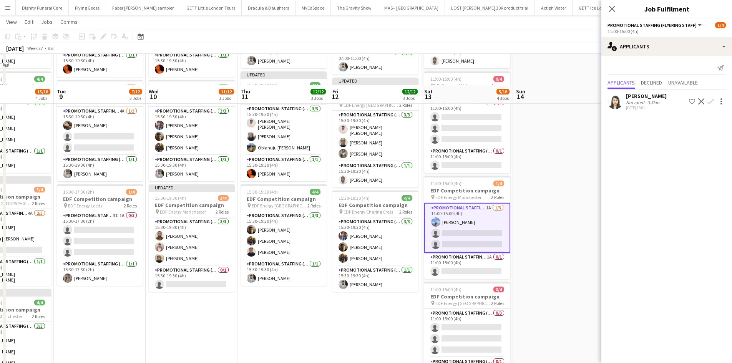
scroll to position [154, 0]
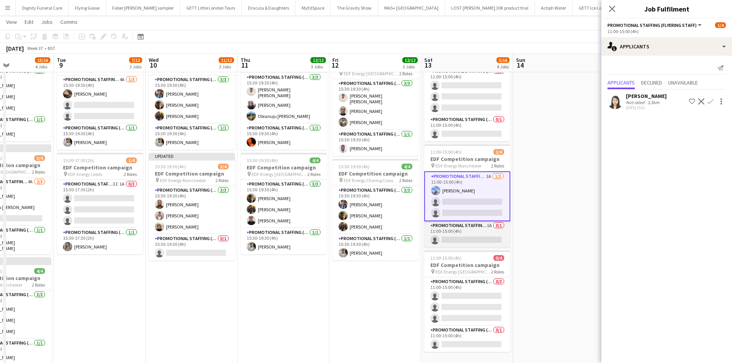
drag, startPoint x: 461, startPoint y: 228, endPoint x: 465, endPoint y: 232, distance: 6.0
click at [462, 228] on app-card-role "Promotional Staffing (Team Leader) 1A 0/1 11:00-15:00 (4h) single-neutral-actio…" at bounding box center [467, 234] width 86 height 26
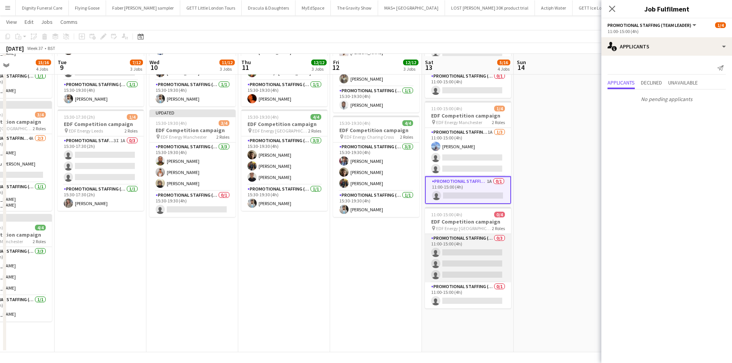
scroll to position [199, 0]
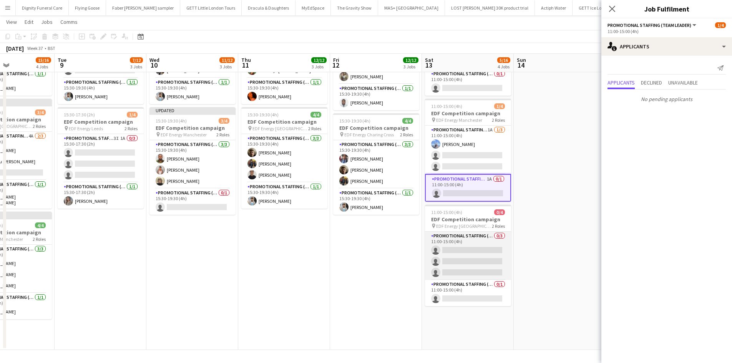
click at [471, 250] on app-card-role "Promotional Staffing (Flyering Staff) 0/3 11:00-15:00 (4h) single-neutral-actio…" at bounding box center [468, 256] width 86 height 48
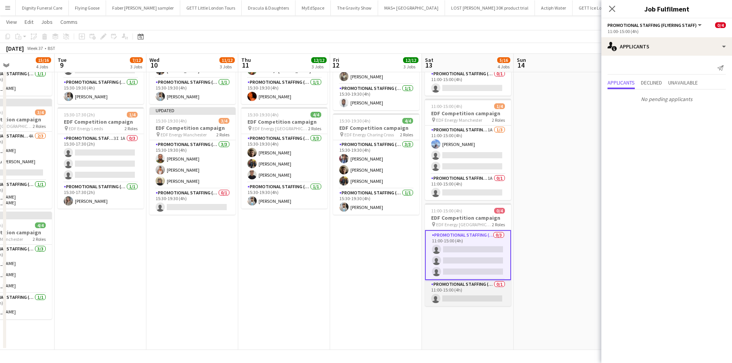
drag, startPoint x: 488, startPoint y: 296, endPoint x: 502, endPoint y: 289, distance: 15.6
click at [488, 296] on app-card-role "Promotional Staffing (Team Leader) 0/1 11:00-15:00 (4h) single-neutral-actions" at bounding box center [468, 293] width 86 height 26
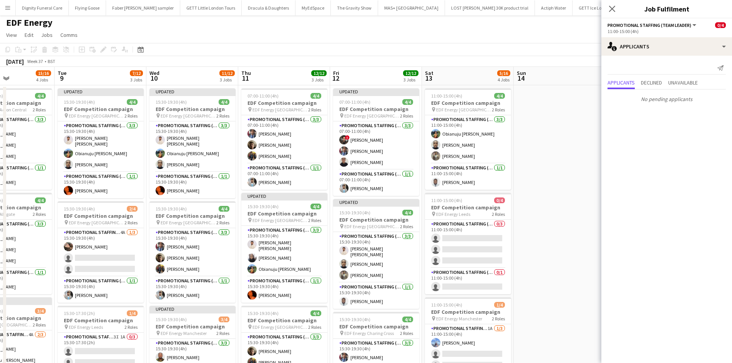
scroll to position [0, 0]
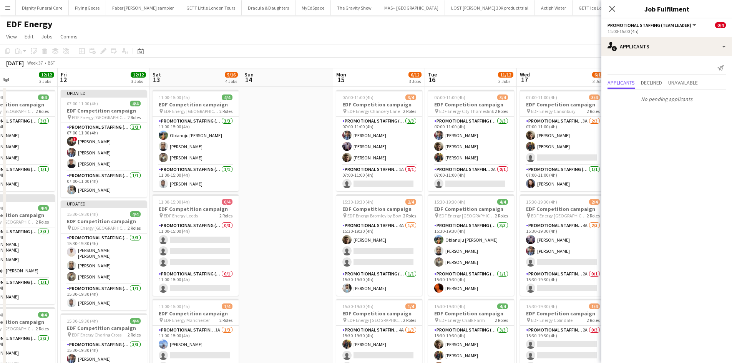
drag, startPoint x: 564, startPoint y: 177, endPoint x: 290, endPoint y: 179, distance: 273.2
click at [291, 180] on app-calendar-viewport "Mon 8 15/16 4 Jobs Tue 9 7/12 3 Jobs Wed 10 11/12 3 Jobs Thu 11 12/12 3 Jobs Fr…" at bounding box center [366, 309] width 732 height 482
click at [376, 181] on app-card-role "Promotional Staffing (Team Leader) 1A 0/1 07:00-11:00 (4h) single-neutral-actio…" at bounding box center [379, 178] width 86 height 26
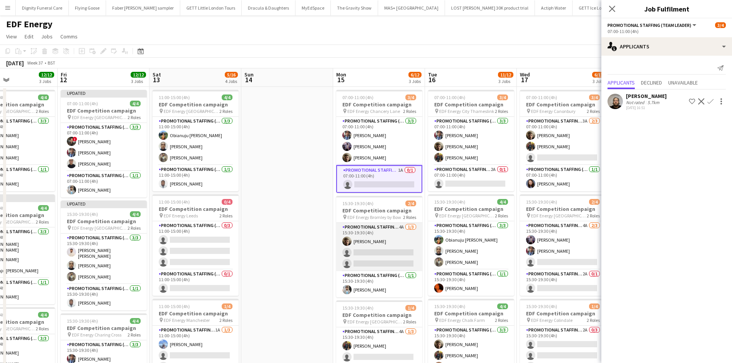
click at [385, 248] on app-card-role "Promotional Staffing (Flyering Staff) 4A 1/3 15:30-19:30 (4h) Alex Jackson-Kemp…" at bounding box center [379, 247] width 86 height 48
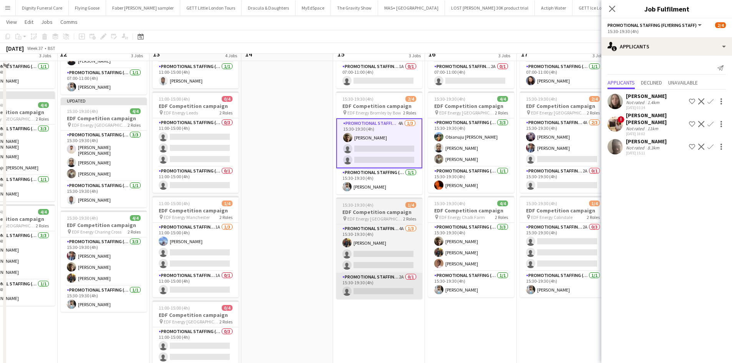
scroll to position [115, 0]
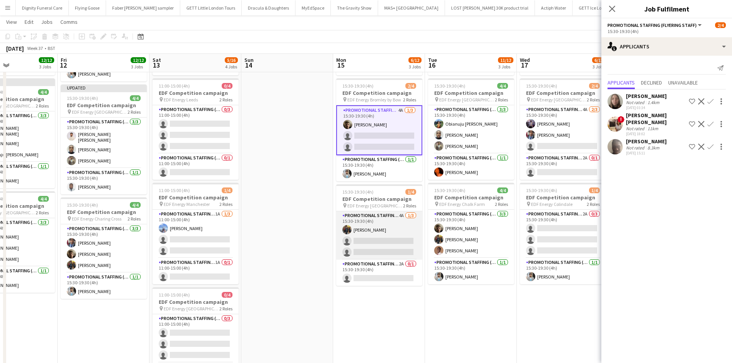
click at [391, 243] on app-card-role "Promotional Staffing (Flyering Staff) 4A 1/3 15:30-19:30 (4h) Martin Brady sing…" at bounding box center [379, 235] width 86 height 48
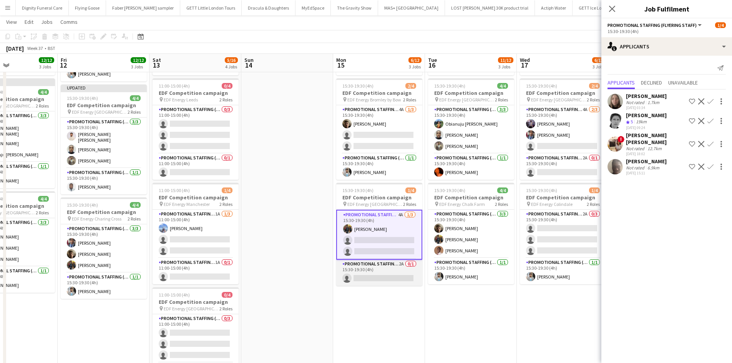
click at [386, 277] on app-card-role "Promotional Staffing (Team Leader) 2A 0/1 15:30-19:30 (4h) single-neutral-actio…" at bounding box center [379, 273] width 86 height 26
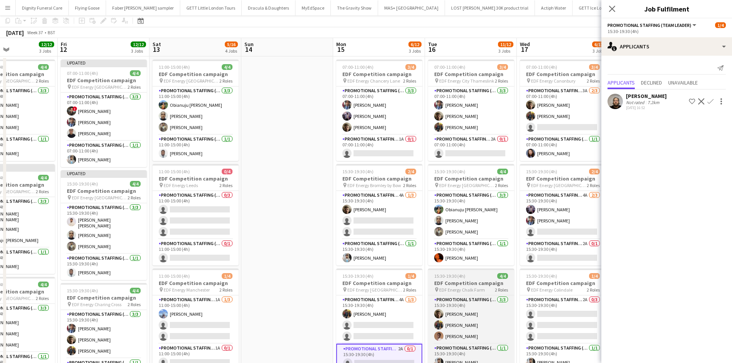
scroll to position [0, 0]
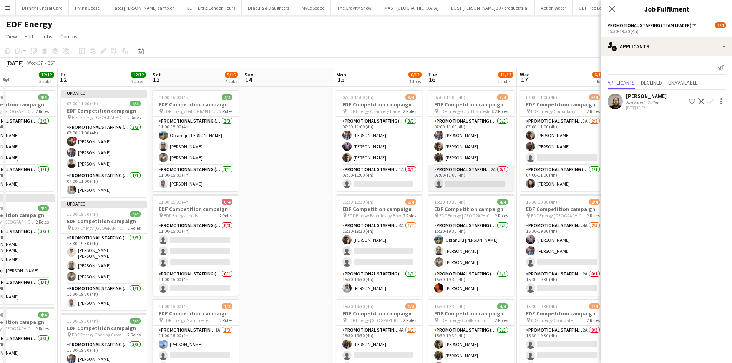
click at [487, 180] on app-card-role "Promotional Staffing (Team Leader) 2A 0/1 07:00-11:00 (4h) single-neutral-actio…" at bounding box center [471, 178] width 86 height 26
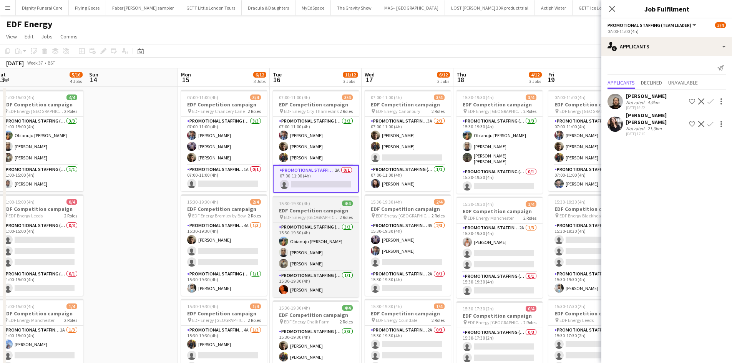
drag, startPoint x: 469, startPoint y: 221, endPoint x: 341, endPoint y: 222, distance: 128.3
click at [340, 222] on app-calendar-viewport "Wed 10 11/12 3 Jobs Thu 11 12/12 3 Jobs Fri 12 12/12 3 Jobs Sat 13 5/16 4 Jobs …" at bounding box center [366, 309] width 732 height 482
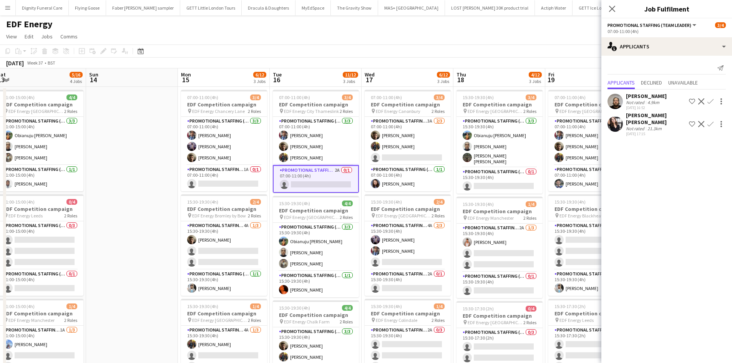
scroll to position [0, 282]
click at [639, 114] on div "Ella Taylor Bliss" at bounding box center [656, 119] width 60 height 14
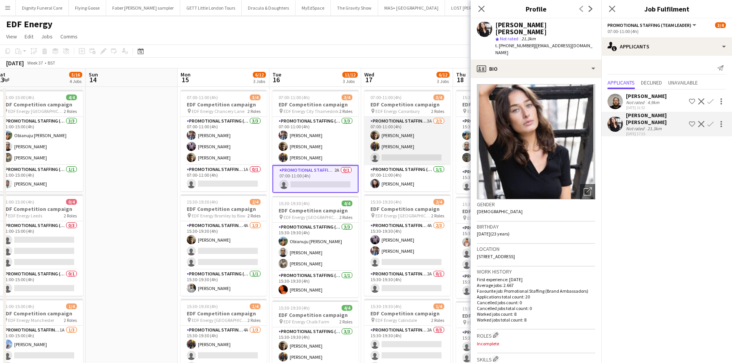
click at [412, 160] on app-card-role "Promotional Staffing (Flyering Staff) 3A 2/3 07:00-11:00 (4h) Alex Jackson-Kemp…" at bounding box center [407, 141] width 86 height 48
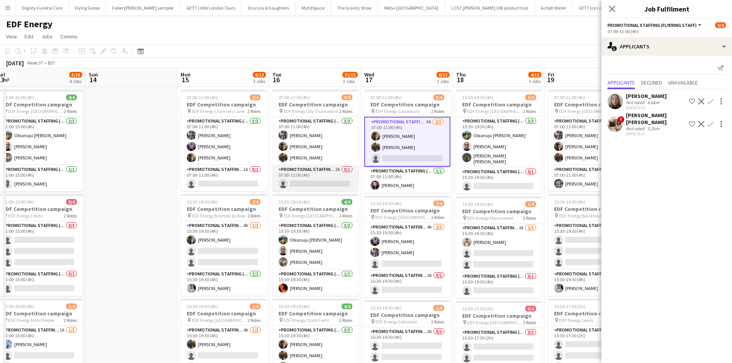
click at [321, 181] on app-card-role "Promotional Staffing (Team Leader) 2A 0/1 07:00-11:00 (4h) single-neutral-actio…" at bounding box center [315, 178] width 86 height 26
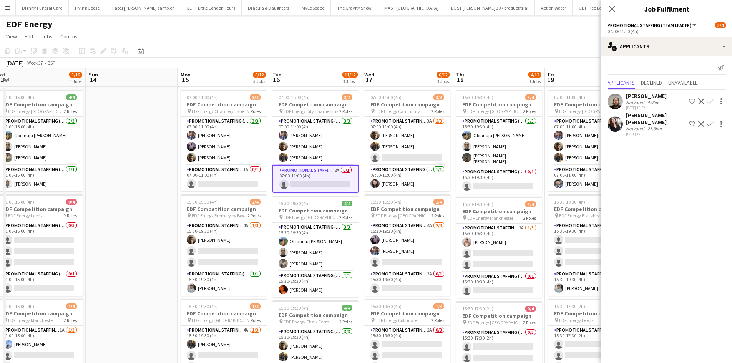
click at [708, 121] on app-icon "Confirm" at bounding box center [710, 124] width 6 height 6
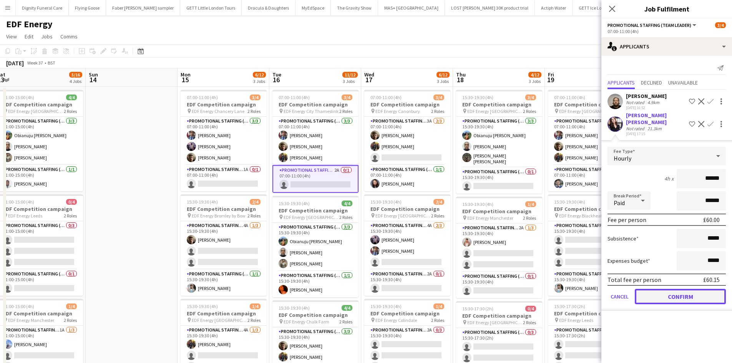
click at [691, 290] on button "Confirm" at bounding box center [680, 296] width 91 height 15
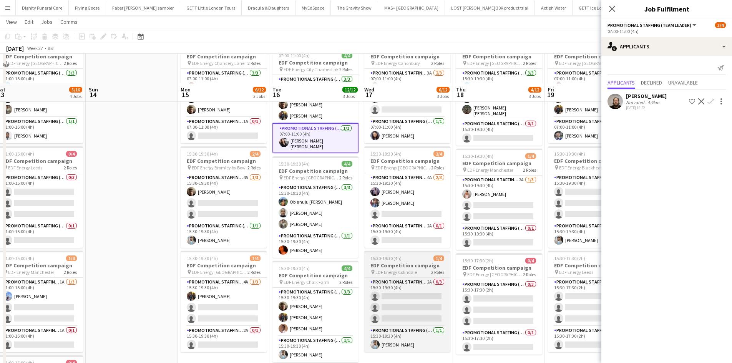
scroll to position [77, 0]
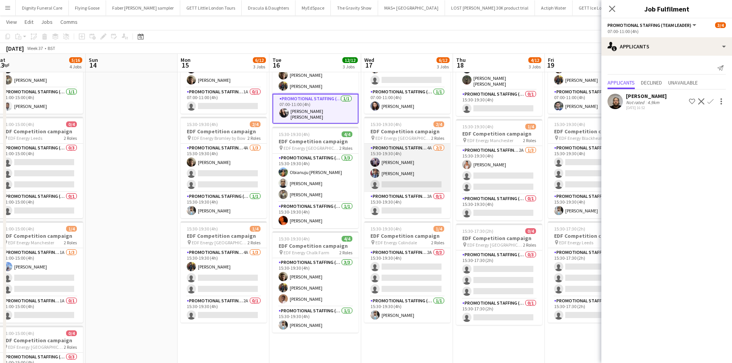
click at [428, 184] on app-card-role "Promotional Staffing (Flyering Staff) 4A 2/3 15:30-19:30 (4h) osahon ogunyemi S…" at bounding box center [407, 168] width 86 height 48
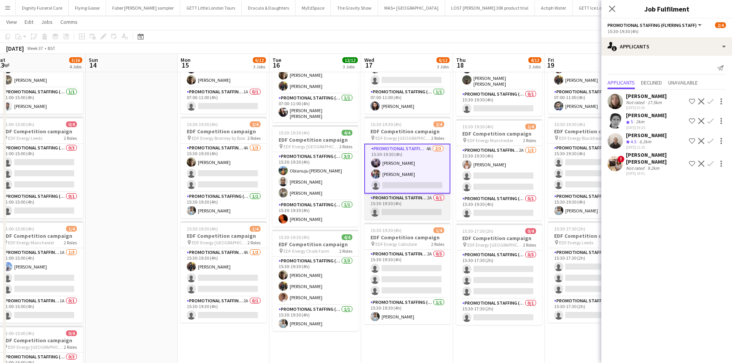
click at [416, 214] on app-card-role "Promotional Staffing (Team Leader) 2A 0/1 15:30-19:30 (4h) single-neutral-actio…" at bounding box center [407, 207] width 86 height 26
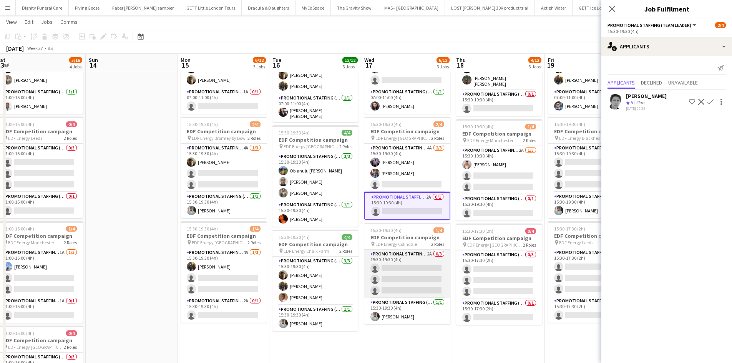
click at [419, 263] on app-card-role "Promotional Staffing (Flyering Staff) 2A 0/3 15:30-19:30 (4h) single-neutral-ac…" at bounding box center [407, 274] width 86 height 48
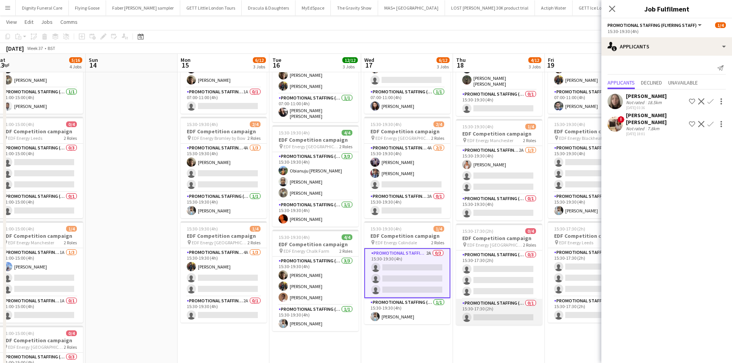
click at [496, 317] on app-card-role "Promotional Staffing (Team Leader) 0/1 15:30-17:30 (2h) single-neutral-actions" at bounding box center [499, 312] width 86 height 26
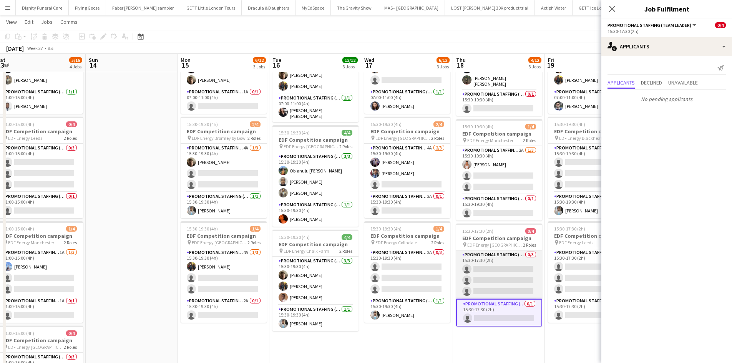
click at [505, 270] on app-card-role "Promotional Staffing (Flyering Staff) 0/3 15:30-17:30 (2h) single-neutral-actio…" at bounding box center [499, 275] width 86 height 48
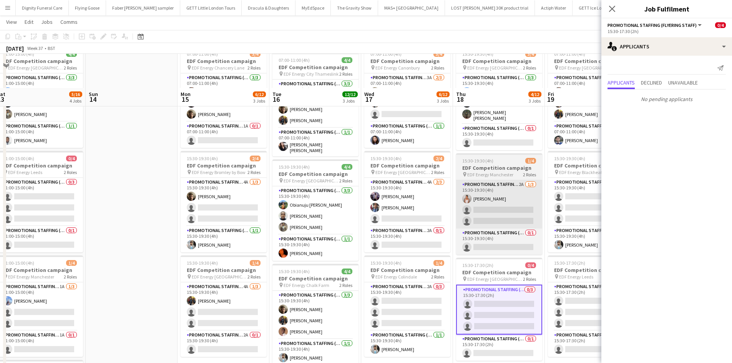
scroll to position [0, 0]
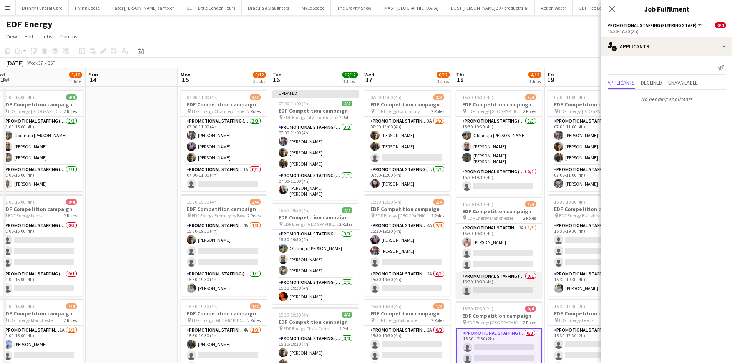
click at [507, 290] on app-card-role "Promotional Staffing (Team Leader) 0/1 15:30-19:30 (4h) single-neutral-actions" at bounding box center [499, 285] width 86 height 26
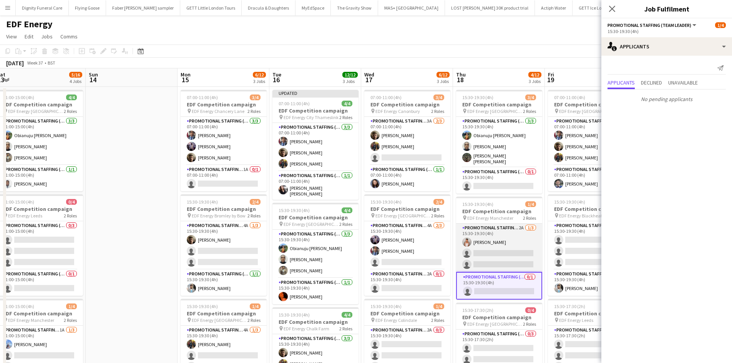
click at [503, 257] on app-card-role "Promotional Staffing (Flyering Staff) 2A 1/3 15:30-19:30 (4h) Jessica Montogmer…" at bounding box center [499, 248] width 86 height 48
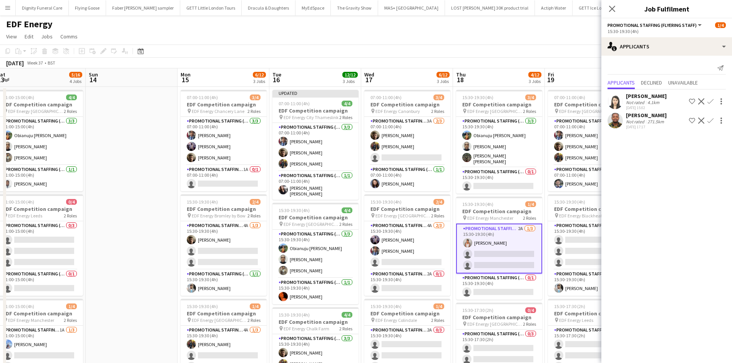
click at [709, 118] on app-icon "Confirm" at bounding box center [710, 121] width 6 height 6
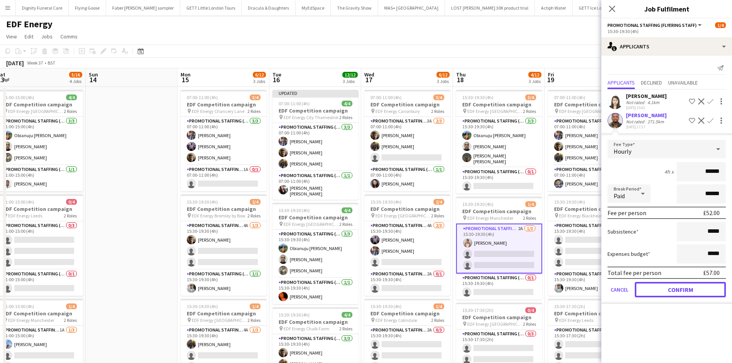
click at [685, 290] on button "Confirm" at bounding box center [680, 289] width 91 height 15
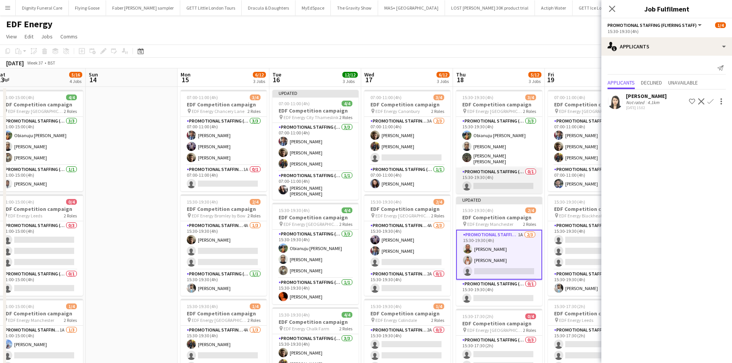
click at [503, 182] on app-card-role "Promotional Staffing (Team Leader) 0/1 15:30-19:30 (4h) single-neutral-actions" at bounding box center [499, 181] width 86 height 26
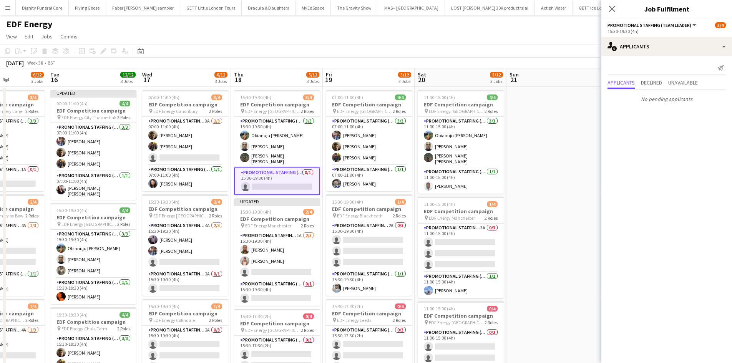
drag, startPoint x: 395, startPoint y: 226, endPoint x: 221, endPoint y: 212, distance: 174.6
click at [221, 212] on app-calendar-viewport "Fri 12 12/12 3 Jobs Sat 13 5/16 4 Jobs Sun 14 Mon 15 6/12 3 Jobs Tue 16 12/12 3…" at bounding box center [366, 309] width 732 height 482
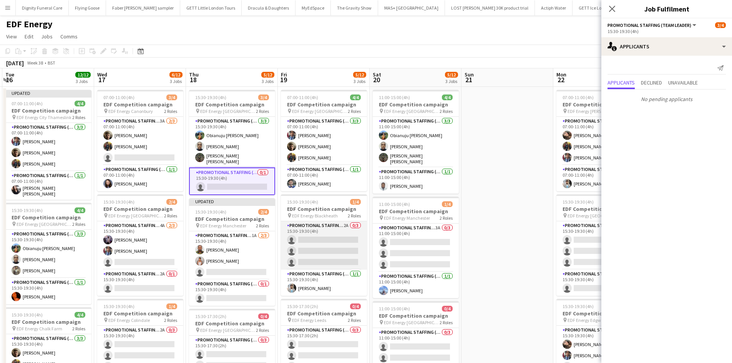
click at [326, 245] on app-card-role "Promotional Staffing (Flyering Staff) 2A 0/3 15:30-19:30 (4h) single-neutral-ac…" at bounding box center [324, 245] width 86 height 48
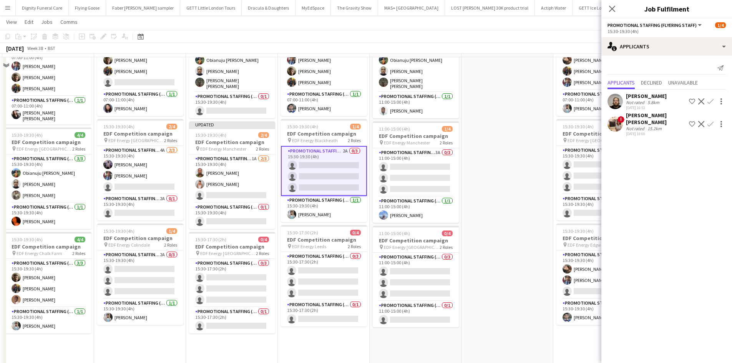
scroll to position [77, 0]
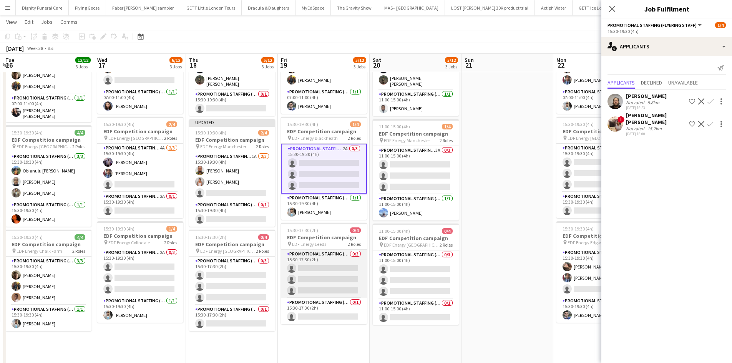
click at [332, 269] on app-card-role "Promotional Staffing (Flyering Staff) 0/3 15:30-17:30 (2h) single-neutral-actio…" at bounding box center [324, 274] width 86 height 48
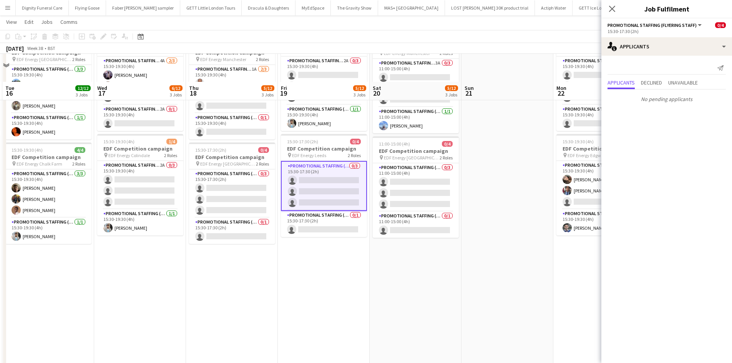
scroll to position [192, 0]
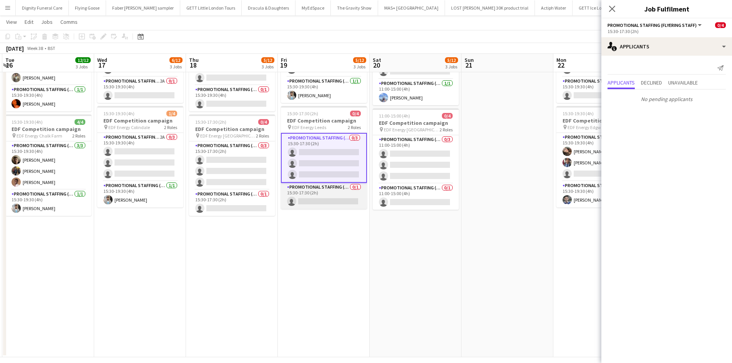
click at [343, 198] on app-card-role "Promotional Staffing (Team Leader) 0/1 15:30-17:30 (2h) single-neutral-actions" at bounding box center [324, 196] width 86 height 26
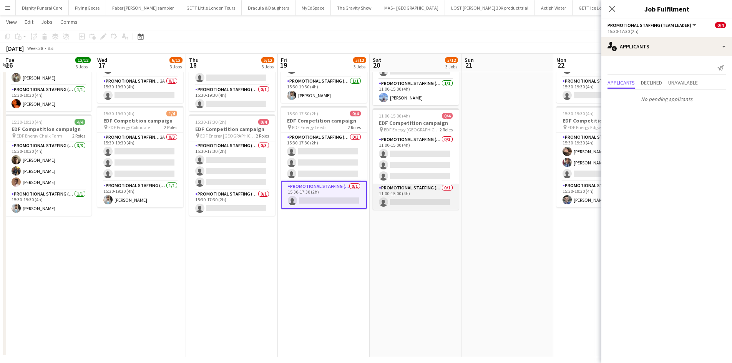
click at [419, 198] on app-card-role "Promotional Staffing (Team Leader) 0/1 11:00-15:00 (4h) single-neutral-actions" at bounding box center [416, 197] width 86 height 26
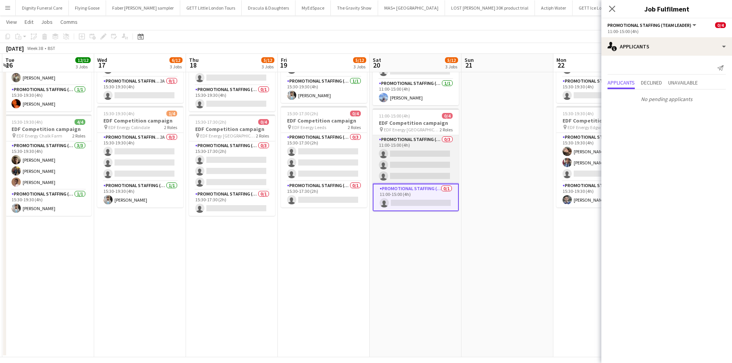
click at [446, 156] on app-card-role "Promotional Staffing (Flyering Staff) 0/3 11:00-15:00 (4h) single-neutral-actio…" at bounding box center [416, 159] width 86 height 48
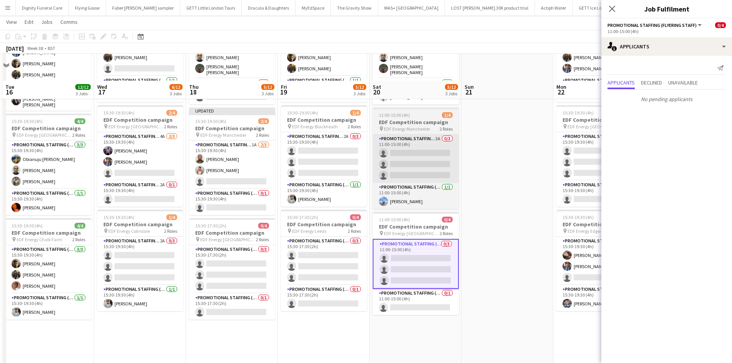
scroll to position [77, 0]
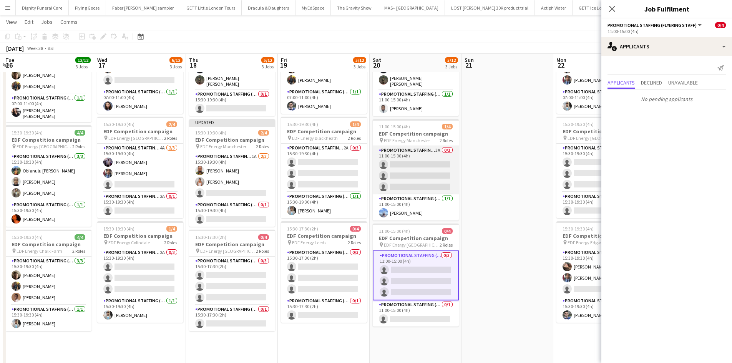
click at [431, 164] on app-card-role "Promotional Staffing (Flyering Staff) 3A 0/3 11:00-15:00 (4h) single-neutral-ac…" at bounding box center [416, 170] width 86 height 48
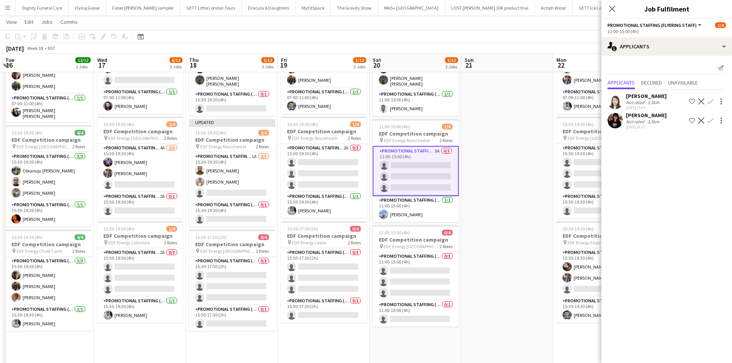
drag, startPoint x: 710, startPoint y: 118, endPoint x: 708, endPoint y: 133, distance: 14.7
click at [710, 119] on app-icon "Confirm" at bounding box center [710, 121] width 6 height 6
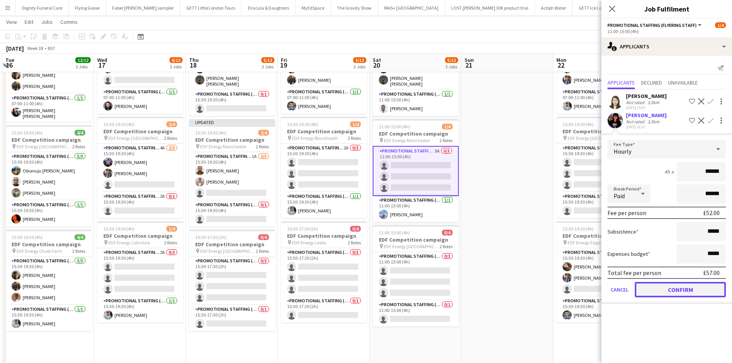
drag, startPoint x: 692, startPoint y: 288, endPoint x: 706, endPoint y: 218, distance: 71.0
click at [690, 286] on button "Confirm" at bounding box center [680, 289] width 91 height 15
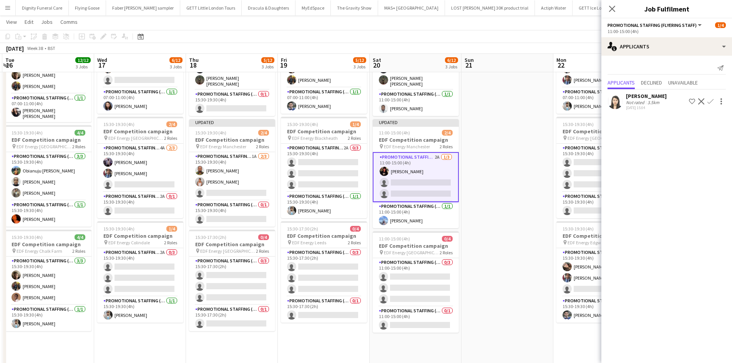
drag, startPoint x: 712, startPoint y: 98, endPoint x: 713, endPoint y: 102, distance: 4.5
click at [712, 98] on button "Confirm" at bounding box center [710, 101] width 9 height 9
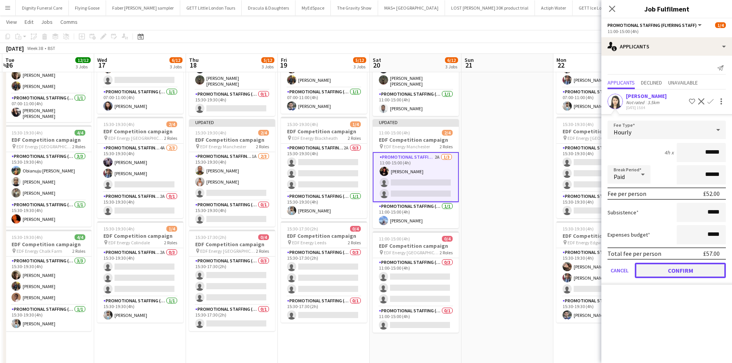
click at [677, 265] on button "Confirm" at bounding box center [680, 270] width 91 height 15
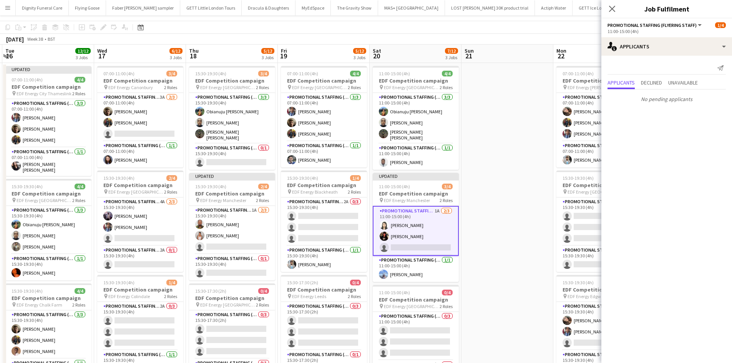
scroll to position [0, 0]
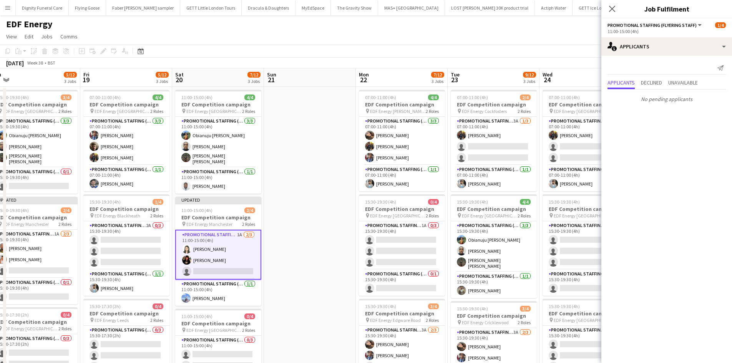
drag, startPoint x: 523, startPoint y: 203, endPoint x: 328, endPoint y: 204, distance: 194.4
click at [327, 204] on app-calendar-viewport "Sun 14 Mon 15 6/12 3 Jobs Tue 16 12/12 3 Jobs Wed 17 6/12 3 Jobs Thu 18 5/12 3 …" at bounding box center [366, 309] width 732 height 482
drag, startPoint x: 406, startPoint y: 246, endPoint x: 415, endPoint y: 241, distance: 10.2
click at [406, 246] on app-card-role "Promotional Staffing (Flyering Staff) 1A 0/3 15:30-19:30 (4h) single-neutral-ac…" at bounding box center [401, 245] width 86 height 48
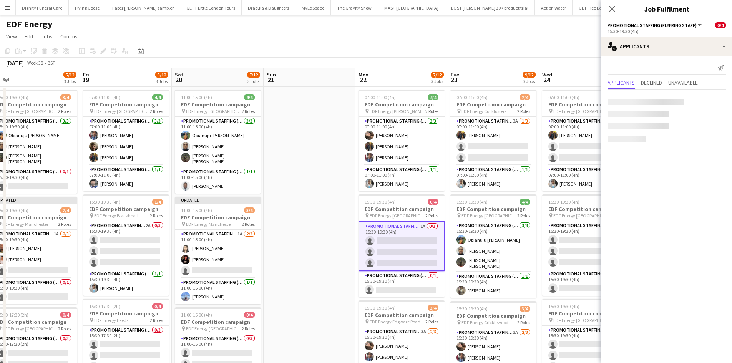
scroll to position [0, 378]
click at [635, 94] on div "Annie Dan" at bounding box center [656, 100] width 60 height 14
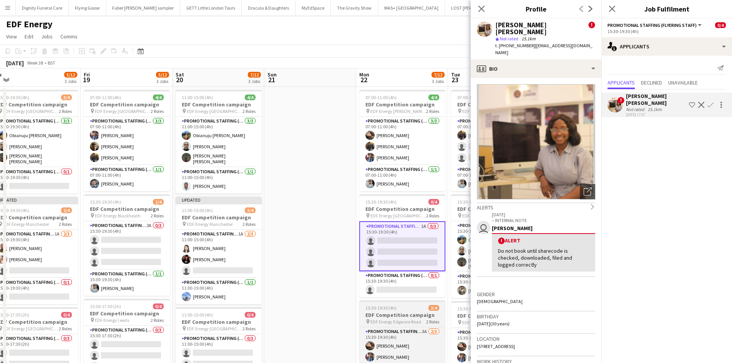
scroll to position [77, 0]
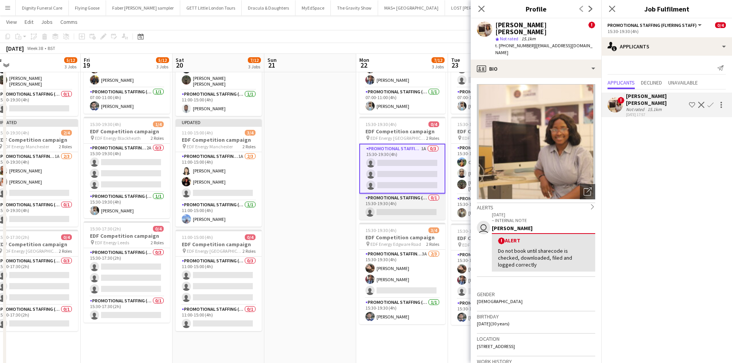
click at [406, 207] on app-card-role "Promotional Staffing (Team Leader) 0/1 15:30-19:30 (4h) single-neutral-actions" at bounding box center [402, 207] width 86 height 26
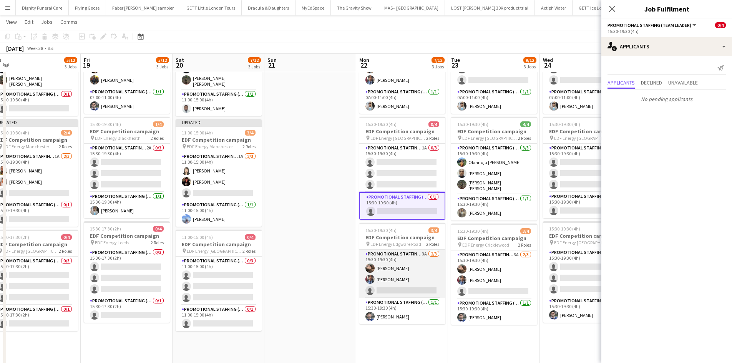
click at [415, 288] on app-card-role "Promotional Staffing (Flyering Staff) 3A 2/3 15:30-19:30 (4h) Anastasiia Melesh…" at bounding box center [402, 274] width 86 height 48
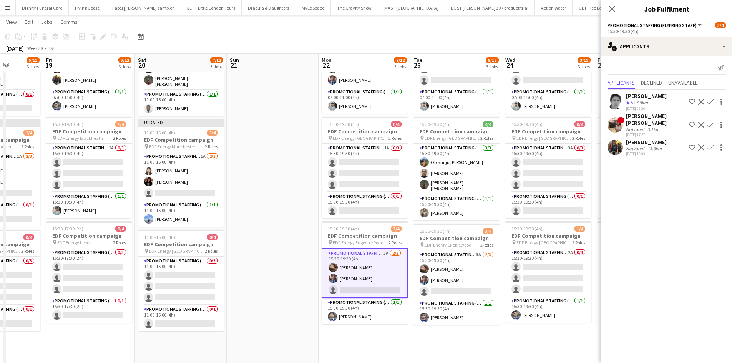
drag, startPoint x: 312, startPoint y: 259, endPoint x: 255, endPoint y: 262, distance: 56.9
click at [242, 257] on app-calendar-viewport "Tue 16 12/12 3 Jobs Wed 17 6/12 3 Jobs Thu 18 5/12 3 Jobs Fri 19 5/12 3 Jobs Sa…" at bounding box center [366, 212] width 732 height 519
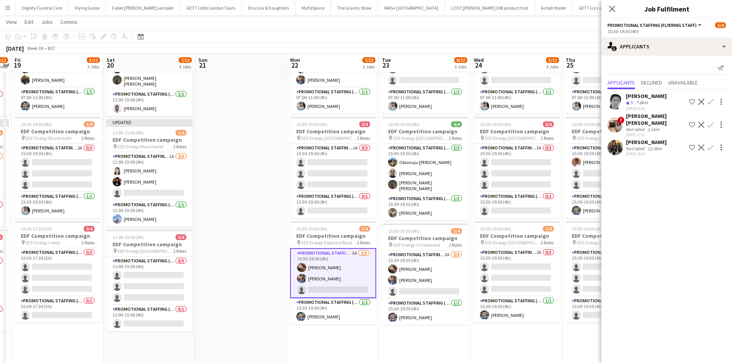
click at [711, 144] on app-icon "Confirm" at bounding box center [710, 147] width 6 height 6
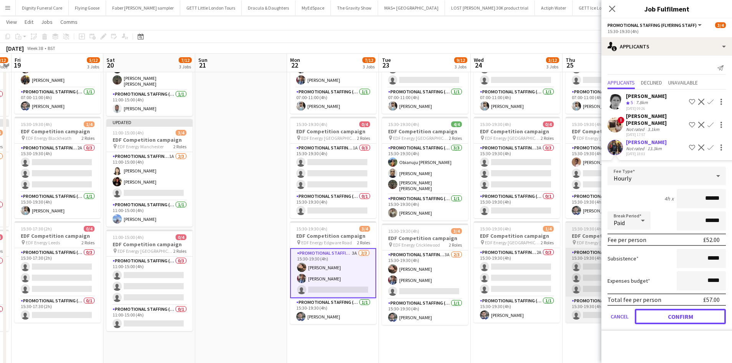
drag, startPoint x: 684, startPoint y: 307, endPoint x: 576, endPoint y: 294, distance: 108.3
click at [683, 309] on button "Confirm" at bounding box center [680, 316] width 91 height 15
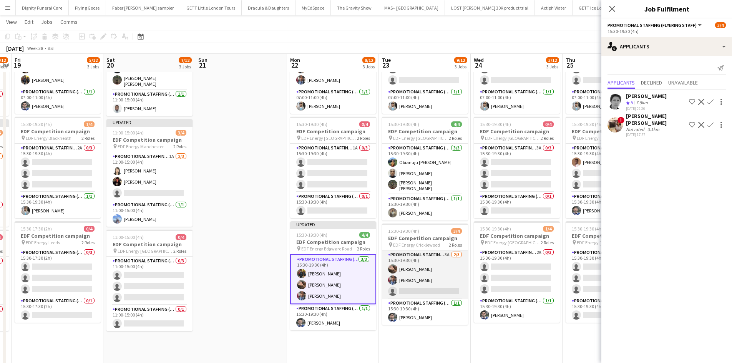
click at [430, 290] on app-card-role "Promotional Staffing (Flyering Staff) 3A 2/3 15:30-19:30 (4h) Anastasiia Melesh…" at bounding box center [425, 275] width 86 height 48
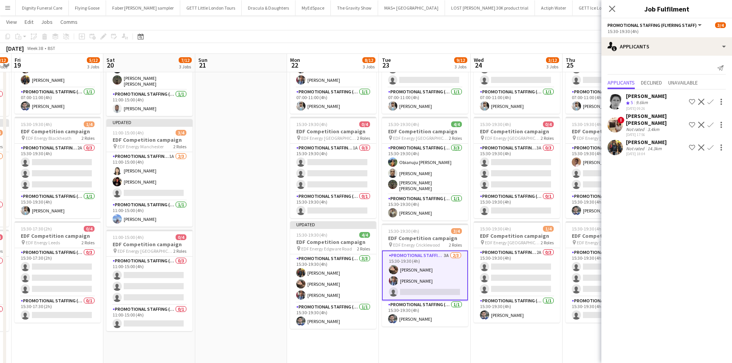
click at [710, 144] on app-icon "Confirm" at bounding box center [710, 147] width 6 height 6
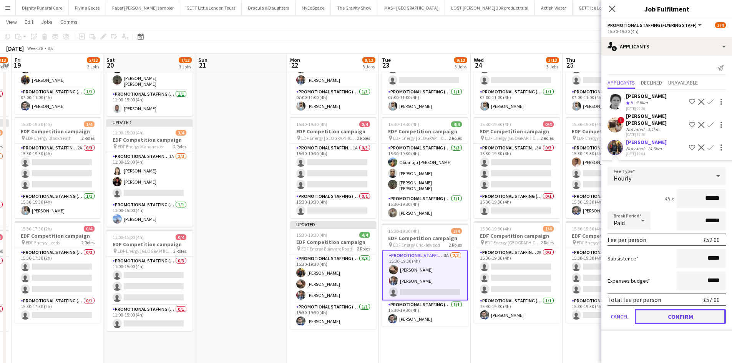
click at [680, 309] on button "Confirm" at bounding box center [680, 316] width 91 height 15
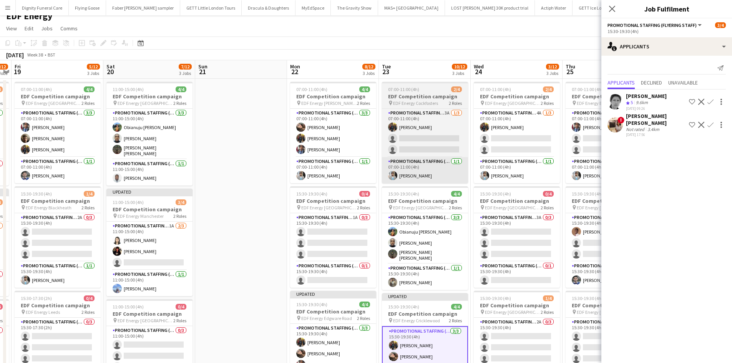
scroll to position [0, 0]
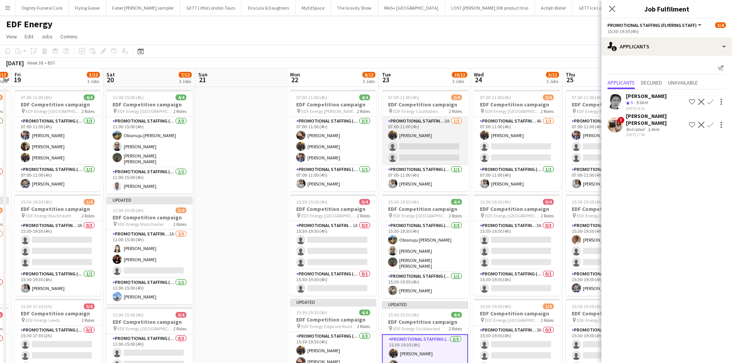
click at [425, 143] on app-card-role "Promotional Staffing (Flyering Staff) 3A 1/3 07:00-11:00 (4h) Martin Brady sing…" at bounding box center [425, 141] width 86 height 48
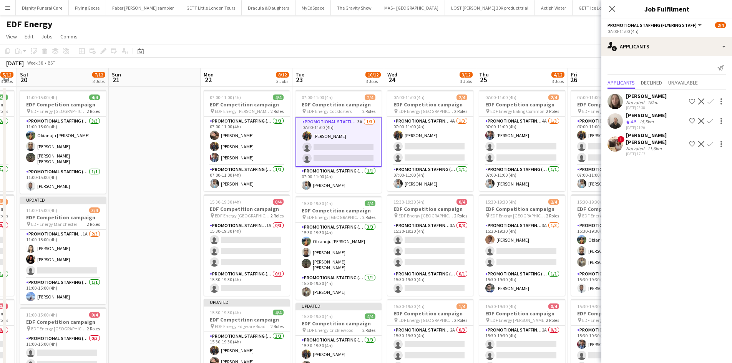
drag, startPoint x: 462, startPoint y: 206, endPoint x: 430, endPoint y: 206, distance: 31.9
click at [430, 206] on app-calendar-viewport "Tue 16 12/12 3 Jobs Wed 17 6/12 3 Jobs Thu 18 5/12 3 Jobs Fri 19 5/12 3 Jobs Sa…" at bounding box center [366, 309] width 732 height 482
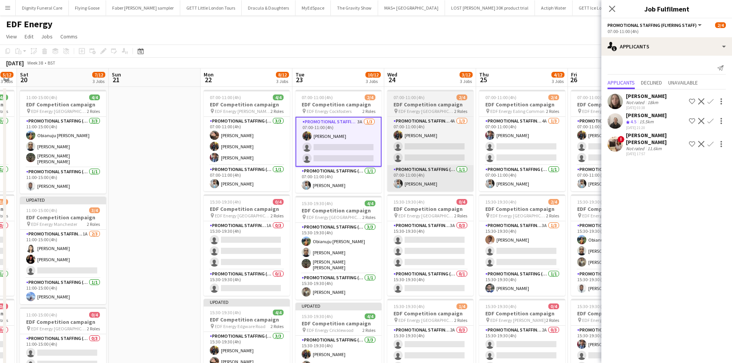
scroll to position [0, 351]
click at [434, 153] on app-card-role "Promotional Staffing (Flyering Staff) 4A 1/3 07:00-11:00 (4h) Martin Brady sing…" at bounding box center [430, 141] width 86 height 48
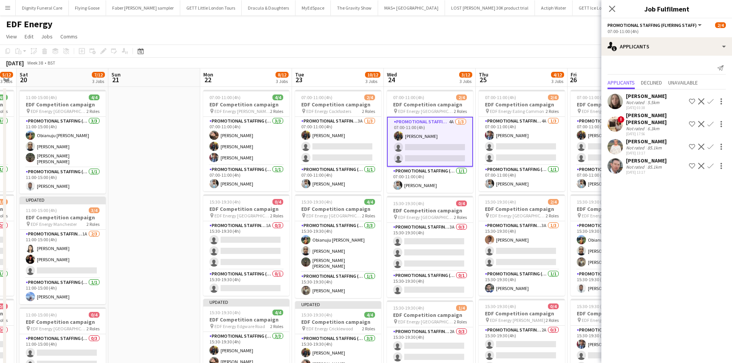
click at [637, 138] on div "Melinda Kirkwood" at bounding box center [646, 141] width 41 height 7
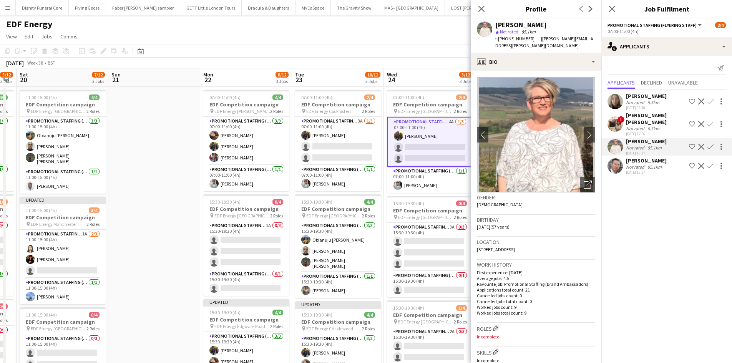
drag, startPoint x: 633, startPoint y: 150, endPoint x: 705, endPoint y: 188, distance: 81.5
click at [634, 157] on div "Stuart Kirkwood" at bounding box center [646, 160] width 41 height 7
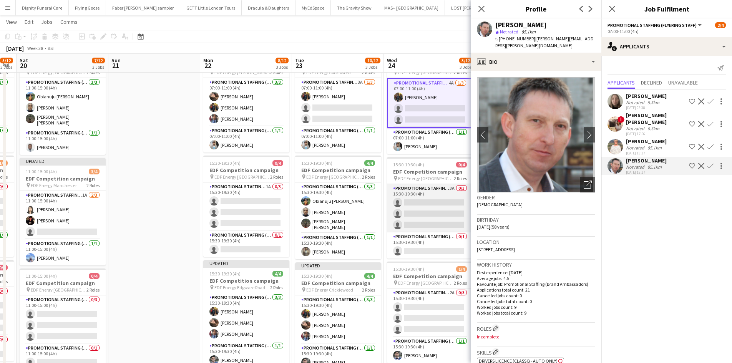
scroll to position [38, 0]
click at [437, 205] on app-card-role "Promotional Staffing (Flyering Staff) 3A 0/3 15:30-19:30 (4h) single-neutral-ac…" at bounding box center [430, 208] width 86 height 48
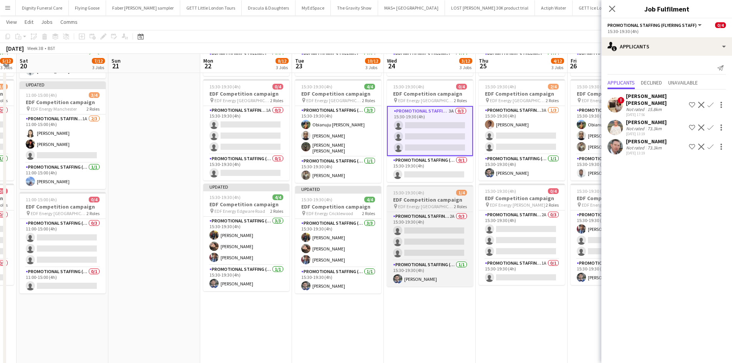
scroll to position [115, 0]
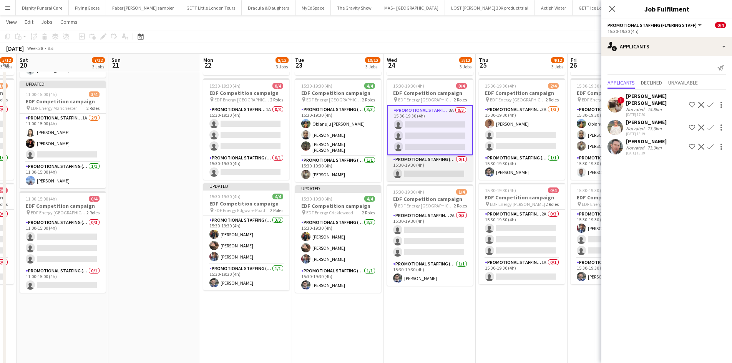
click at [440, 167] on app-card-role "Promotional Staffing (Team Leader) 0/1 15:30-19:30 (4h) single-neutral-actions" at bounding box center [430, 168] width 86 height 26
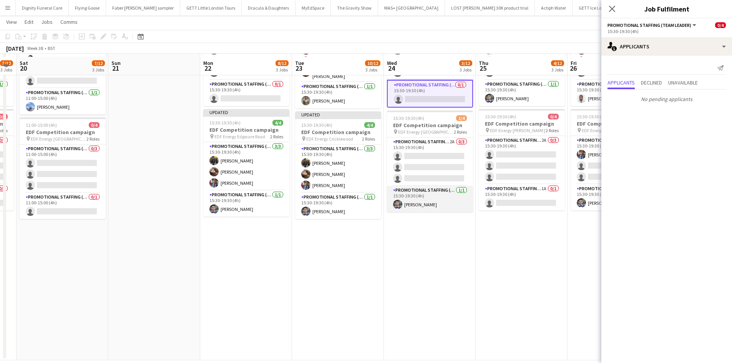
scroll to position [192, 0]
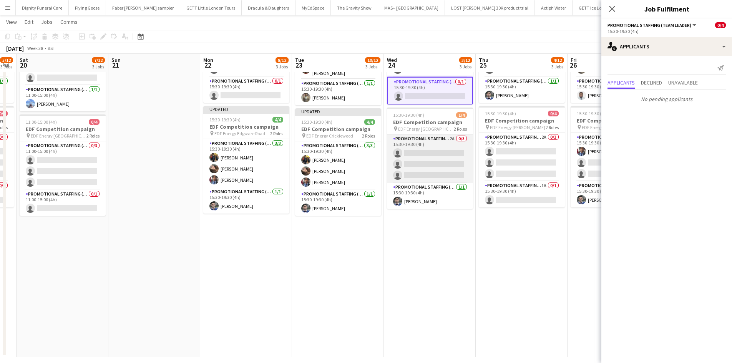
click at [433, 157] on app-card-role "Promotional Staffing (Flyering Staff) 2A 0/3 15:30-19:30 (4h) single-neutral-ac…" at bounding box center [430, 158] width 86 height 48
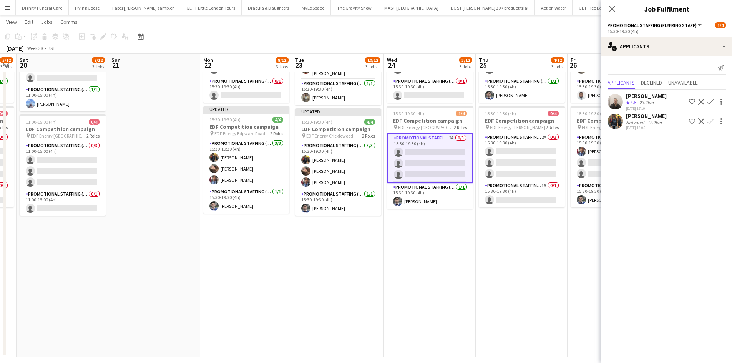
click at [711, 120] on app-icon "Confirm" at bounding box center [710, 121] width 6 height 6
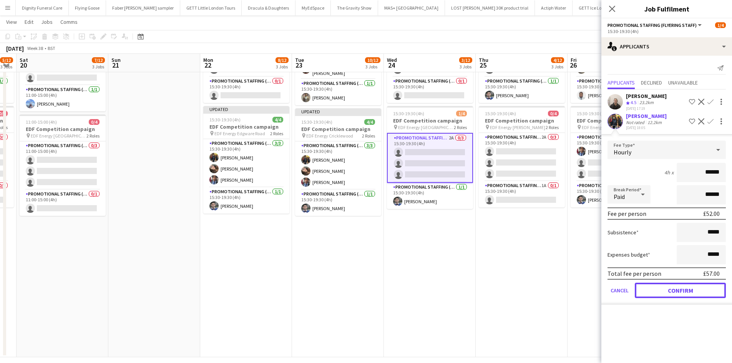
click at [684, 287] on button "Confirm" at bounding box center [680, 290] width 91 height 15
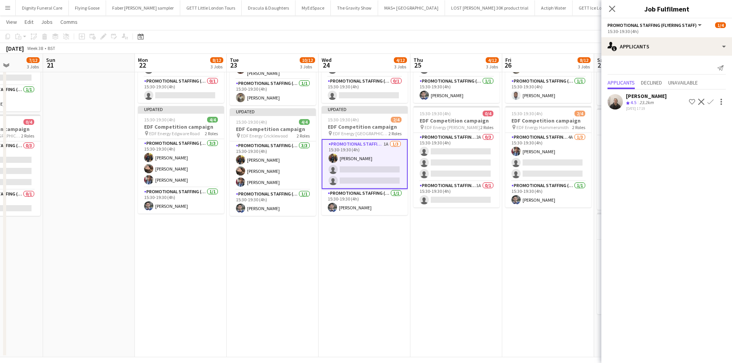
drag, startPoint x: 527, startPoint y: 274, endPoint x: 443, endPoint y: 237, distance: 91.4
click at [436, 272] on app-calendar-viewport "Thu 18 5/12 3 Jobs Fri 19 5/12 3 Jobs Sat 20 7/12 3 Jobs Sun 21 Mon 22 8/12 3 J…" at bounding box center [366, 97] width 732 height 519
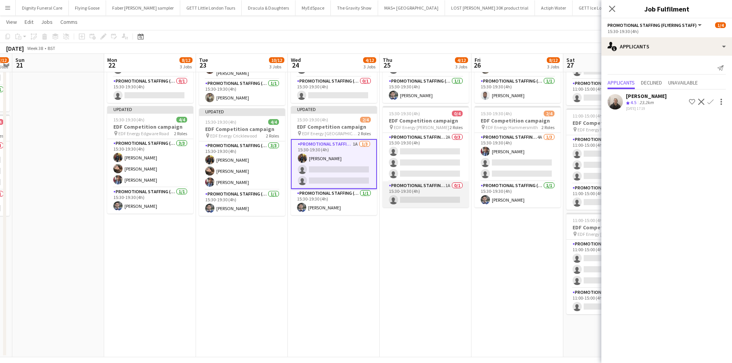
click at [448, 200] on app-card-role "Promotional Staffing (Team Leader) 1A 0/1 15:30-19:30 (4h) single-neutral-actio…" at bounding box center [426, 194] width 86 height 26
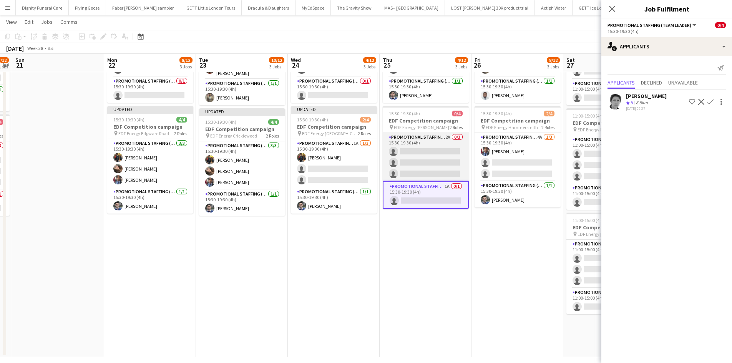
click at [444, 162] on app-card-role "Promotional Staffing (Flyering Staff) 2A 0/3 15:30-19:30 (4h) single-neutral-ac…" at bounding box center [426, 157] width 86 height 48
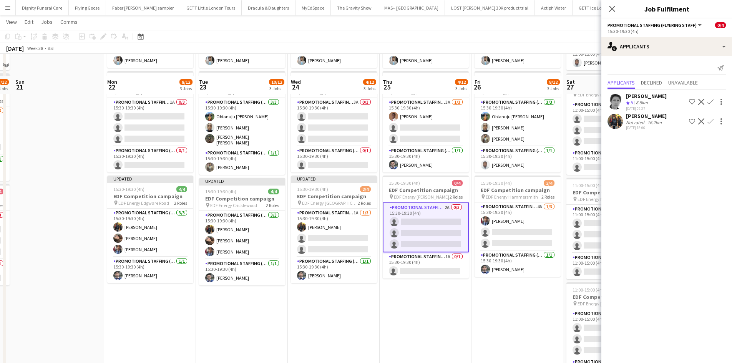
scroll to position [115, 0]
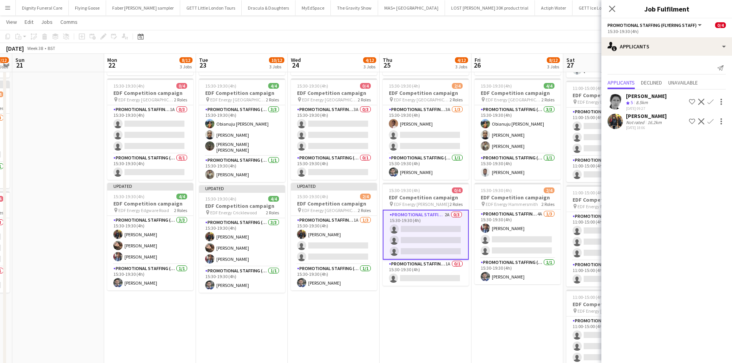
drag, startPoint x: 709, startPoint y: 119, endPoint x: 712, endPoint y: 132, distance: 13.7
click at [710, 119] on app-icon "Confirm" at bounding box center [710, 121] width 6 height 6
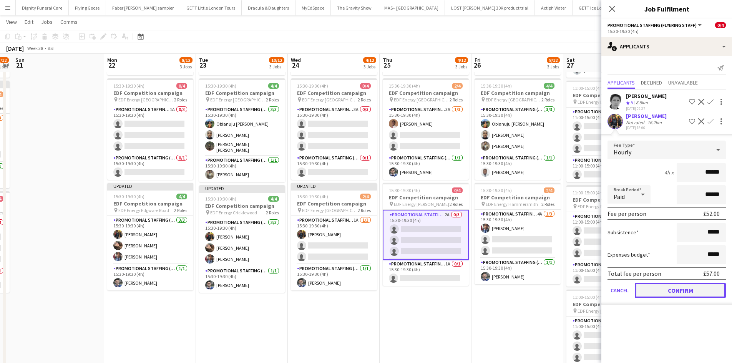
click at [685, 287] on button "Confirm" at bounding box center [680, 290] width 91 height 15
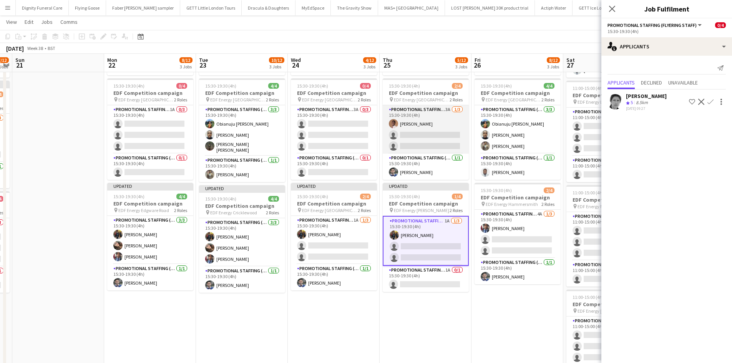
click at [438, 138] on app-card-role "Promotional Staffing (Flyering Staff) 3A 1/3 15:30-19:30 (4h) Oladimeji Fakored…" at bounding box center [426, 129] width 86 height 48
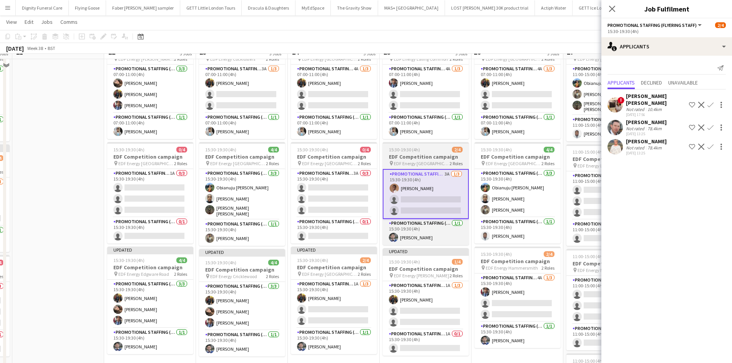
scroll to position [38, 0]
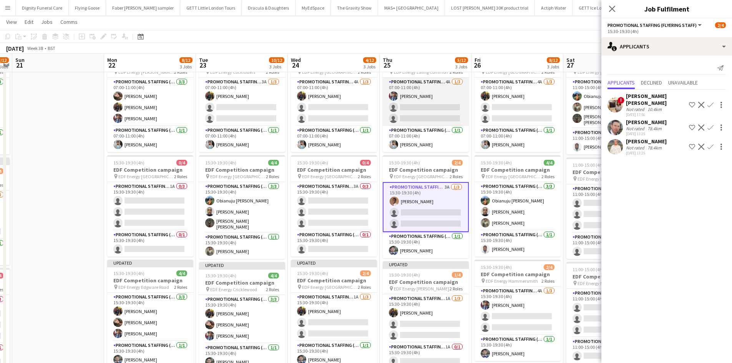
click at [424, 115] on app-card-role "Promotional Staffing (Flyering Staff) 4A 1/3 07:00-11:00 (4h) Seyi Ogunyemi sin…" at bounding box center [426, 102] width 86 height 48
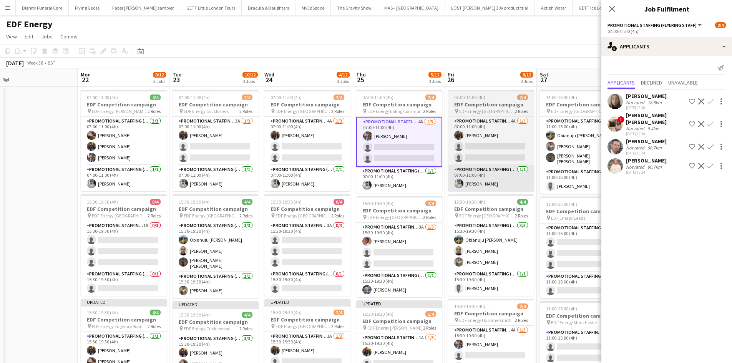
scroll to position [0, 389]
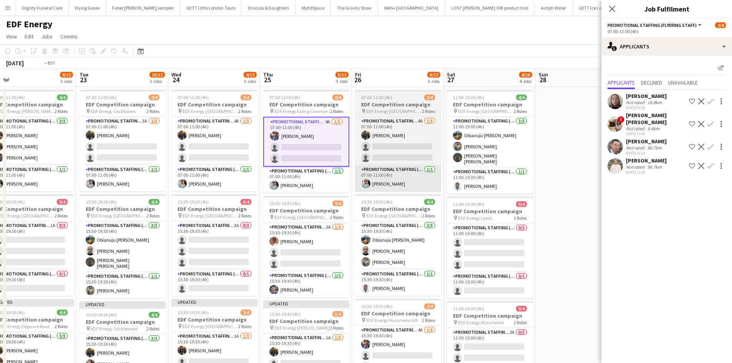
drag, startPoint x: 474, startPoint y: 199, endPoint x: 356, endPoint y: 187, distance: 118.1
click at [357, 194] on app-calendar-viewport "Thu 18 5/12 3 Jobs Fri 19 5/12 3 Jobs Sat 20 7/12 3 Jobs Sun 21 Mon 22 8/12 3 J…" at bounding box center [366, 309] width 732 height 482
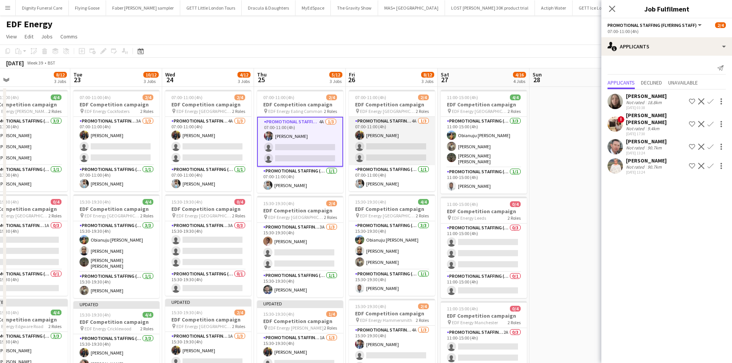
click at [396, 149] on app-card-role "Promotional Staffing (Flyering Staff) 4A 1/3 07:00-11:00 (4h) Martin Brady sing…" at bounding box center [392, 141] width 86 height 48
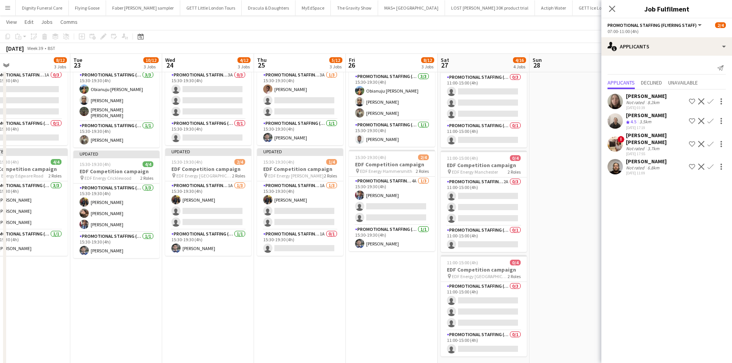
scroll to position [154, 0]
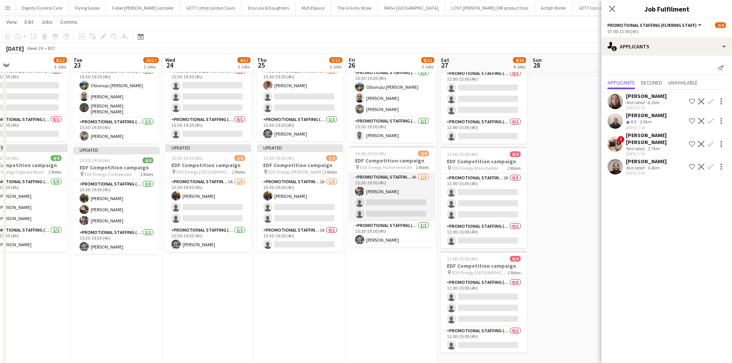
click at [406, 201] on app-card-role "Promotional Staffing (Flyering Staff) 4A 1/3 15:30-19:30 (4h) Seyi Ogunyemi sin…" at bounding box center [392, 197] width 86 height 48
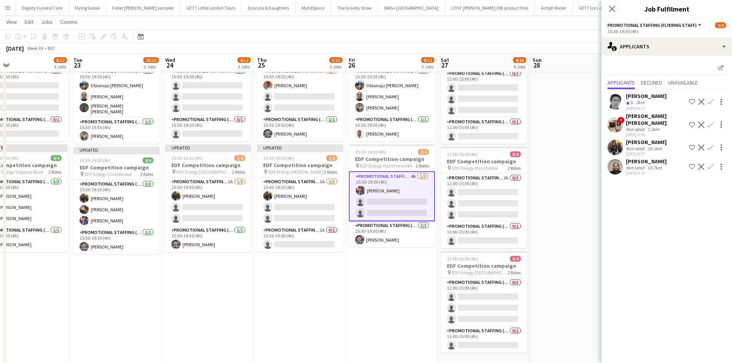
click at [711, 143] on button "Confirm" at bounding box center [710, 147] width 9 height 9
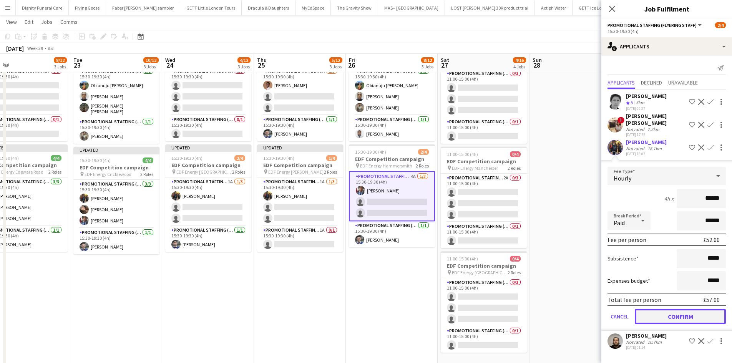
click at [690, 309] on button "Confirm" at bounding box center [680, 316] width 91 height 15
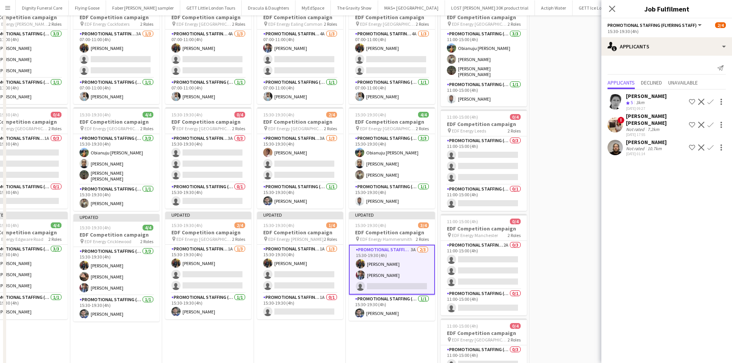
scroll to position [0, 0]
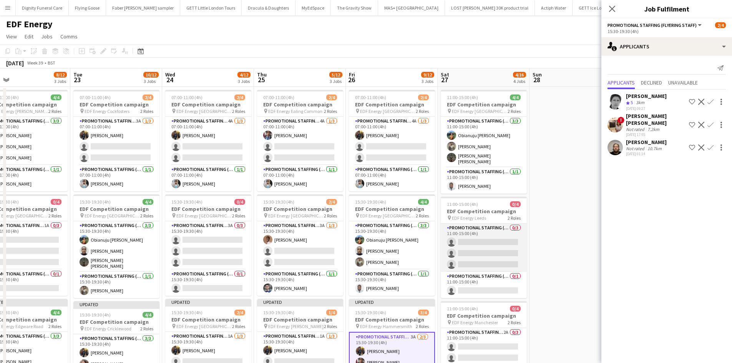
click at [482, 238] on app-card-role "Promotional Staffing (Flyering Staff) 0/3 11:00-15:00 (4h) single-neutral-actio…" at bounding box center [484, 248] width 86 height 48
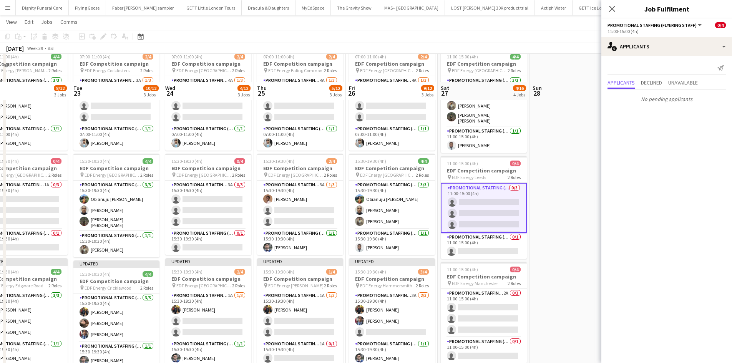
scroll to position [77, 0]
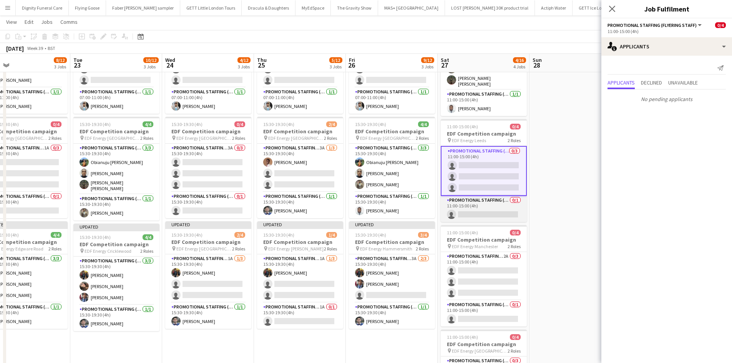
click at [479, 212] on app-card-role "Promotional Staffing (Team Leader) 0/1 11:00-15:00 (4h) single-neutral-actions" at bounding box center [484, 209] width 86 height 26
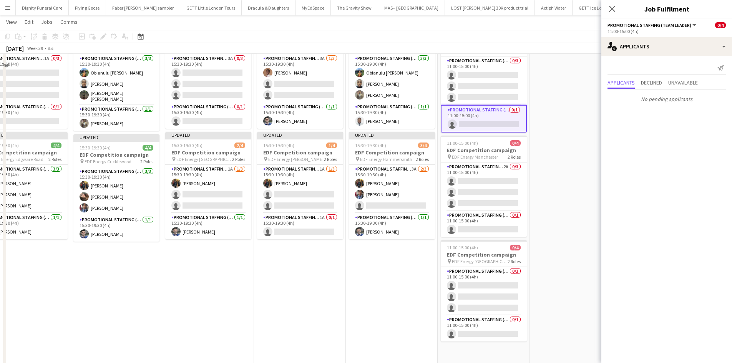
scroll to position [192, 0]
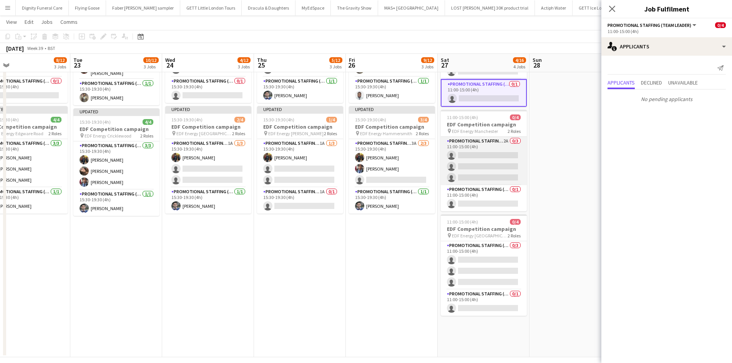
click at [494, 152] on app-card-role "Promotional Staffing (Flyering Staff) 2A 0/3 11:00-15:00 (4h) single-neutral-ac…" at bounding box center [484, 161] width 86 height 48
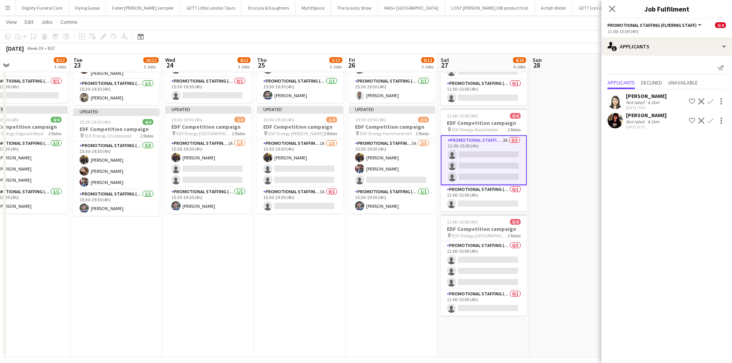
click at [710, 101] on app-icon "Confirm" at bounding box center [710, 101] width 6 height 6
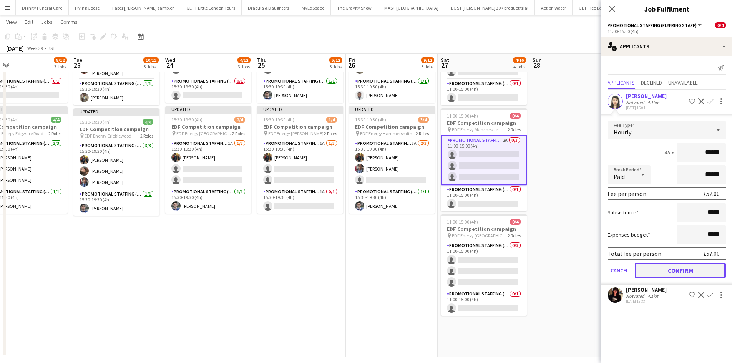
click at [697, 267] on button "Confirm" at bounding box center [680, 270] width 91 height 15
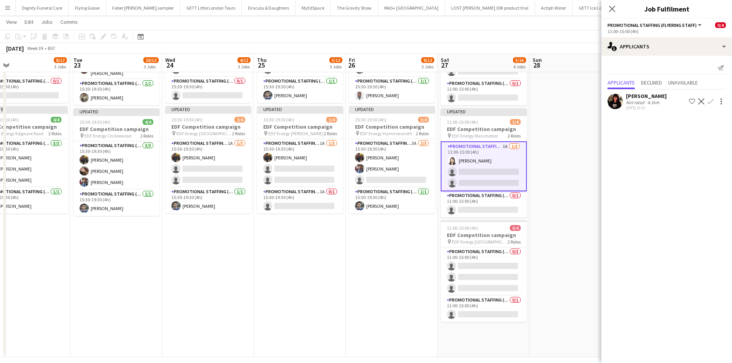
click at [710, 99] on app-icon "Confirm" at bounding box center [710, 101] width 6 height 6
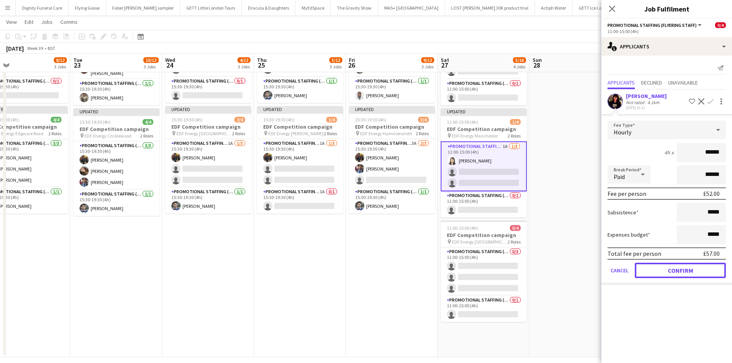
drag, startPoint x: 695, startPoint y: 267, endPoint x: 681, endPoint y: 265, distance: 14.3
click at [693, 267] on button "Confirm" at bounding box center [680, 270] width 91 height 15
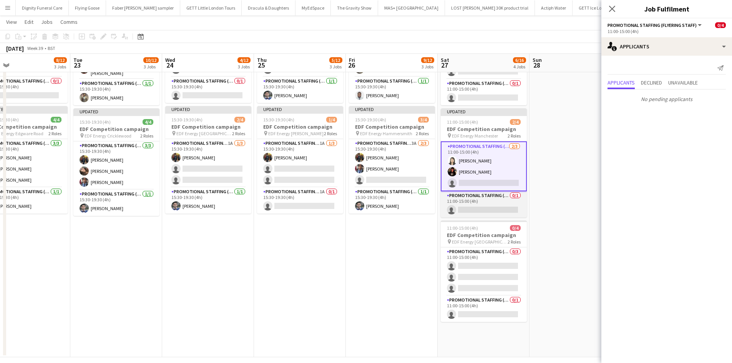
click at [505, 209] on app-card-role "Promotional Staffing (Team Leader) 0/1 11:00-15:00 (4h) single-neutral-actions" at bounding box center [484, 204] width 86 height 26
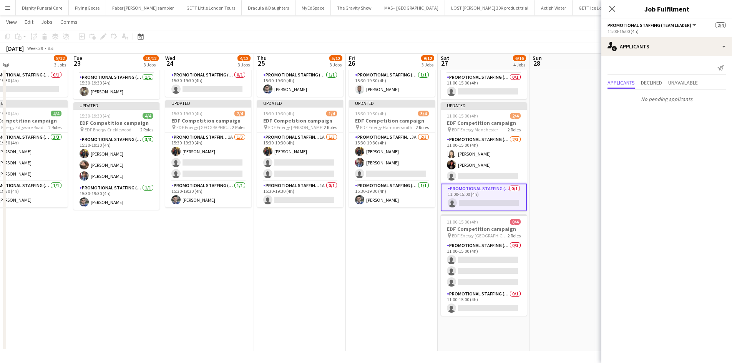
scroll to position [199, 0]
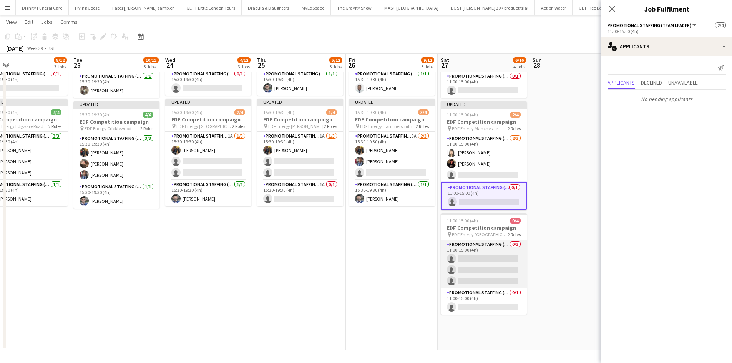
click at [507, 266] on app-card-role "Promotional Staffing (Flyering Staff) 0/3 11:00-15:00 (4h) single-neutral-actio…" at bounding box center [484, 264] width 86 height 48
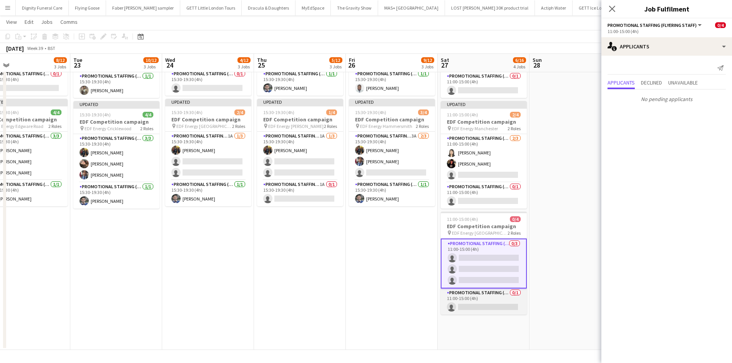
click at [489, 309] on app-card-role "Promotional Staffing (Team Leader) 0/1 11:00-15:00 (4h) single-neutral-actions" at bounding box center [484, 302] width 86 height 26
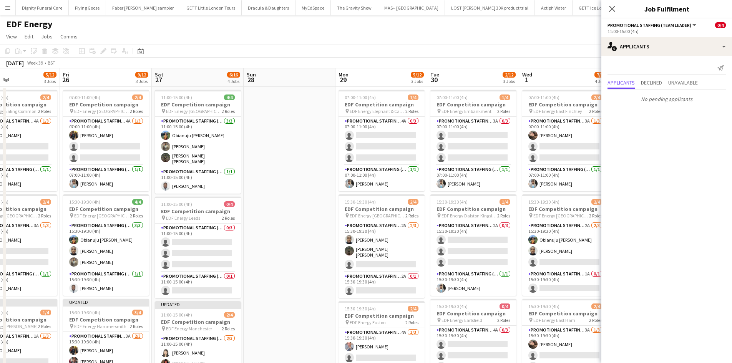
scroll to position [0, 326]
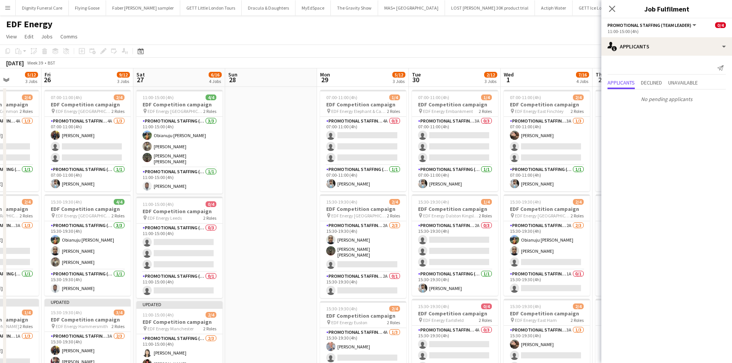
drag, startPoint x: 565, startPoint y: 196, endPoint x: 261, endPoint y: 185, distance: 304.5
click at [261, 185] on app-calendar-viewport "Mon 22 8/12 3 Jobs Tue 23 10/12 3 Jobs Wed 24 4/12 3 Jobs Thu 25 5/12 3 Jobs Fr…" at bounding box center [366, 309] width 732 height 482
click at [386, 134] on app-card-role "Promotional Staffing (Flyering Staff) 4A 0/3 07:00-11:00 (4h) single-neutral-ac…" at bounding box center [363, 141] width 86 height 48
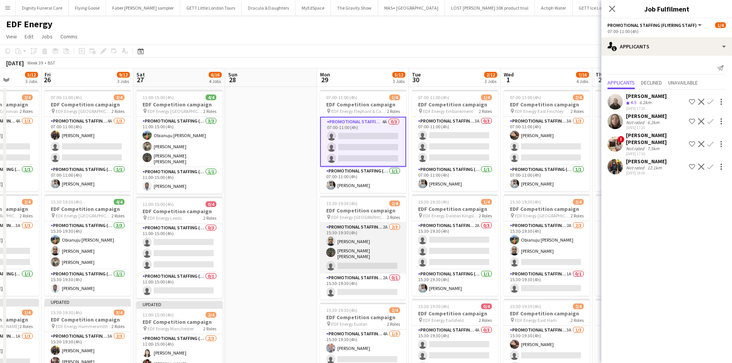
click at [373, 265] on app-card-role "Promotional Staffing (Flyering Staff) 2A 2/3 15:30-19:30 (4h) Ayomipo Adegeye M…" at bounding box center [363, 248] width 86 height 51
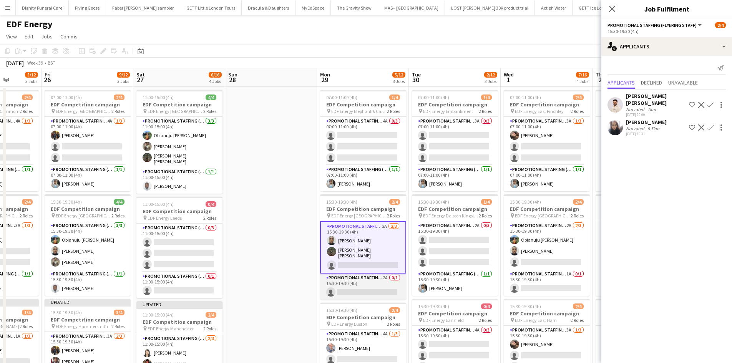
click at [370, 291] on app-card-role "Promotional Staffing (Team Leader) 2A 0/1 15:30-19:30 (4h) single-neutral-actio…" at bounding box center [363, 287] width 86 height 26
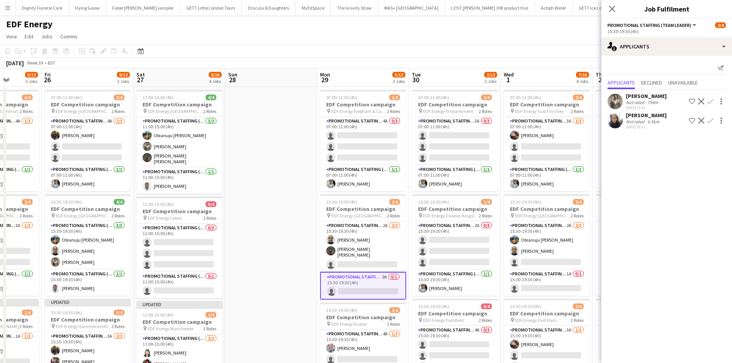
click at [642, 93] on div "Syed Shah" at bounding box center [646, 96] width 41 height 7
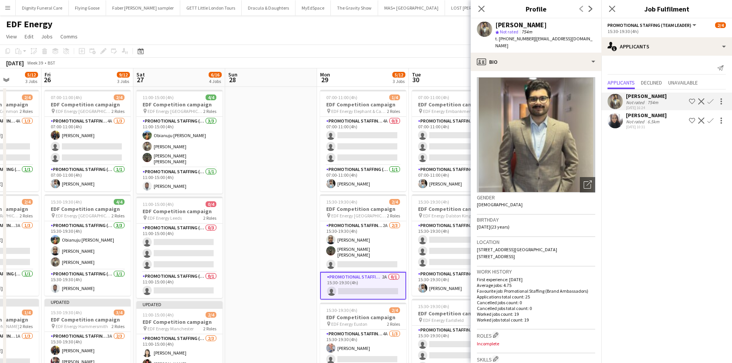
click at [712, 98] on button "Confirm" at bounding box center [710, 101] width 9 height 9
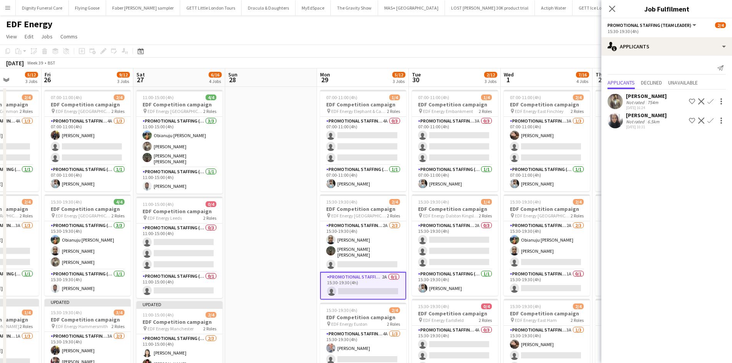
click at [710, 100] on app-icon "Confirm" at bounding box center [710, 101] width 6 height 6
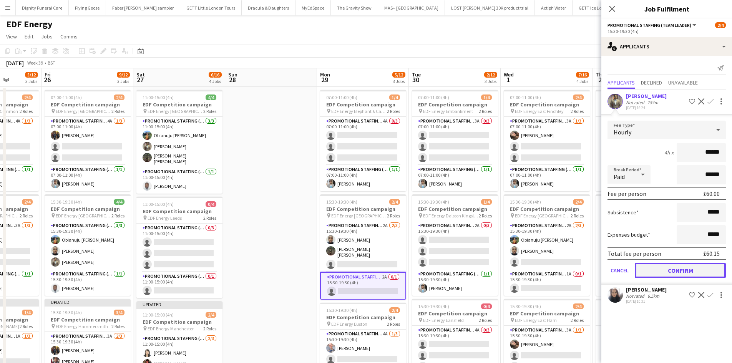
click at [691, 269] on button "Confirm" at bounding box center [680, 270] width 91 height 15
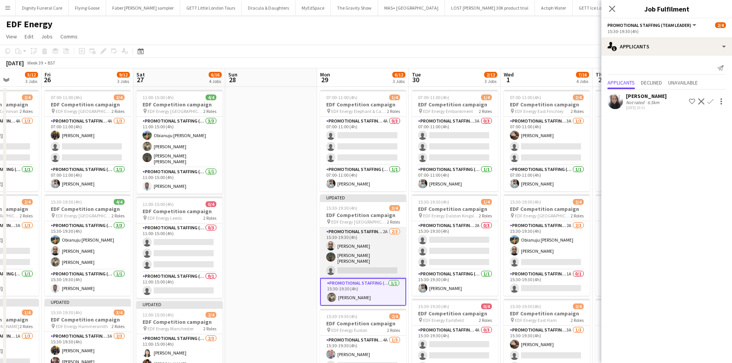
click at [376, 265] on app-card-role "Promotional Staffing (Flyering Staff) 2A 2/3 15:30-19:30 (4h) Ayomipo Adegeye M…" at bounding box center [363, 252] width 86 height 51
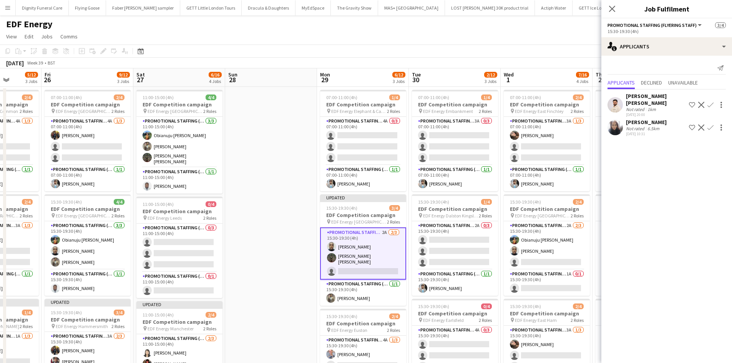
drag, startPoint x: 710, startPoint y: 117, endPoint x: 715, endPoint y: 123, distance: 7.6
click at [710, 123] on button "Confirm" at bounding box center [710, 127] width 9 height 9
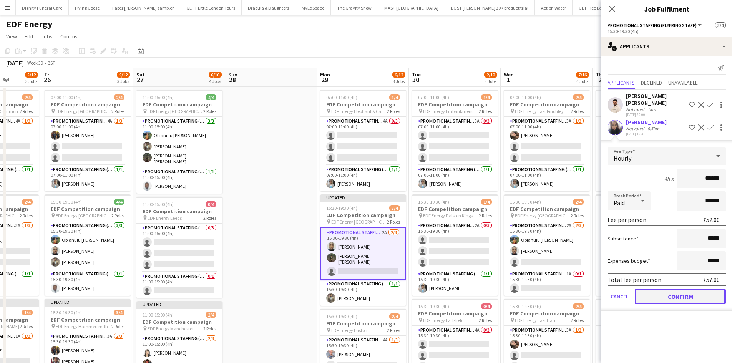
click at [679, 289] on button "Confirm" at bounding box center [680, 296] width 91 height 15
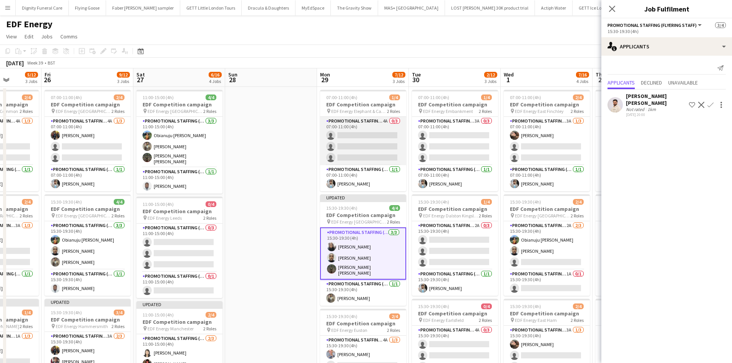
click at [369, 139] on app-card-role "Promotional Staffing (Flyering Staff) 4A 0/3 07:00-11:00 (4h) single-neutral-ac…" at bounding box center [363, 141] width 86 height 48
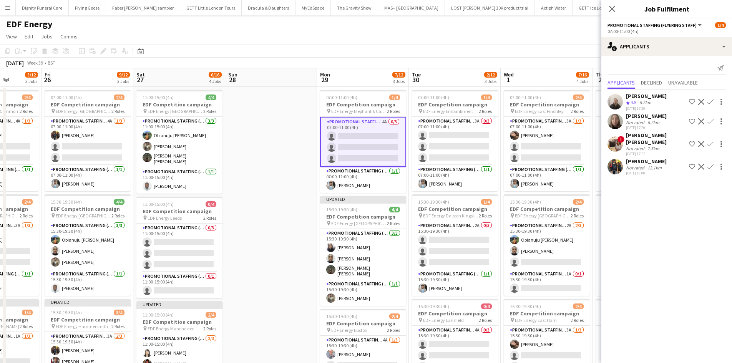
click at [710, 164] on app-icon "Confirm" at bounding box center [710, 167] width 6 height 6
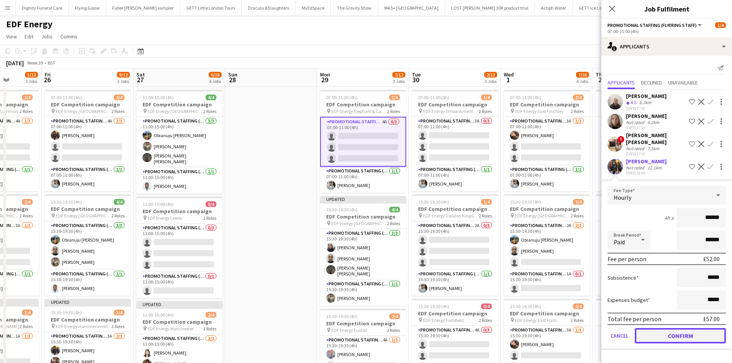
click at [690, 328] on button "Confirm" at bounding box center [680, 335] width 91 height 15
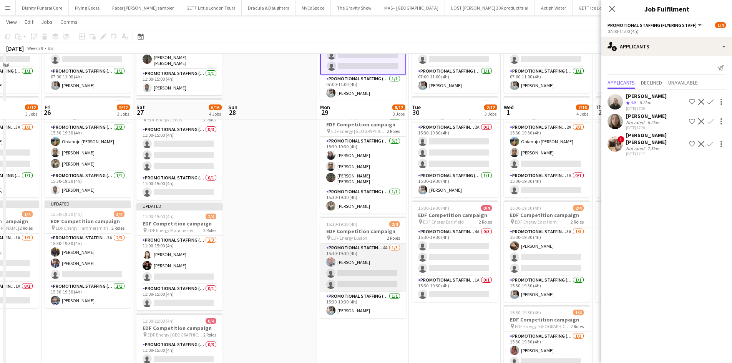
scroll to position [154, 0]
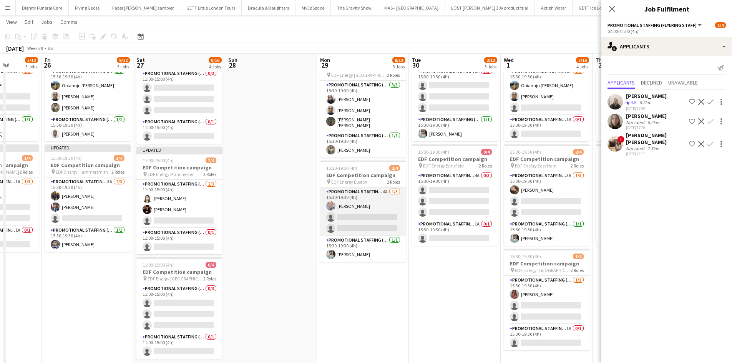
click at [380, 224] on app-card-role "Promotional Staffing (Flyering Staff) 4A 1/3 15:30-19:30 (4h) SIMON GREIFF sing…" at bounding box center [363, 211] width 86 height 48
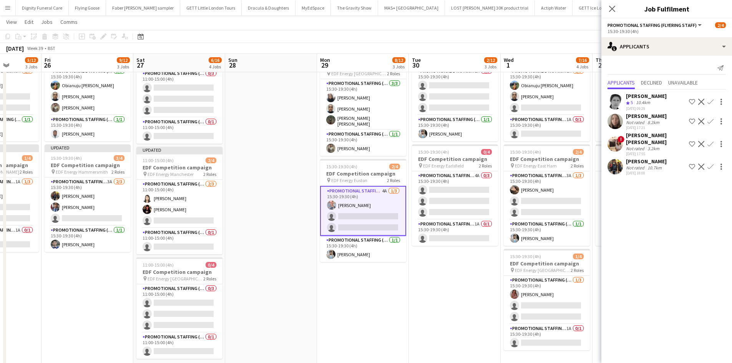
click at [711, 164] on app-icon "Confirm" at bounding box center [710, 167] width 6 height 6
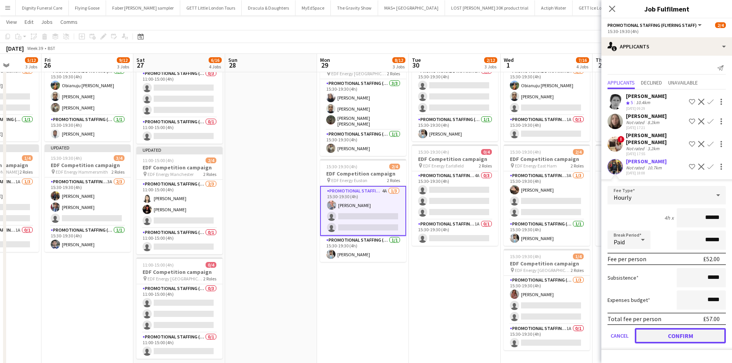
click at [698, 328] on button "Confirm" at bounding box center [680, 335] width 91 height 15
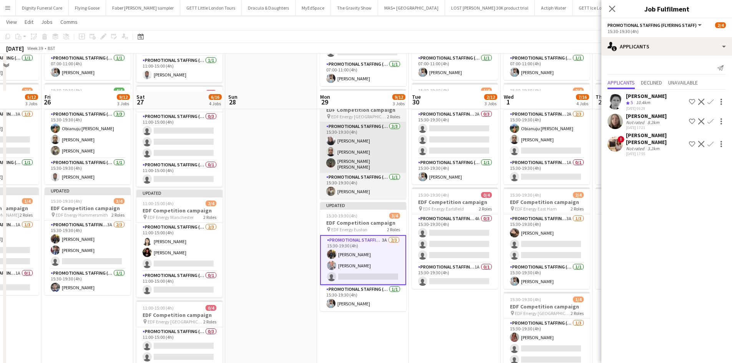
scroll to position [0, 0]
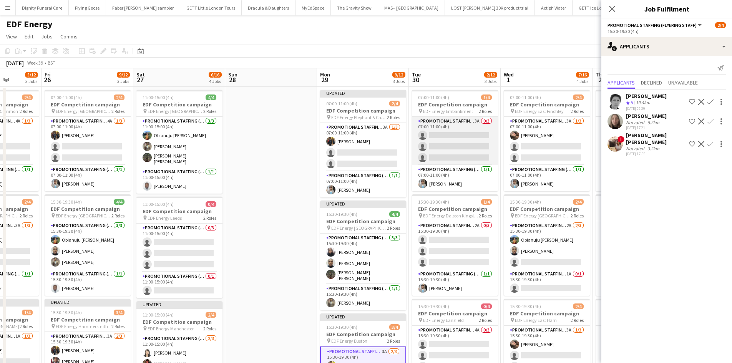
click at [453, 144] on app-card-role "Promotional Staffing (Flyering Staff) 3A 0/3 07:00-11:00 (4h) single-neutral-ac…" at bounding box center [455, 141] width 86 height 48
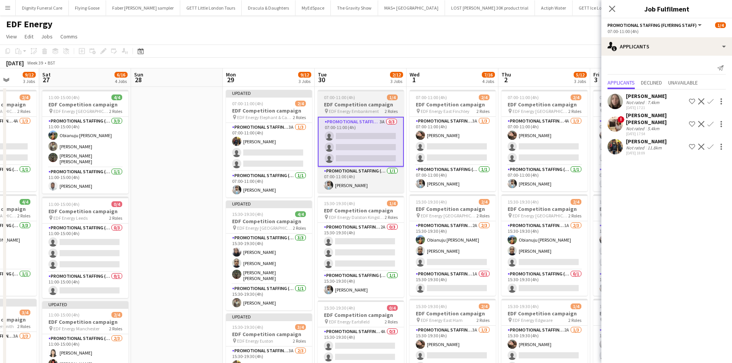
drag, startPoint x: 424, startPoint y: 147, endPoint x: 388, endPoint y: 130, distance: 39.5
click at [373, 144] on app-calendar-viewport "Wed 24 4/12 3 Jobs Thu 25 5/12 3 Jobs Fri 26 9/12 3 Jobs Sat 27 6/16 4 Jobs Sun…" at bounding box center [366, 309] width 732 height 482
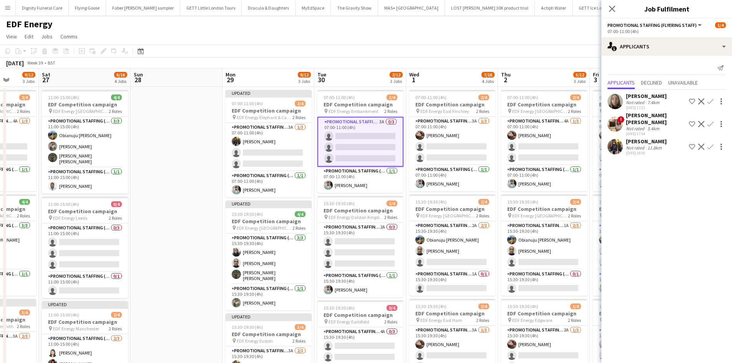
click at [713, 144] on app-icon "Confirm" at bounding box center [710, 147] width 6 height 6
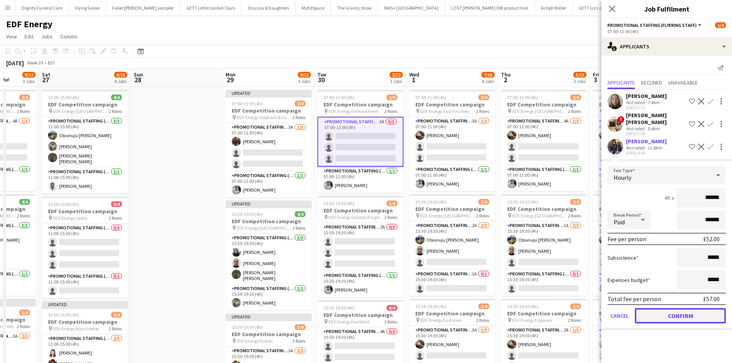
click at [695, 309] on button "Confirm" at bounding box center [680, 315] width 91 height 15
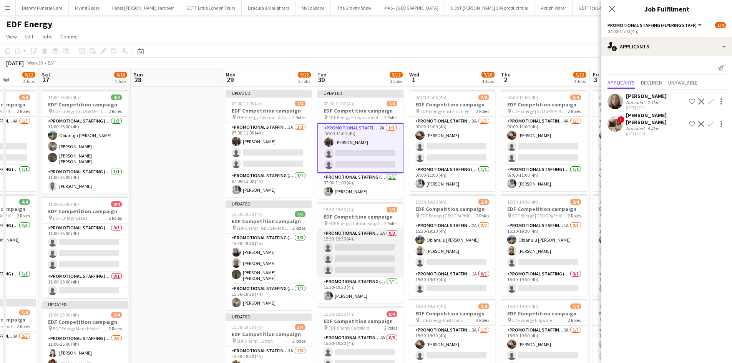
click at [338, 255] on app-card-role "Promotional Staffing (Flyering Staff) 2A 0/3 15:30-19:30 (4h) single-neutral-ac…" at bounding box center [360, 253] width 86 height 48
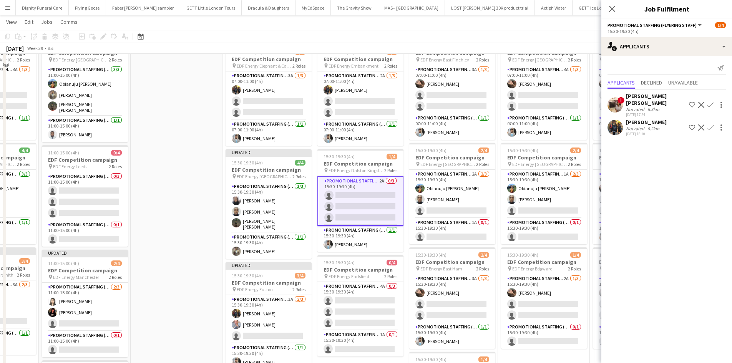
scroll to position [77, 0]
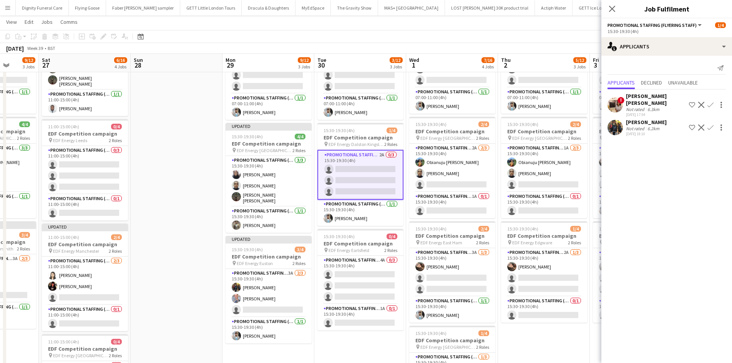
click at [711, 124] on app-icon "Confirm" at bounding box center [710, 127] width 6 height 6
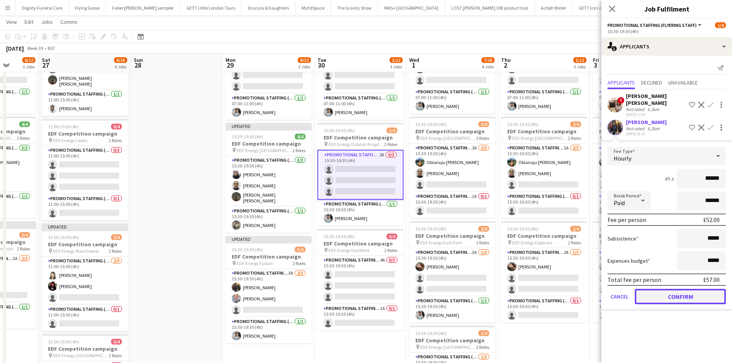
click at [691, 292] on button "Confirm" at bounding box center [680, 296] width 91 height 15
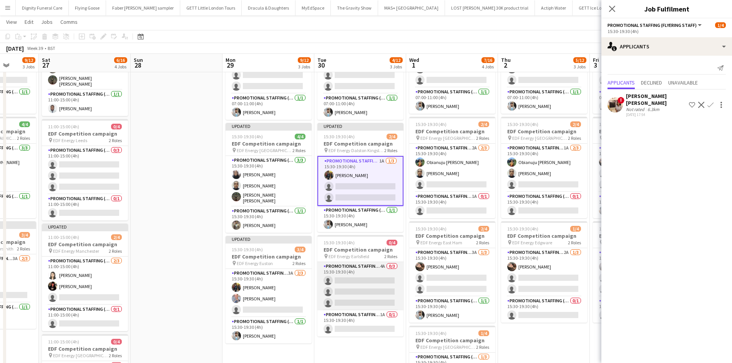
click at [363, 282] on app-card-role "Promotional Staffing (Flyering Staff) 4A 0/3 15:30-19:30 (4h) single-neutral-ac…" at bounding box center [360, 286] width 86 height 48
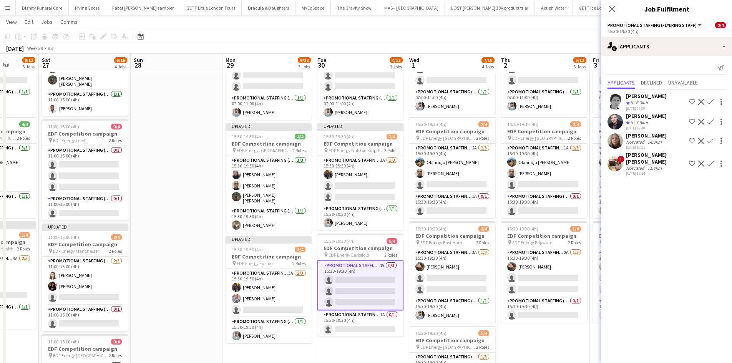
click at [644, 113] on div "Adam Stickler" at bounding box center [646, 116] width 41 height 7
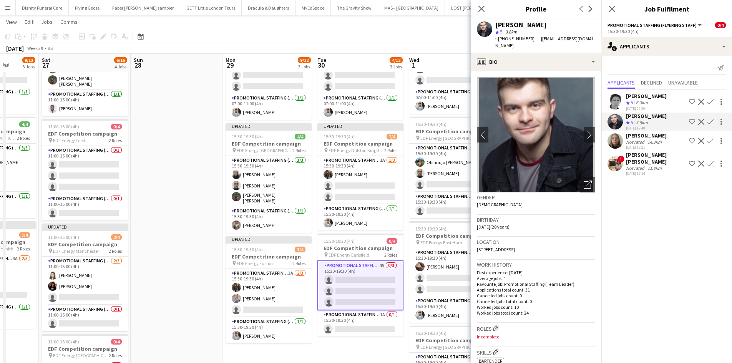
click at [712, 119] on app-icon "Confirm" at bounding box center [710, 122] width 6 height 6
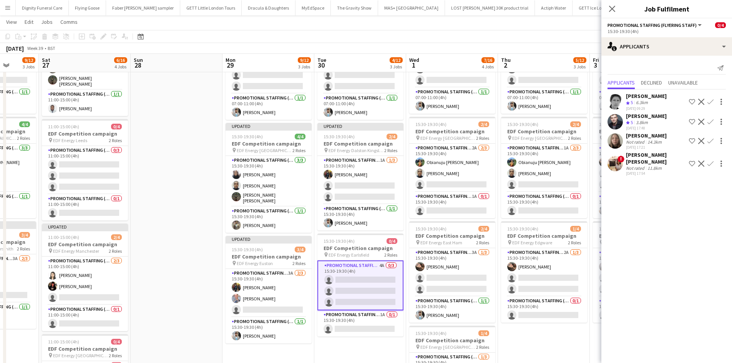
click at [710, 120] on app-icon "Confirm" at bounding box center [710, 122] width 6 height 6
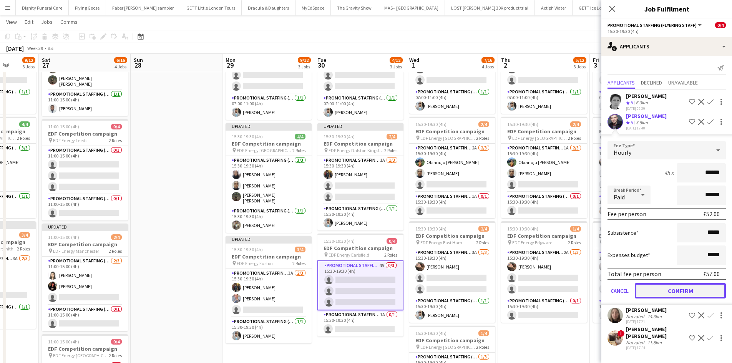
click at [690, 289] on button "Confirm" at bounding box center [680, 290] width 91 height 15
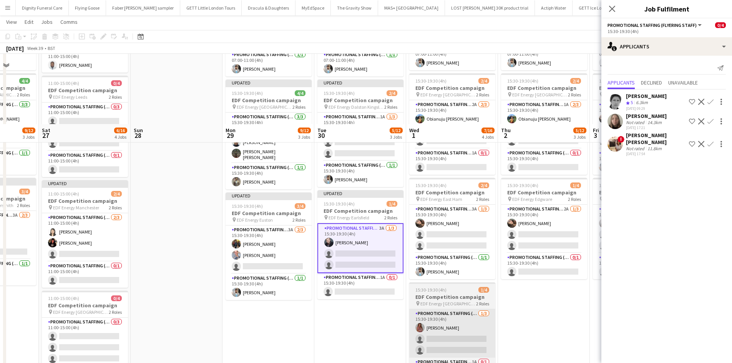
scroll to position [192, 0]
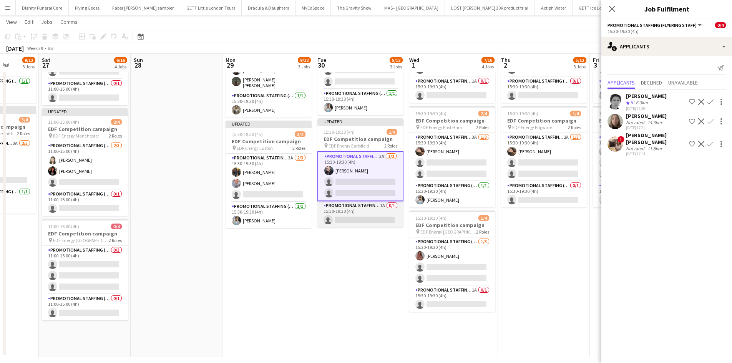
click at [371, 217] on app-card-role "Promotional Staffing (Team Leader) 1A 0/1 15:30-19:30 (4h) single-neutral-actio…" at bounding box center [360, 214] width 86 height 26
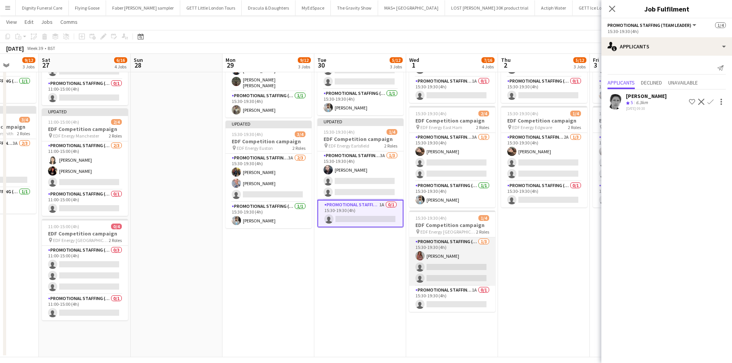
click at [472, 271] on app-card-role "Promotional Staffing (Flyering Staff) 1/3 15:30-19:30 (4h) Sally Whitworth sing…" at bounding box center [452, 261] width 86 height 48
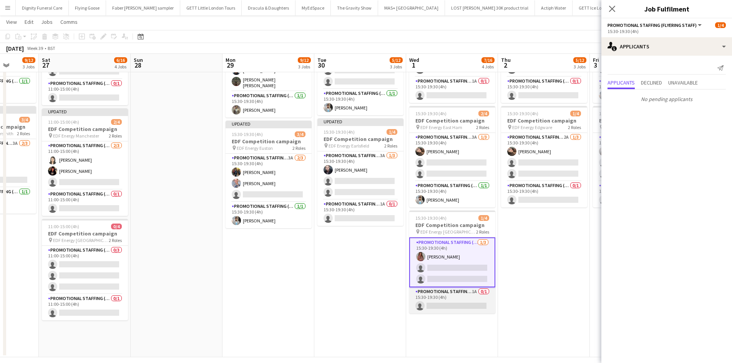
click at [463, 305] on app-card-role "Promotional Staffing (Team Leader) 1A 0/1 15:30-19:30 (4h) single-neutral-actio…" at bounding box center [452, 300] width 86 height 26
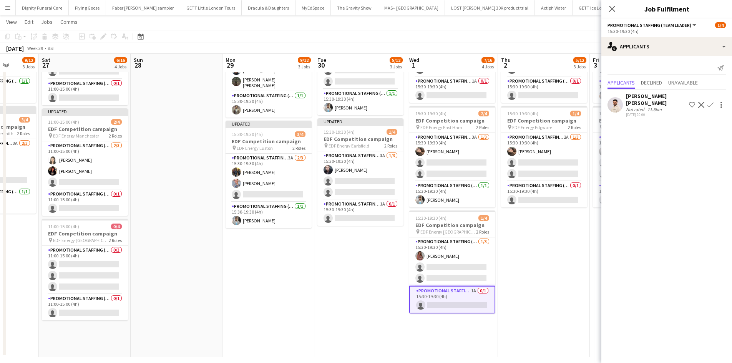
click at [711, 102] on app-icon "Confirm" at bounding box center [710, 105] width 6 height 6
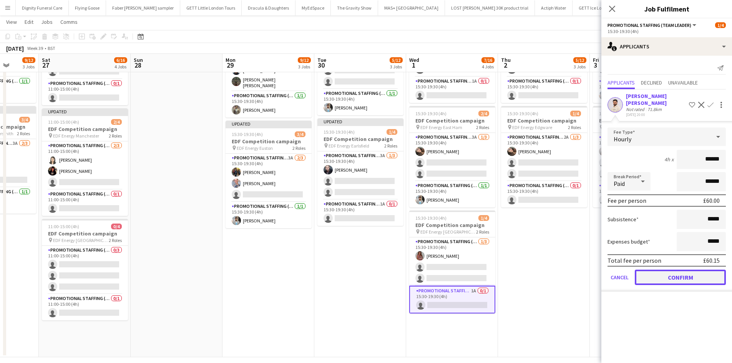
click at [693, 270] on button "Confirm" at bounding box center [680, 277] width 91 height 15
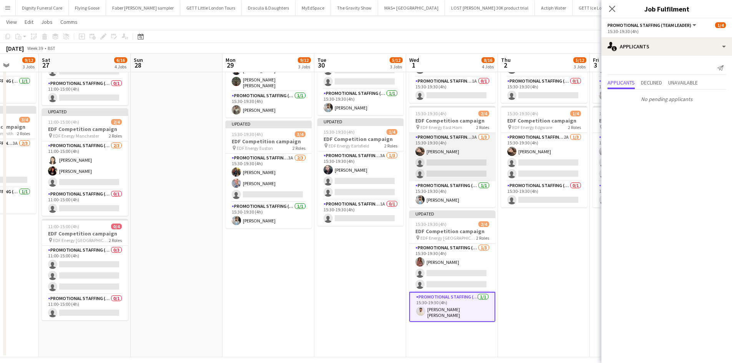
click at [451, 170] on app-card-role "Promotional Staffing (Flyering Staff) 3A 1/3 15:30-19:30 (4h) Anastasiia Melesh…" at bounding box center [452, 157] width 86 height 48
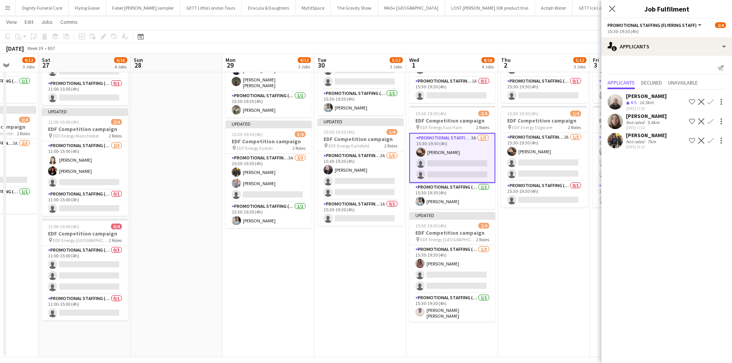
click at [714, 138] on button "Confirm" at bounding box center [710, 140] width 9 height 9
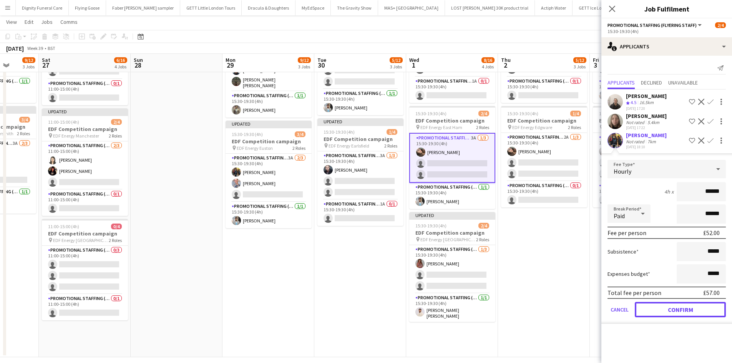
drag, startPoint x: 673, startPoint y: 309, endPoint x: 625, endPoint y: 297, distance: 48.9
click at [671, 309] on button "Confirm" at bounding box center [680, 309] width 91 height 15
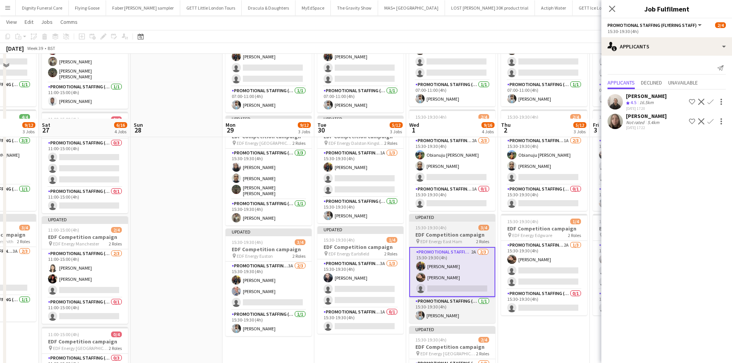
scroll to position [77, 0]
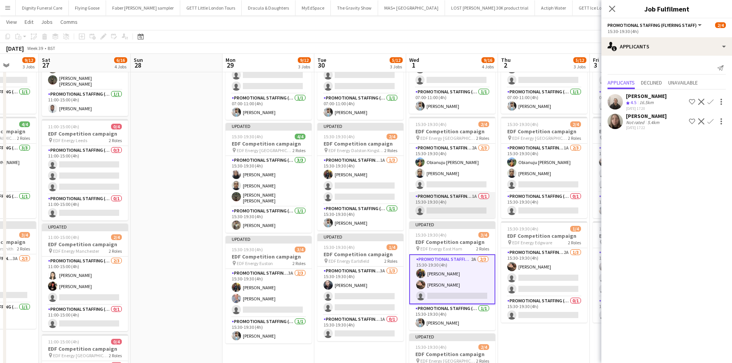
click at [453, 209] on app-card-role "Promotional Staffing (Team Leader) 1A 0/1 15:30-19:30 (4h) single-neutral-actio…" at bounding box center [452, 205] width 86 height 26
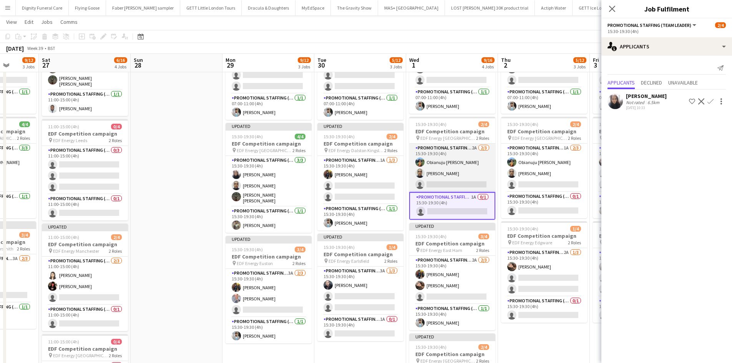
click at [466, 180] on app-card-role "Promotional Staffing (Flyering Staff) 2A 2/3 15:30-19:30 (4h) Obianuju Rosemary…" at bounding box center [452, 168] width 86 height 48
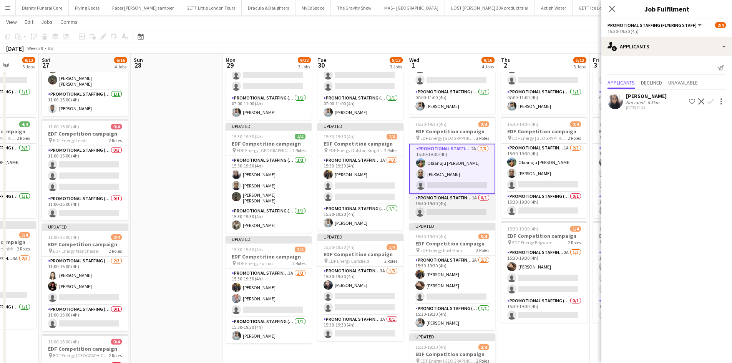
click at [450, 210] on app-card-role "Promotional Staffing (Team Leader) 1A 0/1 15:30-19:30 (4h) single-neutral-actio…" at bounding box center [452, 207] width 86 height 26
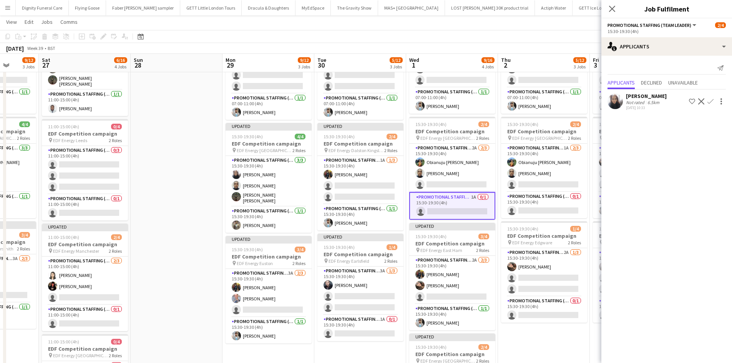
click at [711, 100] on app-icon "Confirm" at bounding box center [710, 101] width 6 height 6
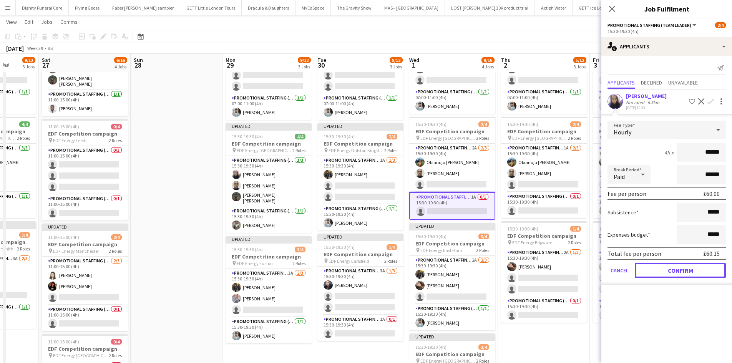
drag, startPoint x: 690, startPoint y: 270, endPoint x: 656, endPoint y: 272, distance: 34.3
click at [691, 270] on button "Confirm" at bounding box center [680, 270] width 91 height 15
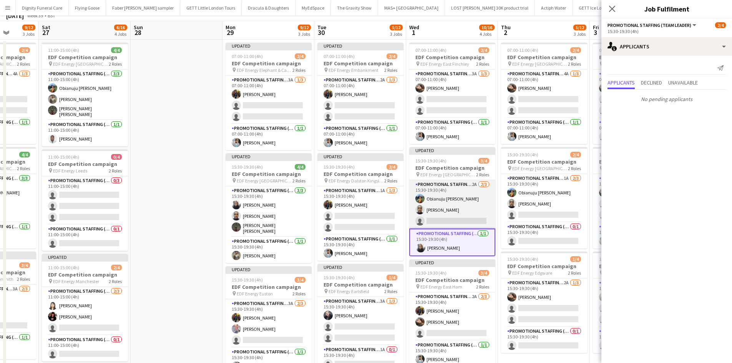
scroll to position [0, 0]
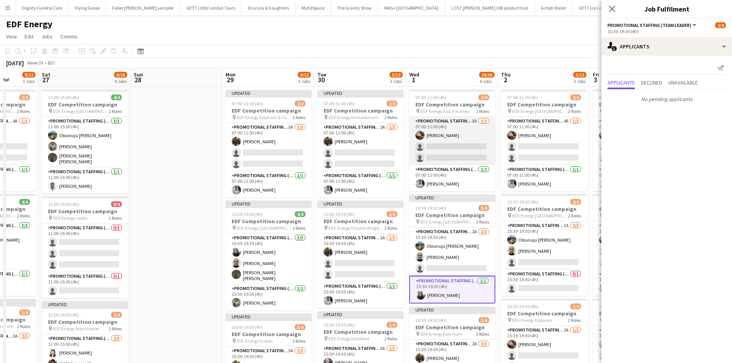
click at [459, 153] on app-card-role "Promotional Staffing (Flyering Staff) 3A 1/3 07:00-11:00 (4h) Anastasiia Melesh…" at bounding box center [452, 141] width 86 height 48
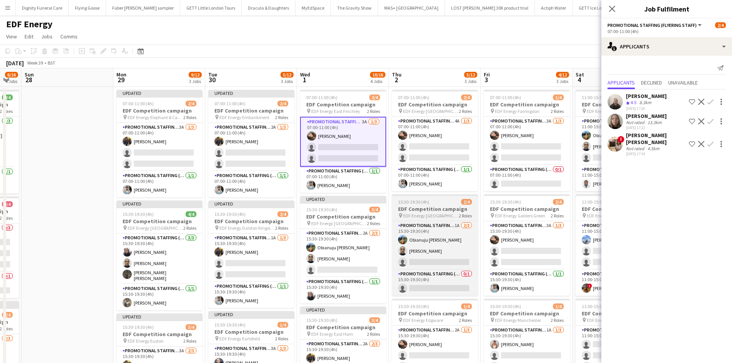
drag, startPoint x: 525, startPoint y: 212, endPoint x: 408, endPoint y: 207, distance: 117.3
click at [408, 209] on app-calendar-viewport "Wed 24 4/12 3 Jobs Thu 25 5/12 3 Jobs Fri 26 9/12 3 Jobs Sat 27 6/16 4 Jobs Sun…" at bounding box center [366, 309] width 732 height 482
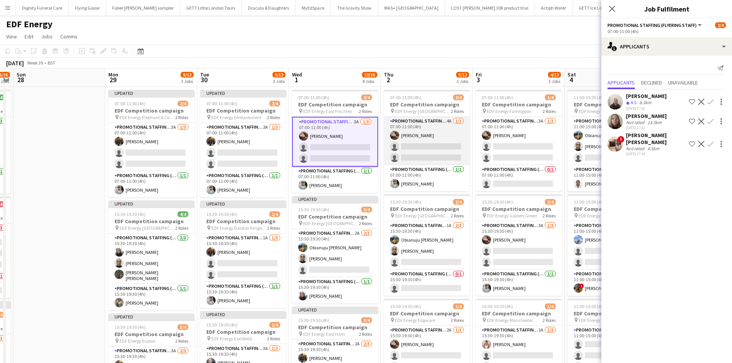
click at [429, 149] on app-card-role "Promotional Staffing (Flyering Staff) 4A 1/3 07:00-11:00 (4h) Anastasiia Melesh…" at bounding box center [427, 141] width 86 height 48
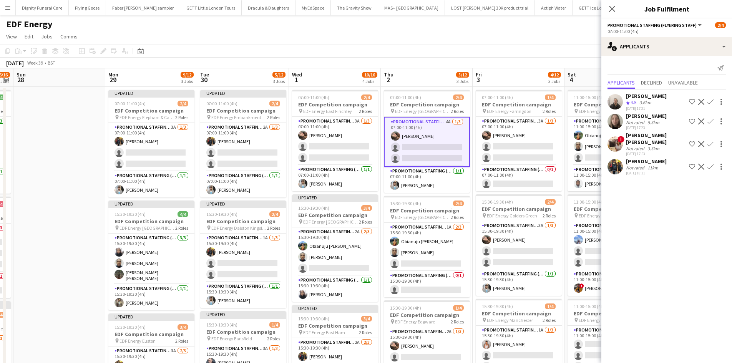
click at [711, 164] on app-icon "Confirm" at bounding box center [710, 167] width 6 height 6
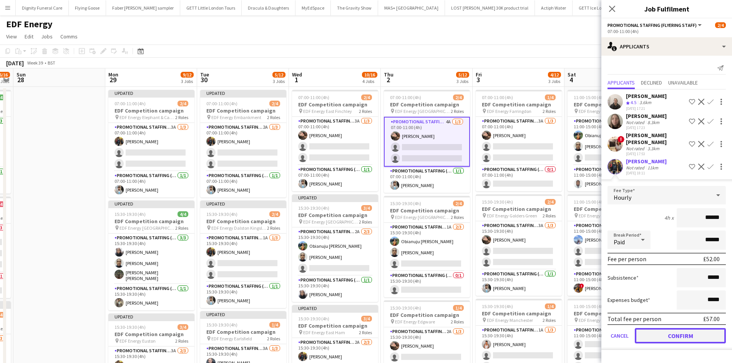
drag, startPoint x: 690, startPoint y: 325, endPoint x: 580, endPoint y: 283, distance: 117.6
click at [690, 328] on button "Confirm" at bounding box center [680, 335] width 91 height 15
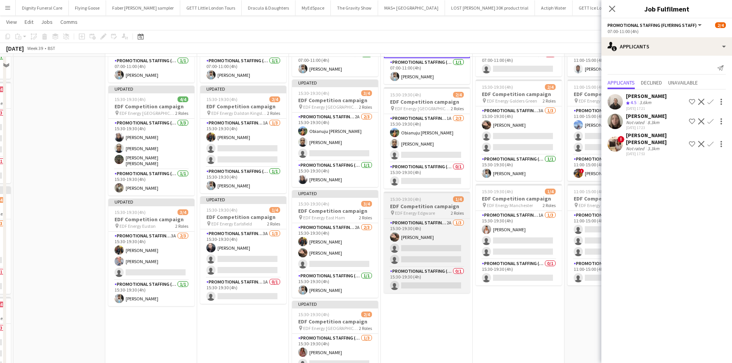
scroll to position [115, 0]
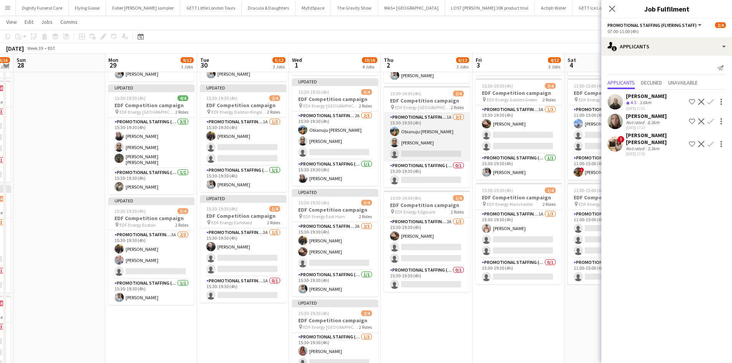
click at [435, 150] on app-card-role "Promotional Staffing (Flyering Staff) 1A 2/3 15:30-19:30 (4h) Obianuju Rosemary…" at bounding box center [427, 137] width 86 height 48
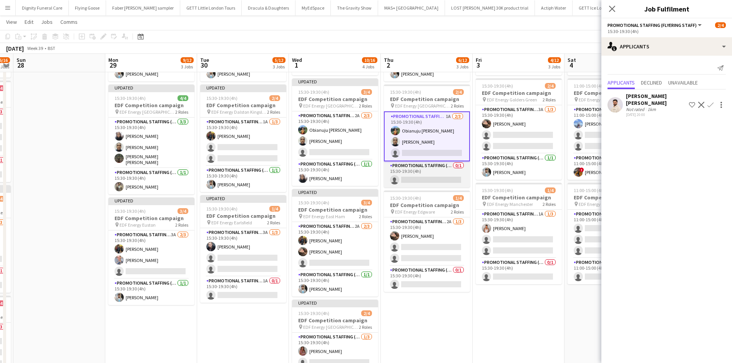
click at [437, 180] on app-card-role "Promotional Staffing (Team Leader) 0/1 15:30-19:30 (4h) single-neutral-actions" at bounding box center [427, 174] width 86 height 26
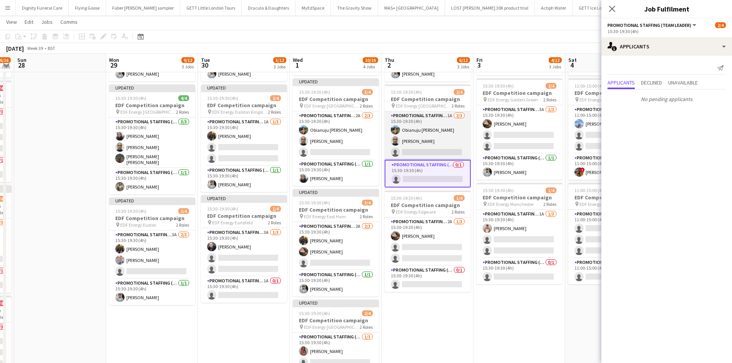
drag, startPoint x: 436, startPoint y: 150, endPoint x: 466, endPoint y: 138, distance: 31.8
click at [437, 150] on app-card-role "Promotional Staffing (Flyering Staff) 1A 2/3 15:30-19:30 (4h) Obianuju Rosemary…" at bounding box center [428, 135] width 86 height 48
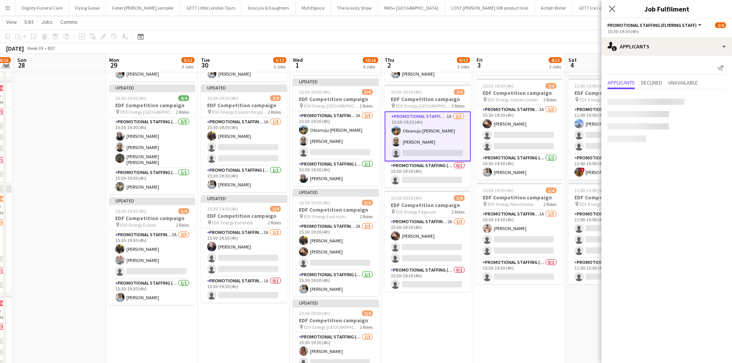
scroll to position [0, 353]
click at [712, 100] on button "Confirm" at bounding box center [710, 104] width 9 height 9
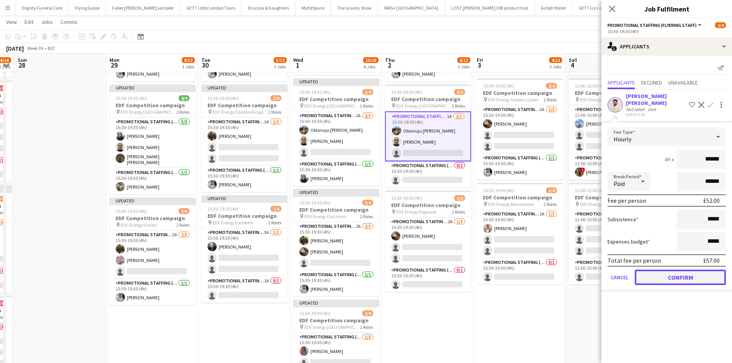
click at [691, 274] on button "Confirm" at bounding box center [680, 277] width 91 height 15
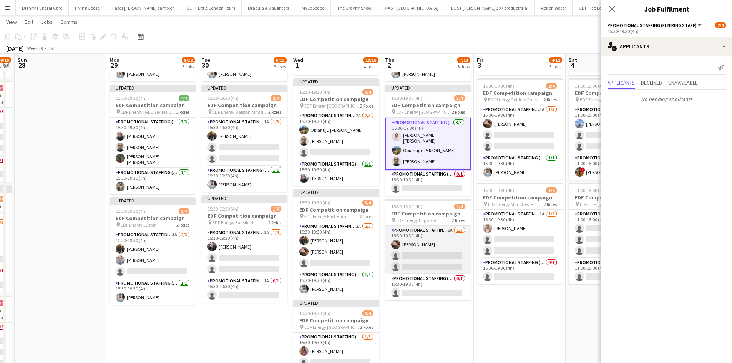
click at [438, 249] on app-card-role "Promotional Staffing (Flyering Staff) 2A 1/3 15:30-19:30 (4h) Anastasiia Melesh…" at bounding box center [428, 250] width 86 height 48
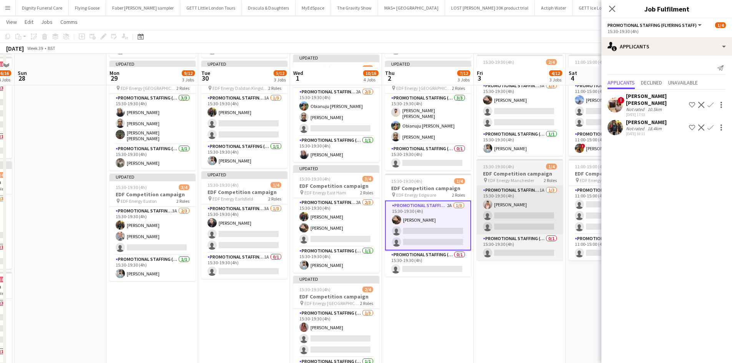
scroll to position [154, 0]
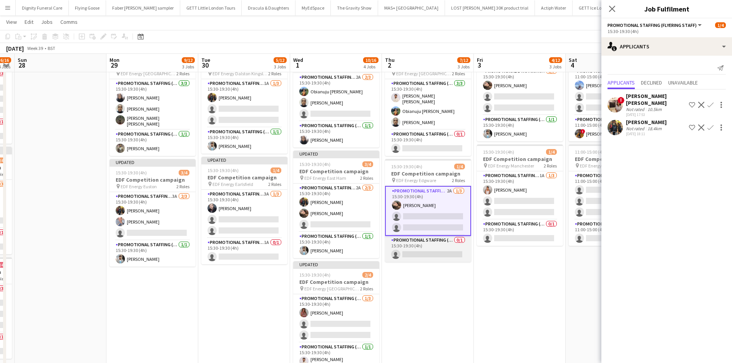
click at [433, 255] on app-card-role "Promotional Staffing (Team Leader) 0/1 15:30-19:30 (4h) single-neutral-actions" at bounding box center [428, 249] width 86 height 26
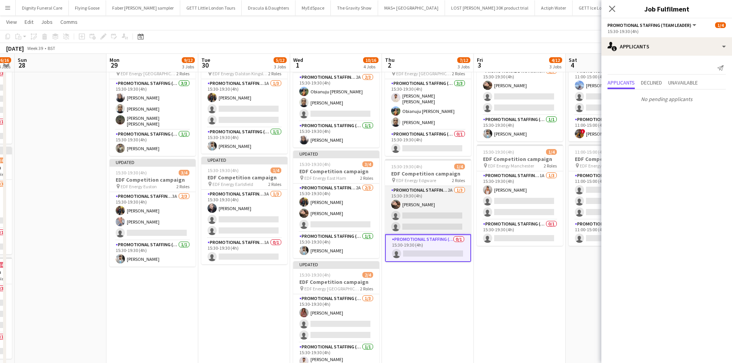
click at [435, 213] on app-card-role "Promotional Staffing (Flyering Staff) 2A 1/3 15:30-19:30 (4h) Anastasiia Melesh…" at bounding box center [428, 210] width 86 height 48
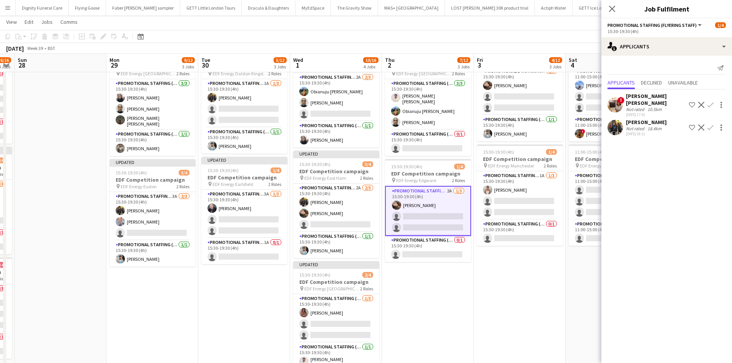
click at [713, 123] on button "Confirm" at bounding box center [710, 127] width 9 height 9
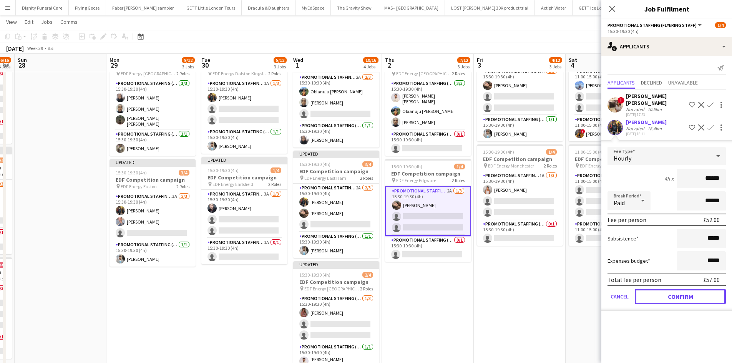
click at [677, 289] on button "Confirm" at bounding box center [680, 296] width 91 height 15
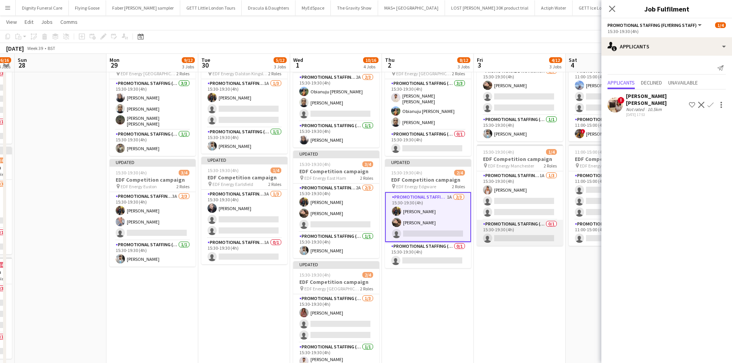
click at [542, 237] on app-card-role "Promotional Staffing (Team Leader) 0/1 15:30-19:30 (4h) single-neutral-actions" at bounding box center [520, 233] width 86 height 26
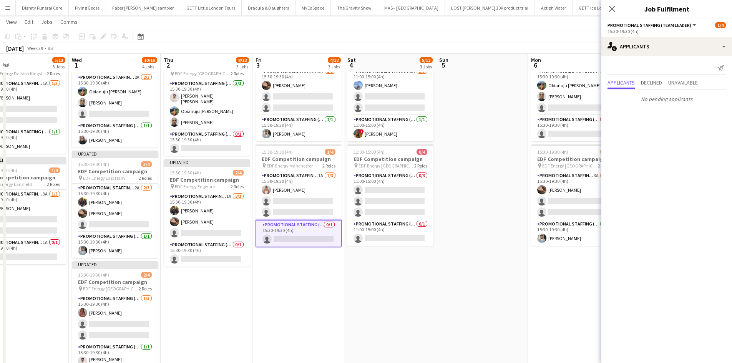
drag, startPoint x: 512, startPoint y: 280, endPoint x: 469, endPoint y: 268, distance: 44.8
click at [465, 279] on app-calendar-viewport "Fri 26 9/12 3 Jobs Sat 27 6/16 4 Jobs Sun 28 Mon 29 9/12 3 Jobs Tue 30 5/12 3 J…" at bounding box center [366, 135] width 732 height 519
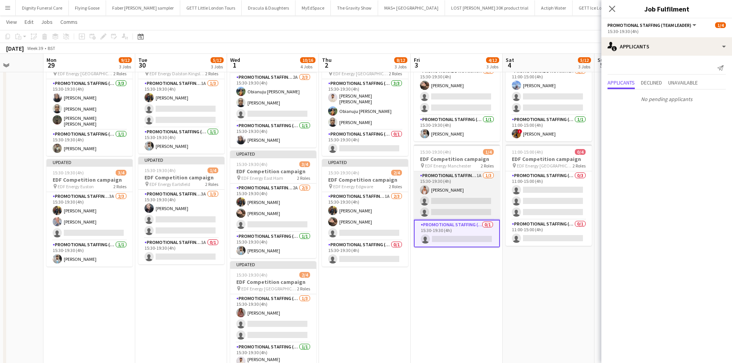
click at [489, 204] on app-card-role "Promotional Staffing (Flyering Staff) 1A 1/3 15:30-19:30 (4h) Jessica Montogmer…" at bounding box center [457, 195] width 86 height 48
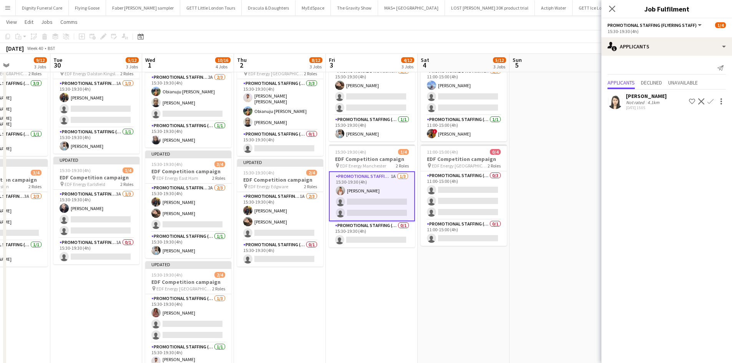
scroll to position [0, 320]
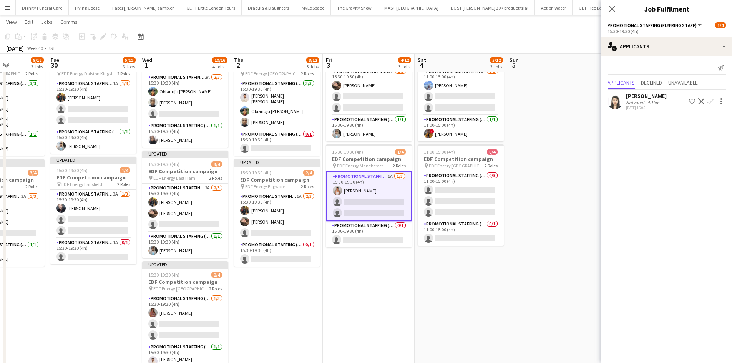
drag, startPoint x: 461, startPoint y: 262, endPoint x: 419, endPoint y: 221, distance: 58.7
click at [380, 263] on app-calendar-viewport "Fri 26 9/12 3 Jobs Sat 27 6/16 4 Jobs Sun 28 Mon 29 9/12 3 Jobs Tue 30 5/12 3 J…" at bounding box center [366, 135] width 732 height 519
click at [711, 99] on app-icon "Confirm" at bounding box center [710, 101] width 6 height 6
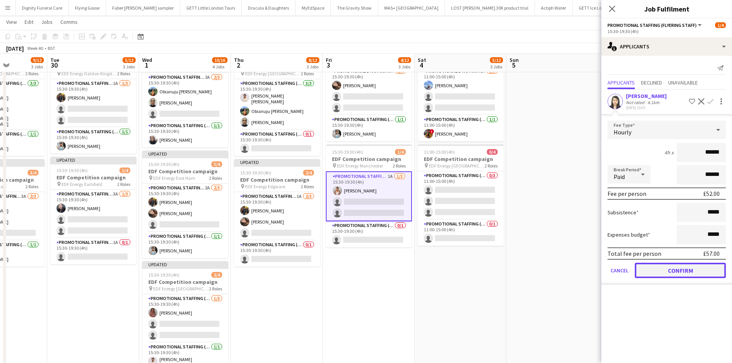
drag, startPoint x: 689, startPoint y: 269, endPoint x: 544, endPoint y: 222, distance: 152.2
click at [688, 269] on button "Confirm" at bounding box center [680, 270] width 91 height 15
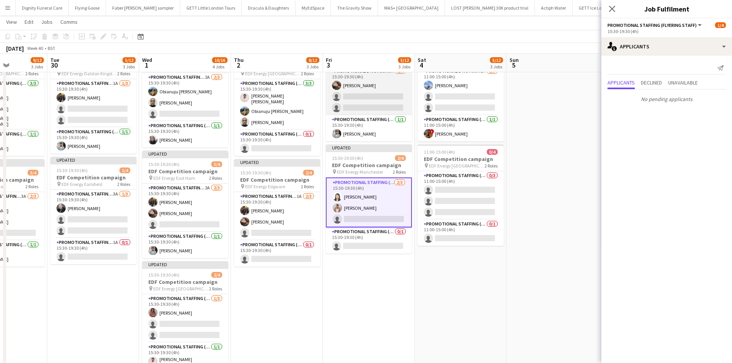
click at [384, 99] on app-card-role "Promotional Staffing (Flyering Staff) 3A 1/3 15:30-19:30 (4h) Anastasiia Melesh…" at bounding box center [369, 91] width 86 height 48
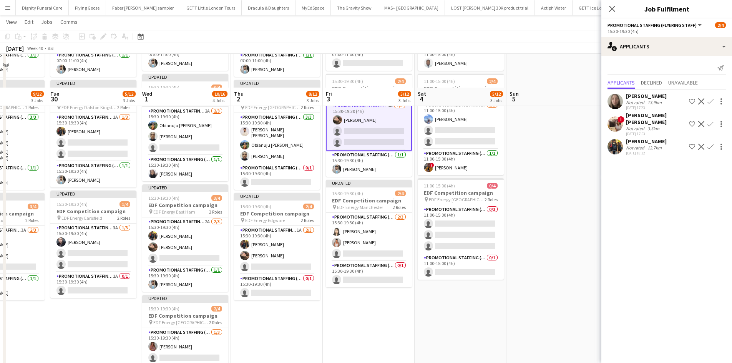
scroll to position [77, 0]
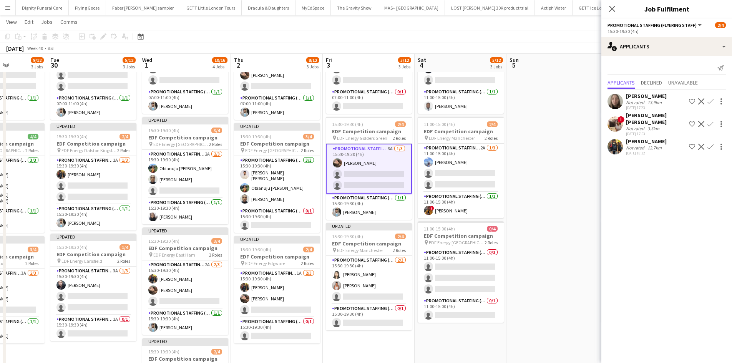
click at [712, 144] on app-icon "Confirm" at bounding box center [710, 147] width 6 height 6
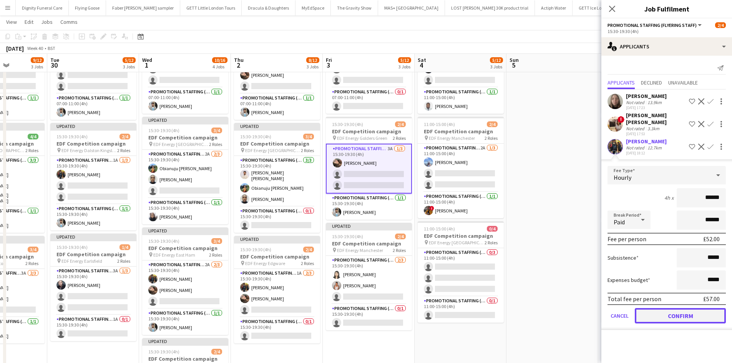
click at [698, 308] on button "Confirm" at bounding box center [680, 315] width 91 height 15
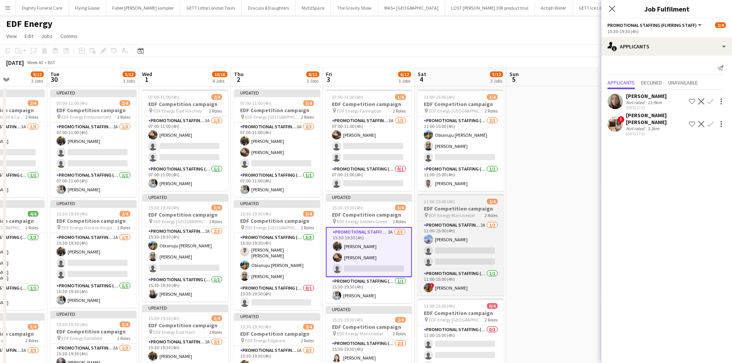
scroll to position [0, 0]
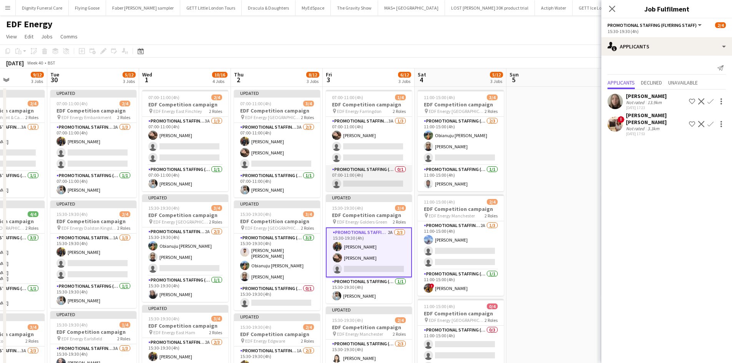
click at [381, 177] on app-card-role "Promotional Staffing (Team Leader) 0/1 07:00-11:00 (4h) single-neutral-actions" at bounding box center [369, 178] width 86 height 26
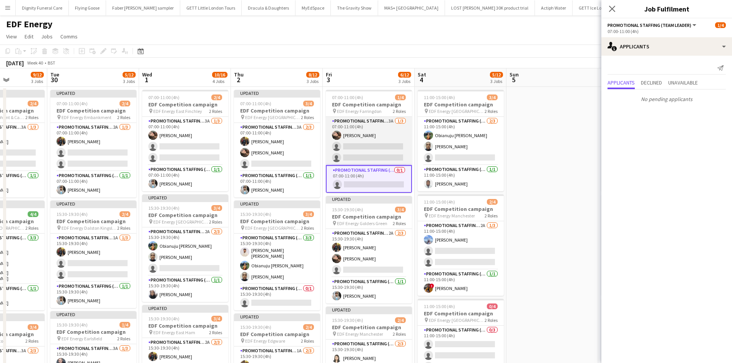
click at [380, 145] on app-card-role "Promotional Staffing (Flyering Staff) 3A 1/3 07:00-11:00 (4h) Anastasiia Melesh…" at bounding box center [369, 141] width 86 height 48
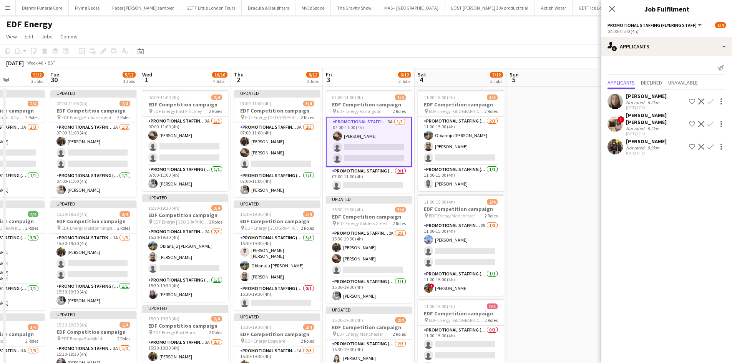
click at [711, 144] on app-icon "Confirm" at bounding box center [710, 147] width 6 height 6
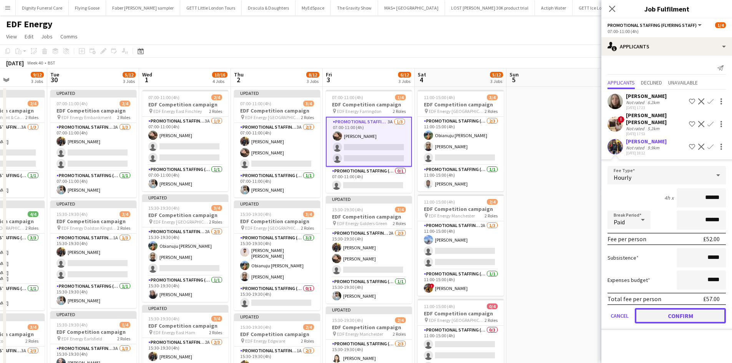
click at [695, 308] on button "Confirm" at bounding box center [680, 315] width 91 height 15
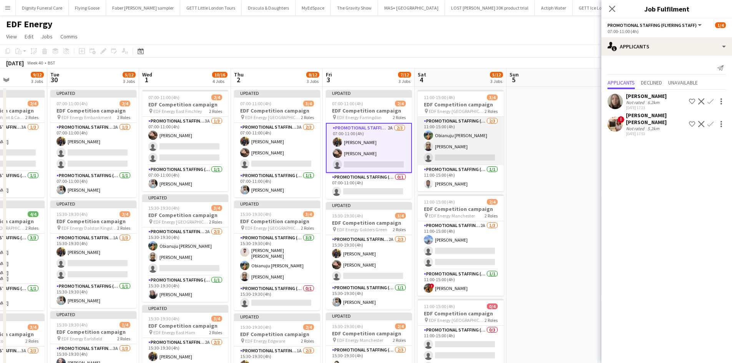
drag, startPoint x: 469, startPoint y: 157, endPoint x: 486, endPoint y: 158, distance: 16.6
click at [470, 157] on app-card-role "Promotional Staffing (Flyering Staff) 2/3 11:00-15:00 (4h) Obianuju Rosemary Of…" at bounding box center [461, 141] width 86 height 48
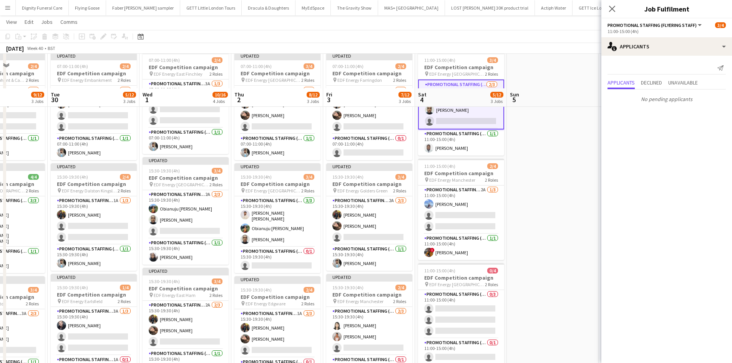
scroll to position [77, 0]
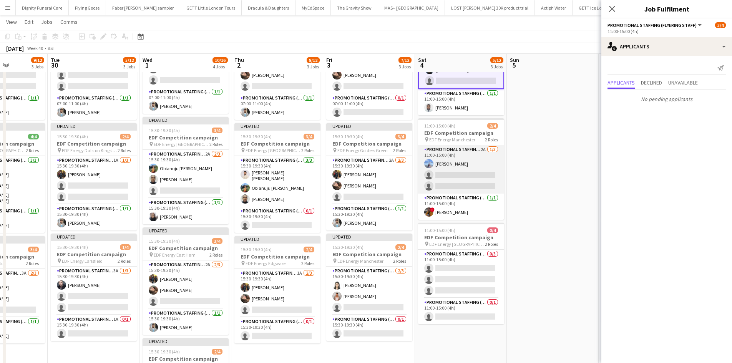
click at [473, 180] on app-card-role "Promotional Staffing (Flyering Staff) 2A 1/3 11:00-15:00 (4h) Anastasia Moore s…" at bounding box center [461, 169] width 86 height 48
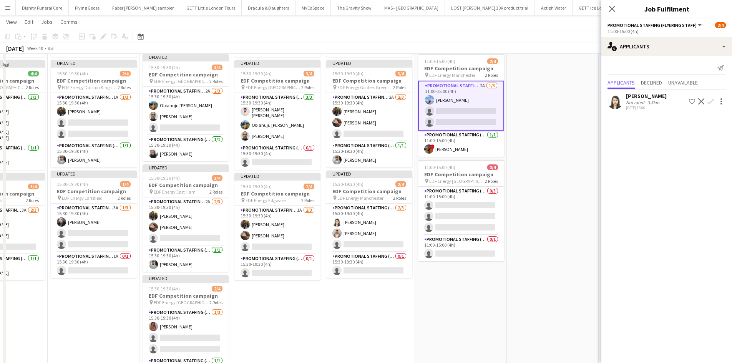
scroll to position [154, 0]
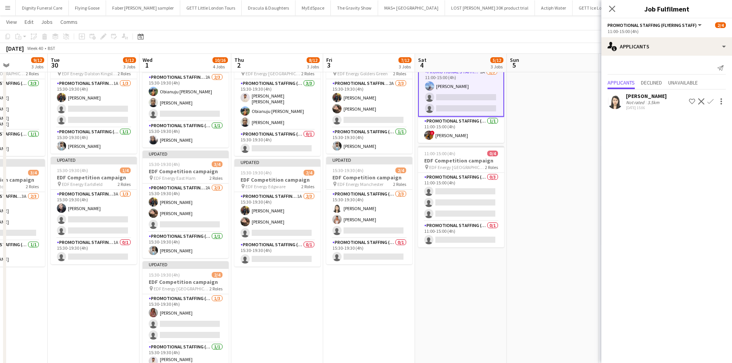
click at [713, 100] on button "Confirm" at bounding box center [710, 101] width 9 height 9
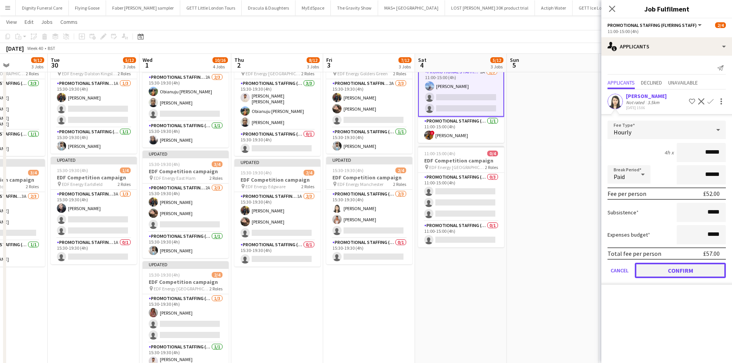
click at [693, 270] on button "Confirm" at bounding box center [680, 270] width 91 height 15
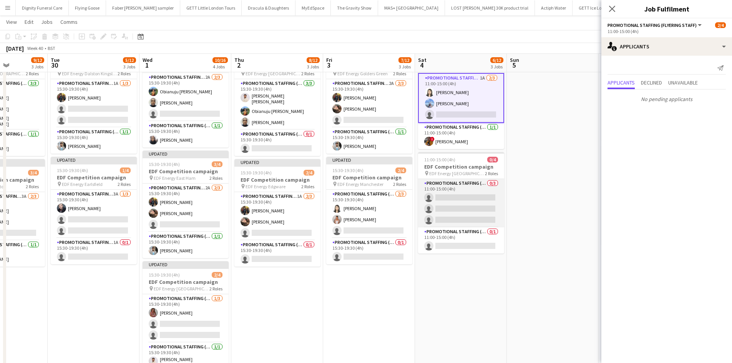
click at [473, 209] on app-card-role "Promotional Staffing (Flyering Staff) 0/3 11:00-15:00 (4h) single-neutral-actio…" at bounding box center [461, 203] width 86 height 48
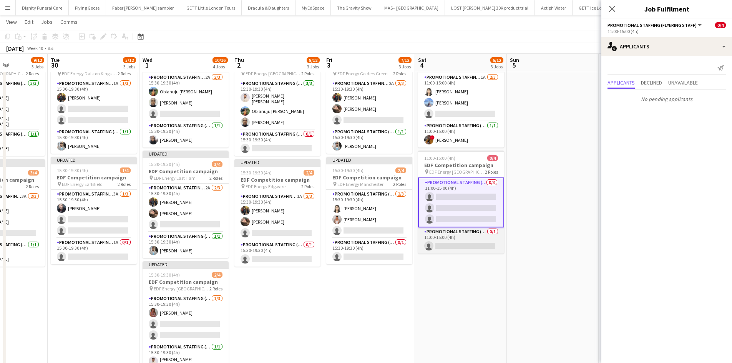
click at [480, 241] on app-card-role "Promotional Staffing (Team Leader) 0/1 11:00-15:00 (4h) single-neutral-actions" at bounding box center [461, 240] width 86 height 26
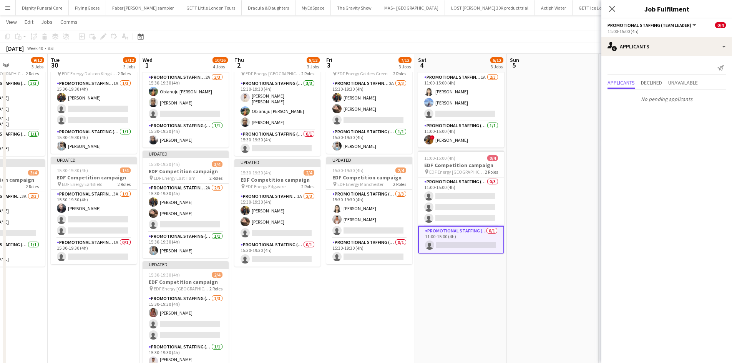
drag, startPoint x: 571, startPoint y: 185, endPoint x: 568, endPoint y: 162, distance: 22.8
click at [571, 184] on app-date-cell at bounding box center [553, 163] width 92 height 463
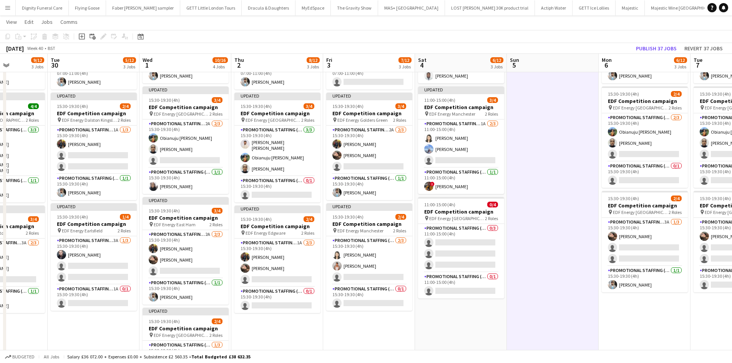
scroll to position [77, 0]
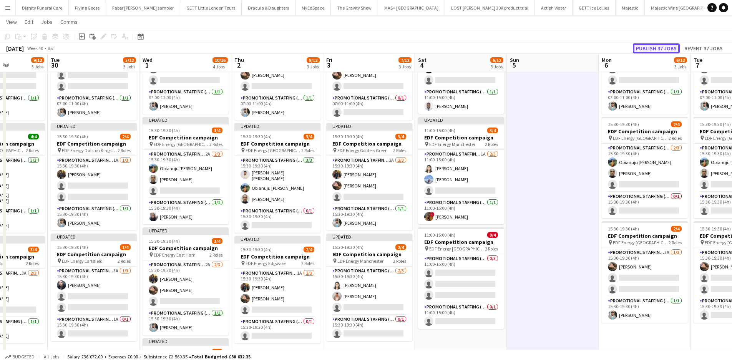
click at [664, 47] on button "Publish 37 jobs" at bounding box center [656, 48] width 47 height 10
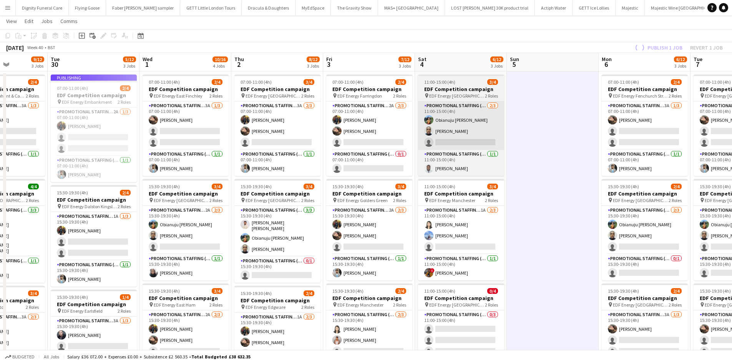
scroll to position [0, 0]
